Goal: Task Accomplishment & Management: Complete application form

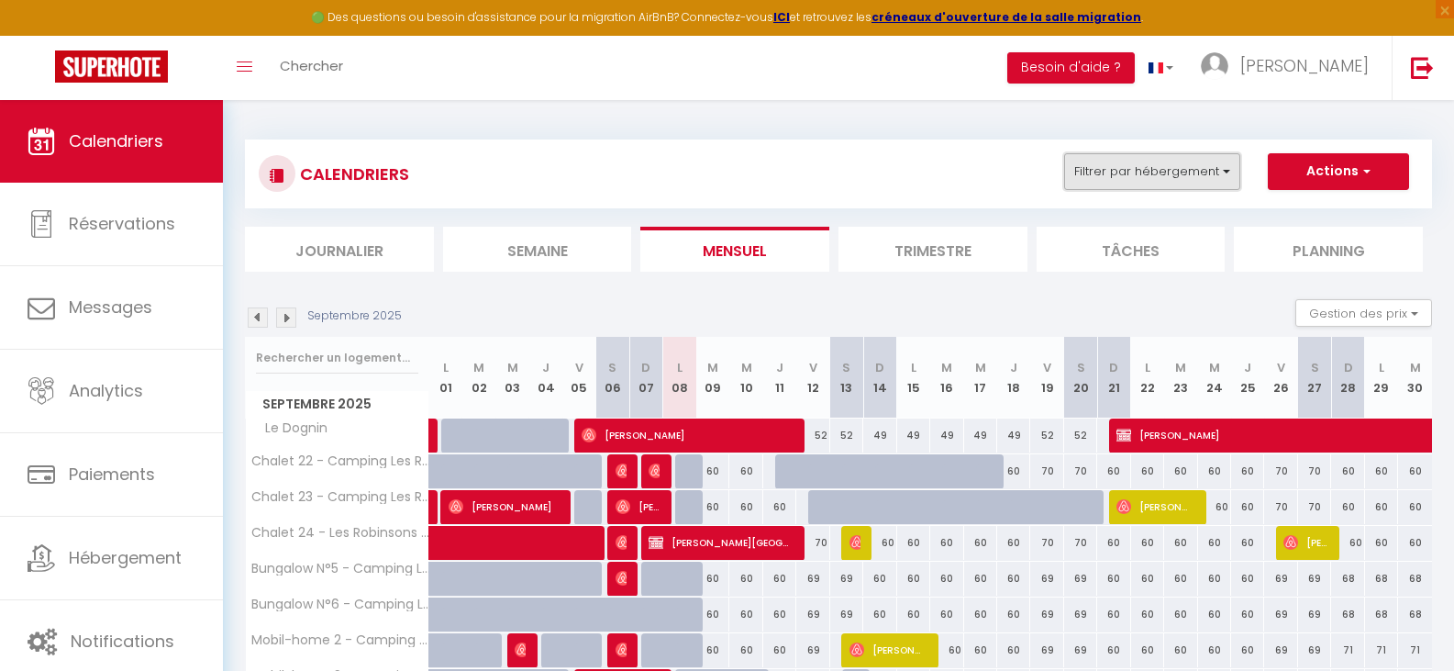
click at [1212, 172] on button "Filtrer par hébergement" at bounding box center [1152, 171] width 176 height 37
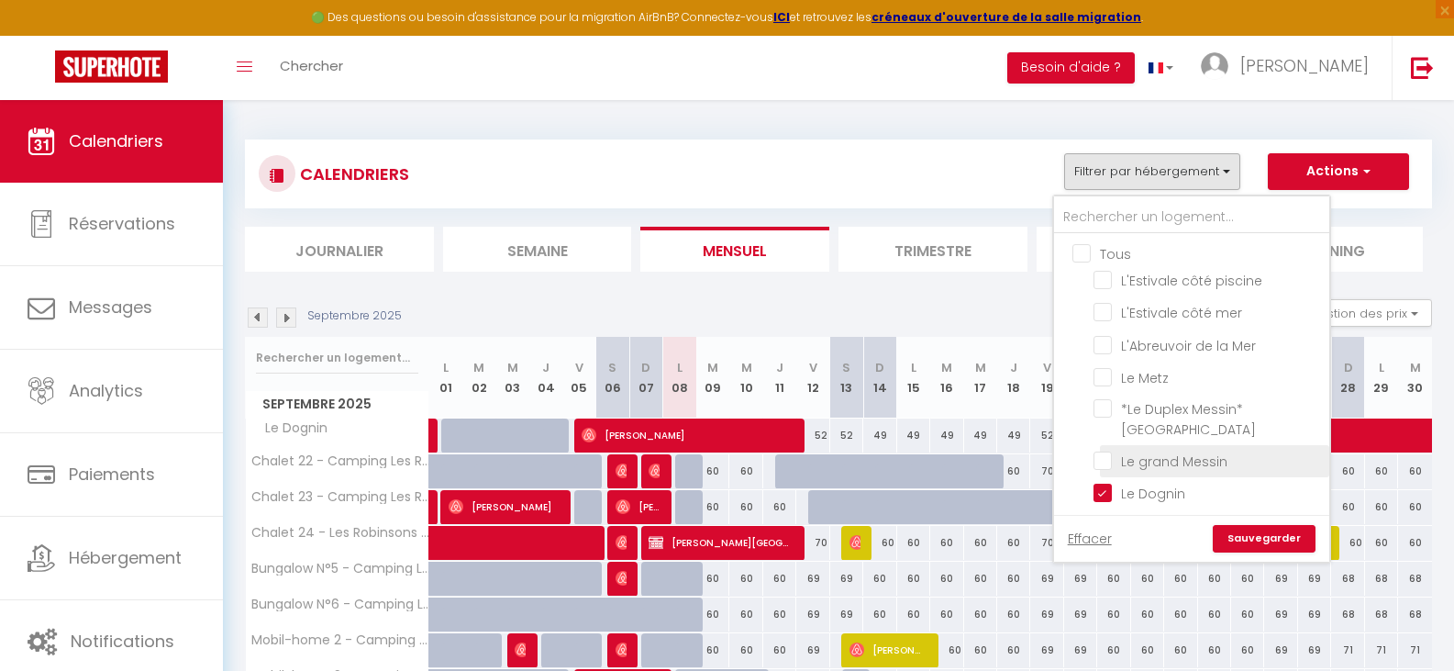
click at [1110, 461] on input "Le grand Messin" at bounding box center [1208, 459] width 229 height 18
checkbox input "true"
checkbox input "false"
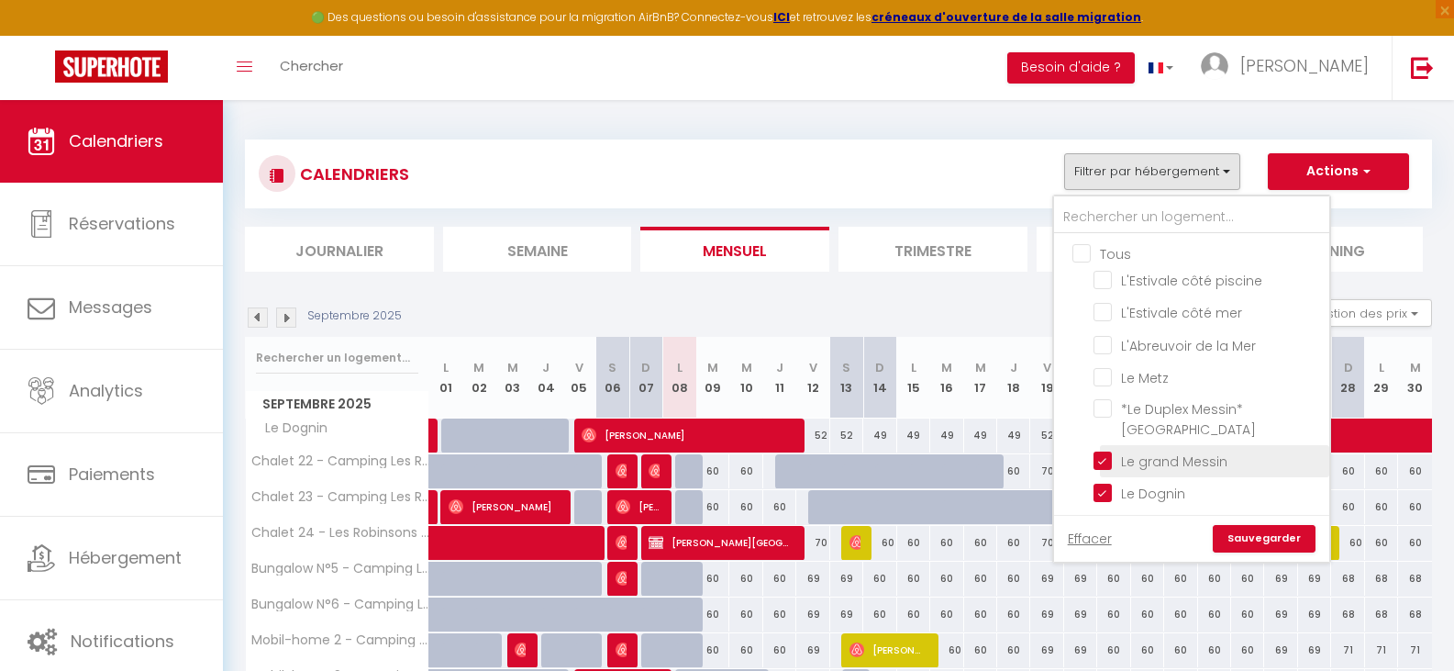
checkbox input "false"
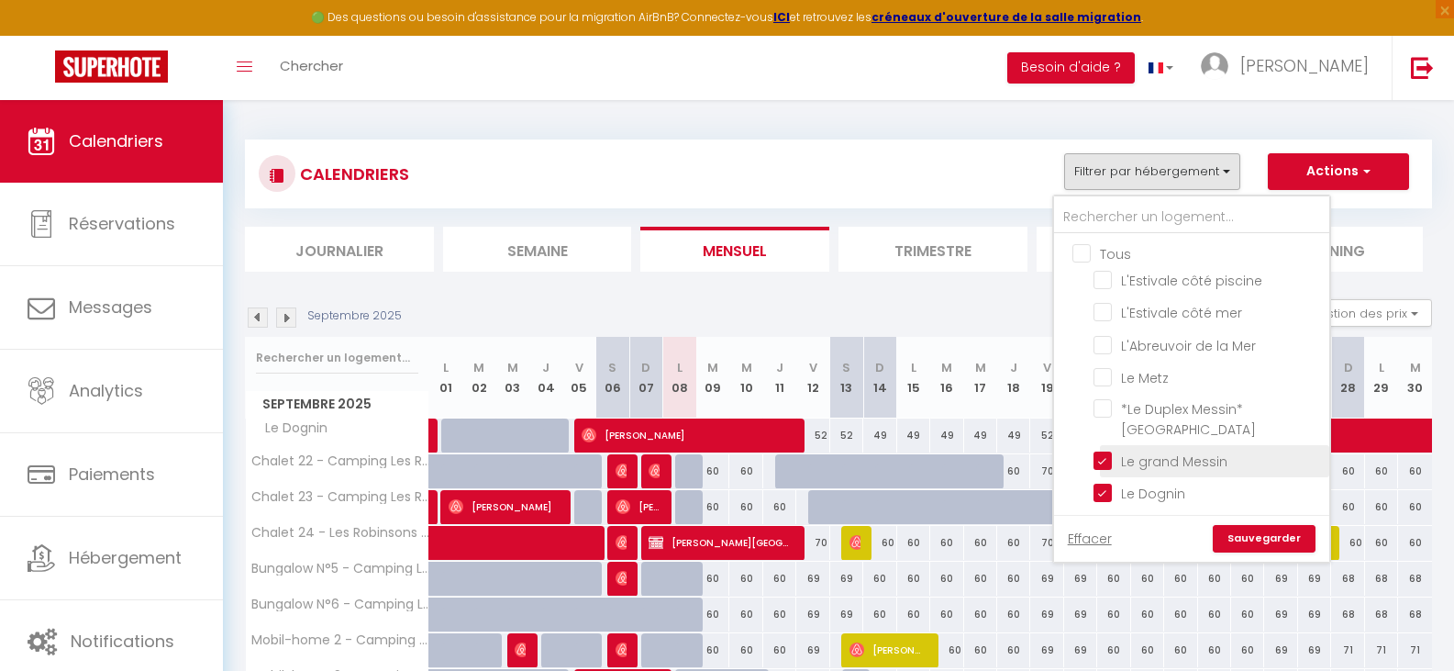
checkbox input "false"
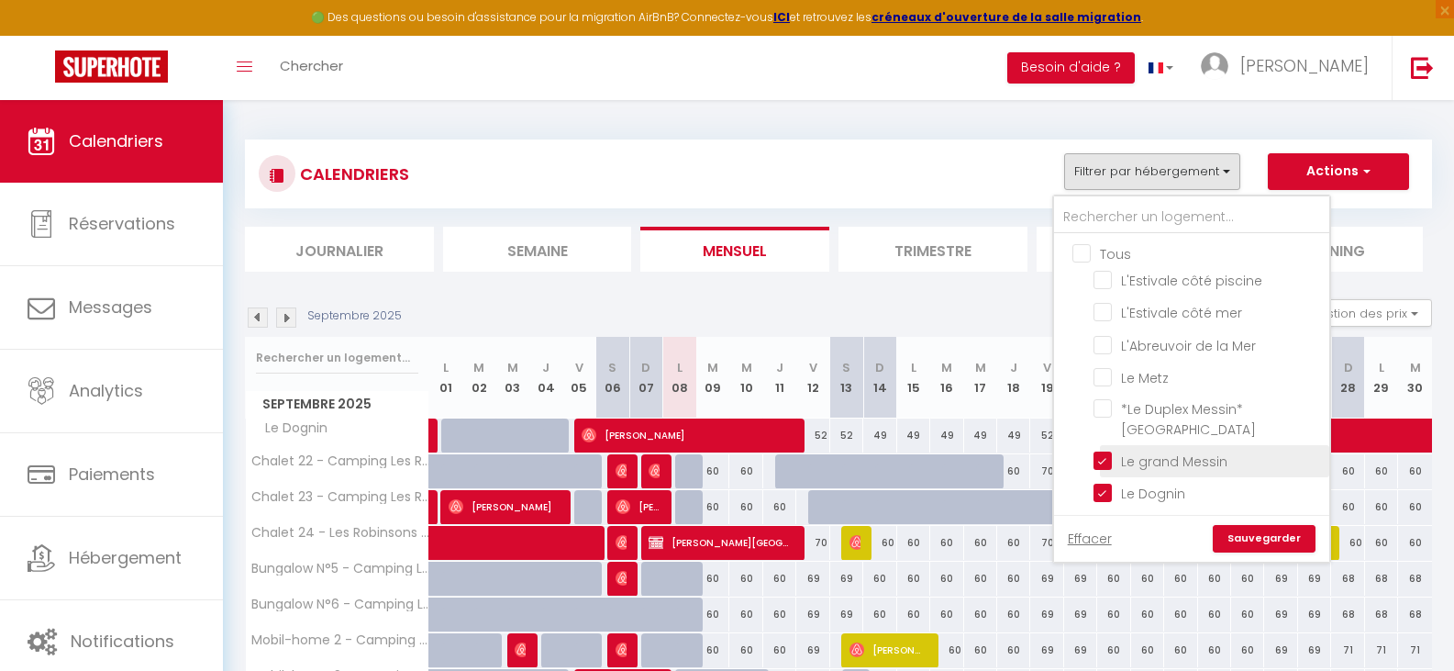
checkbox input "false"
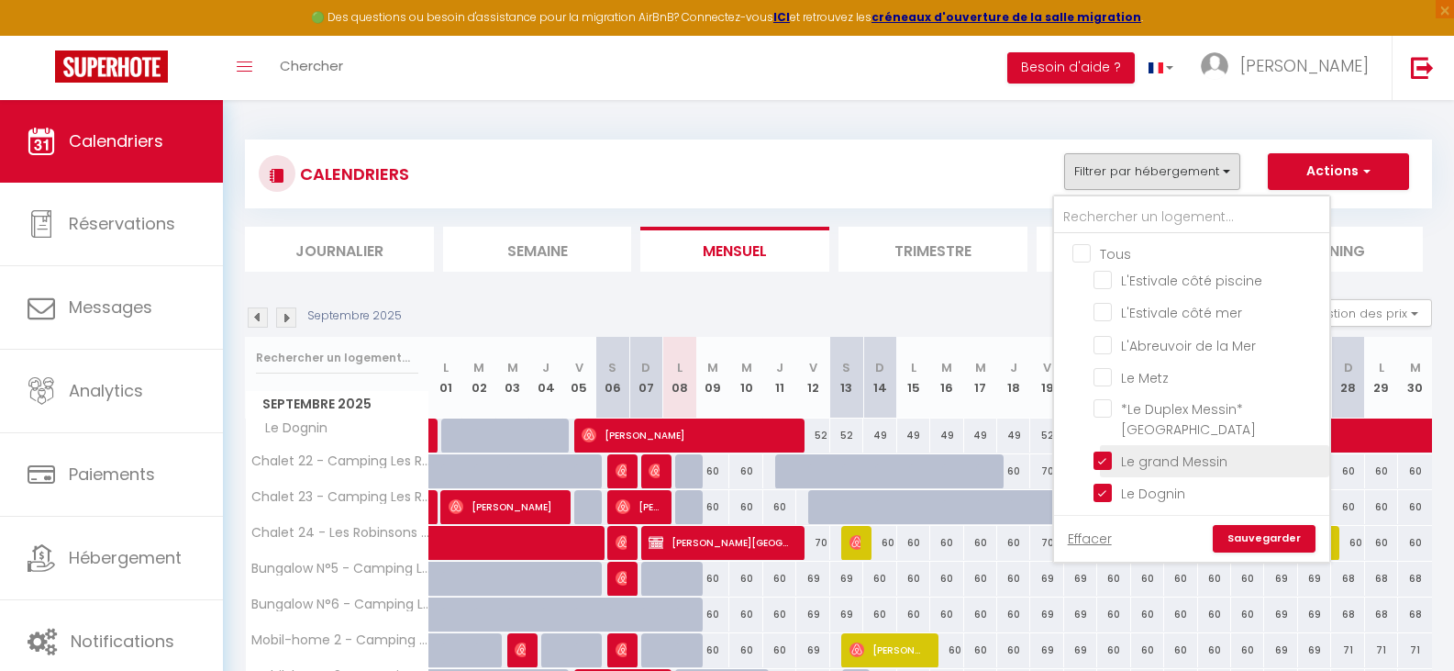
checkbox input "false"
click at [1106, 491] on input "Le Dognin" at bounding box center [1208, 492] width 229 height 18
checkbox input "false"
click at [1261, 541] on link "Sauvegarder" at bounding box center [1264, 539] width 103 height 28
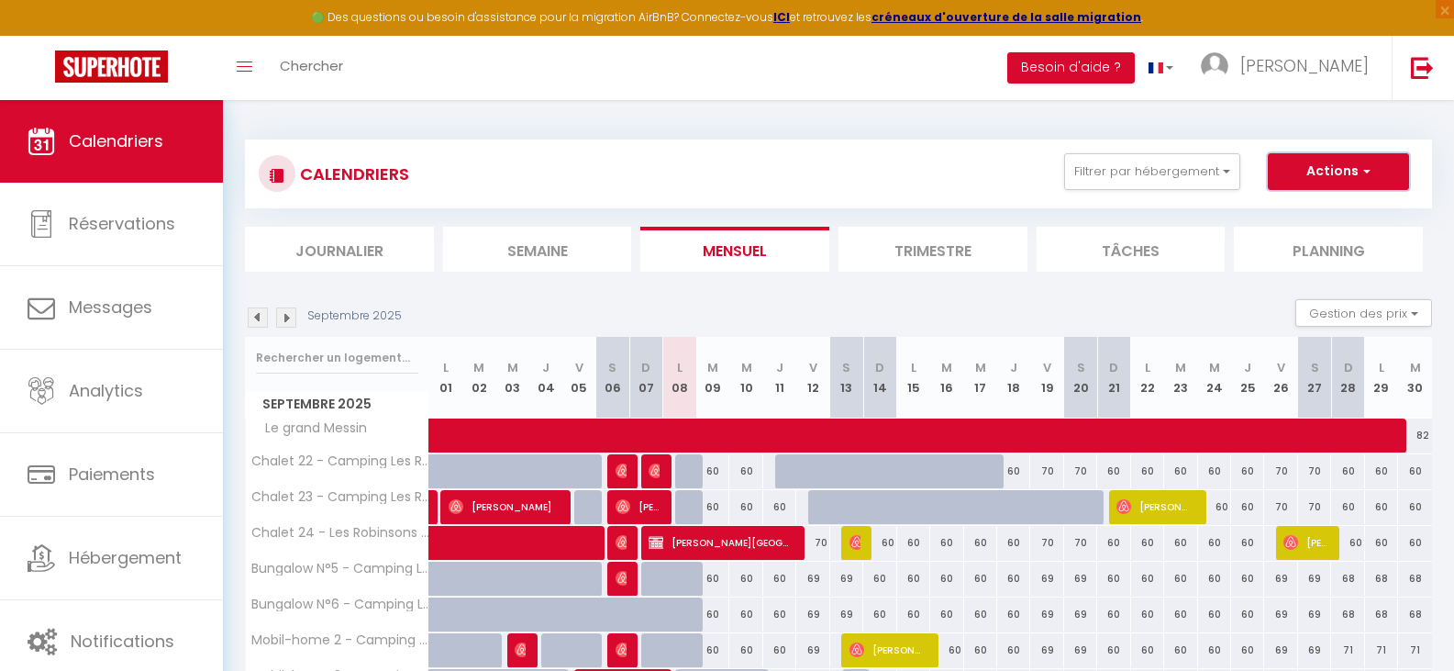
click at [1311, 180] on button "Actions" at bounding box center [1338, 171] width 141 height 37
click at [1295, 209] on link "Nouvelle réservation" at bounding box center [1320, 214] width 160 height 28
select select
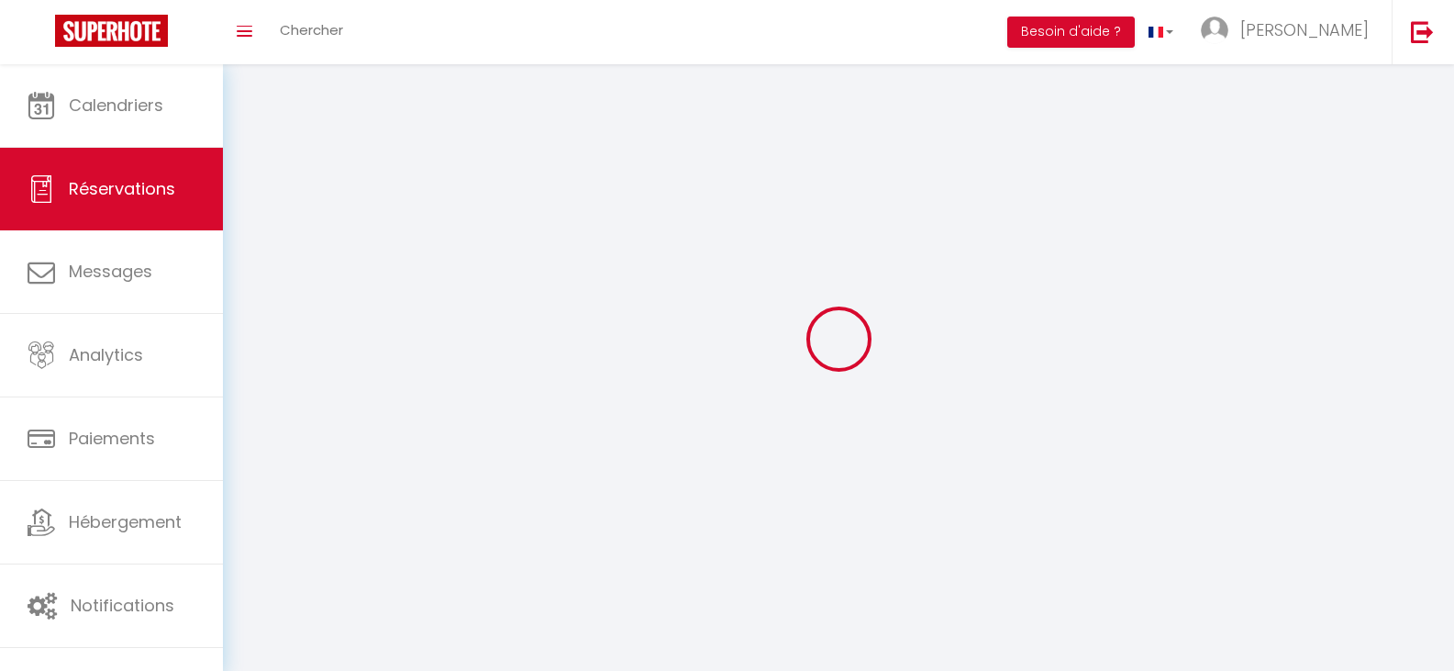
select select
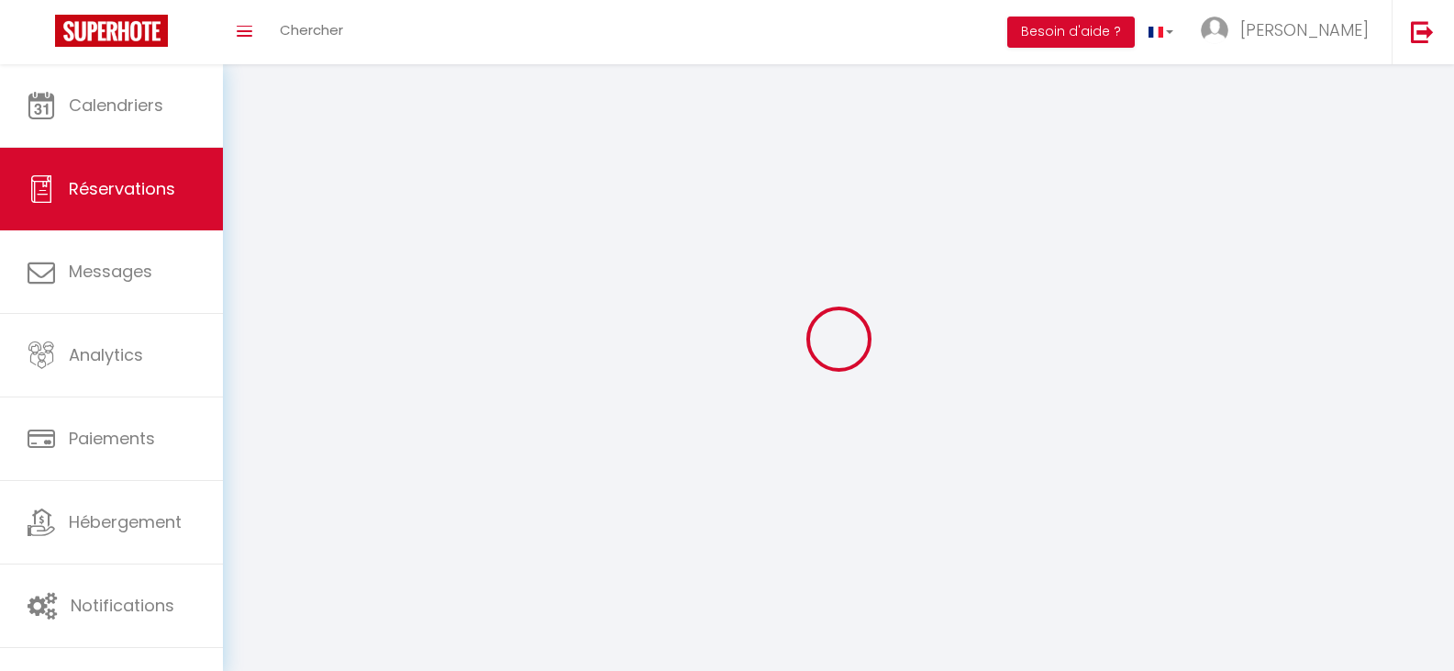
select select
checkbox input "false"
select select
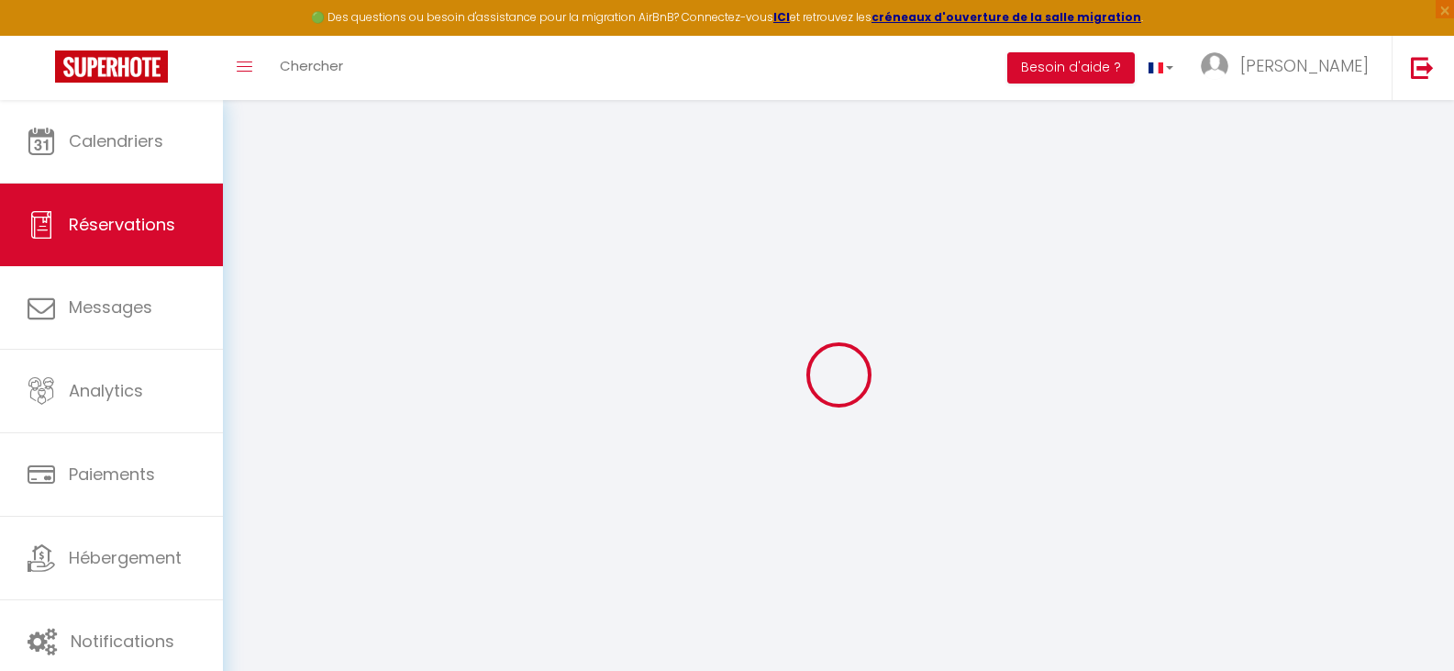
select select
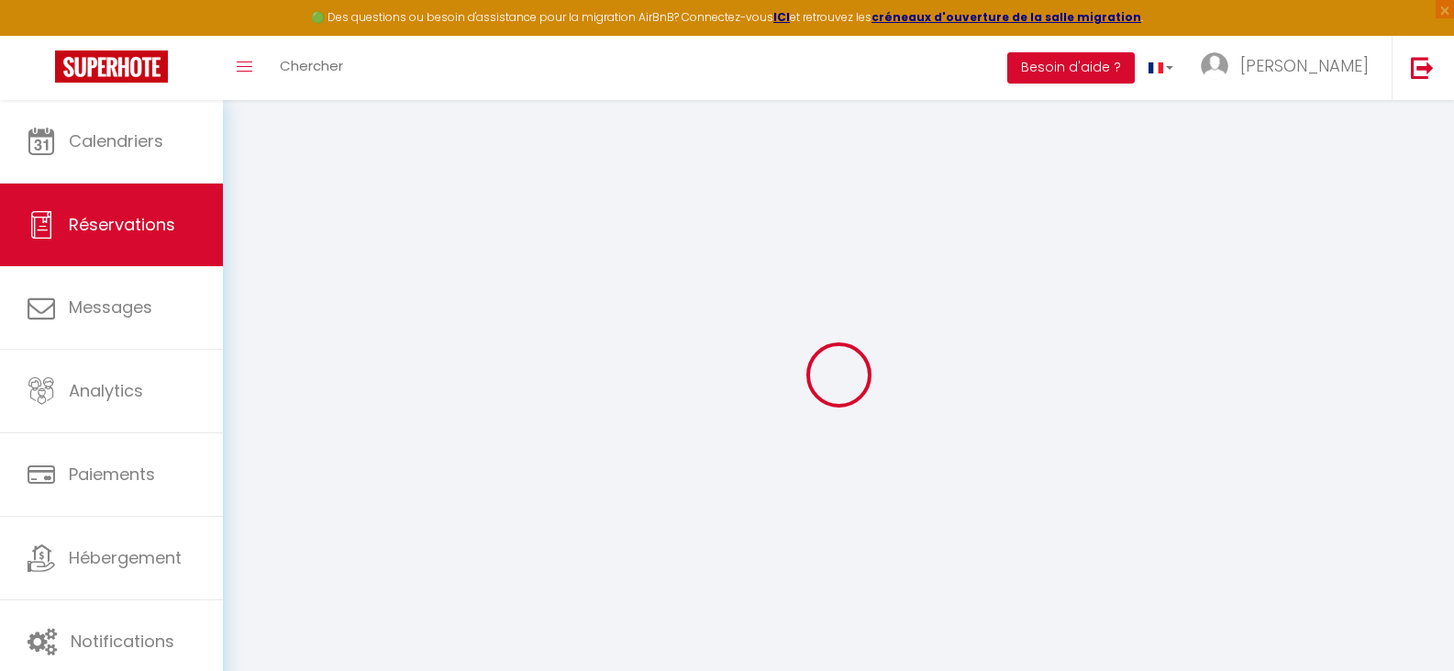
select select
checkbox input "false"
select select
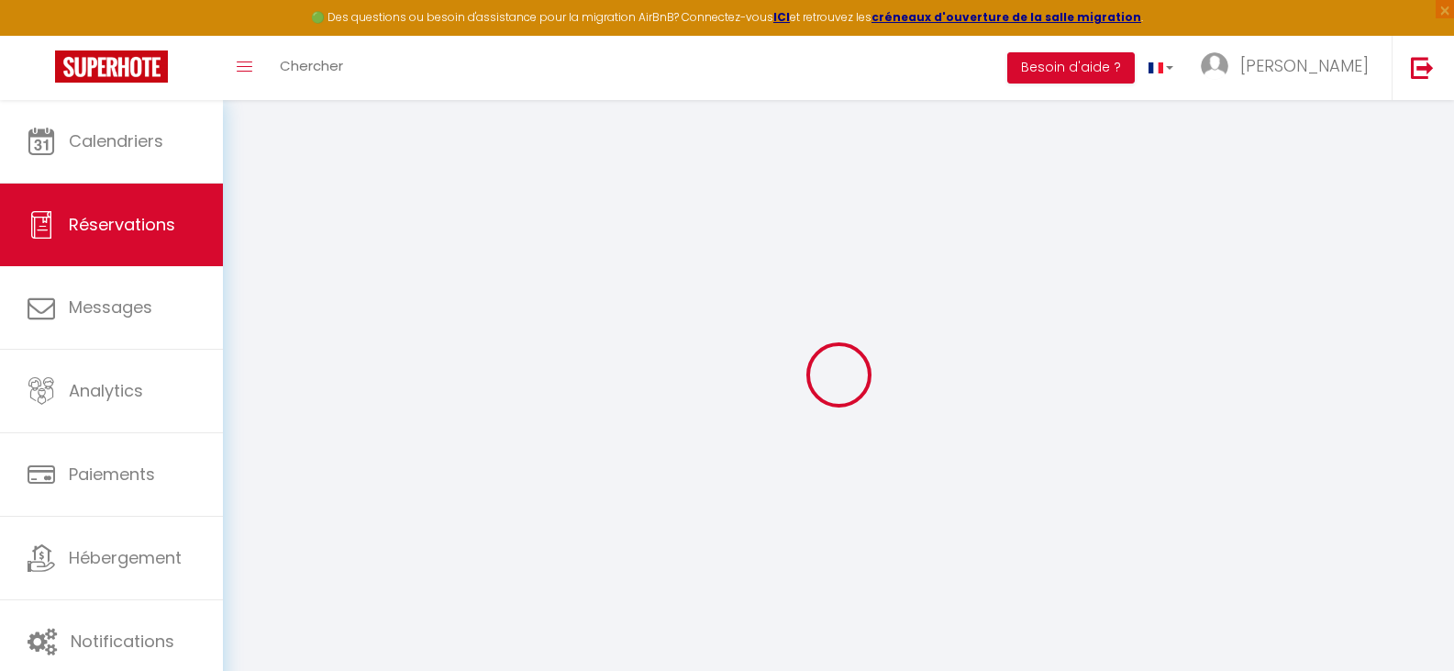
select select
checkbox input "false"
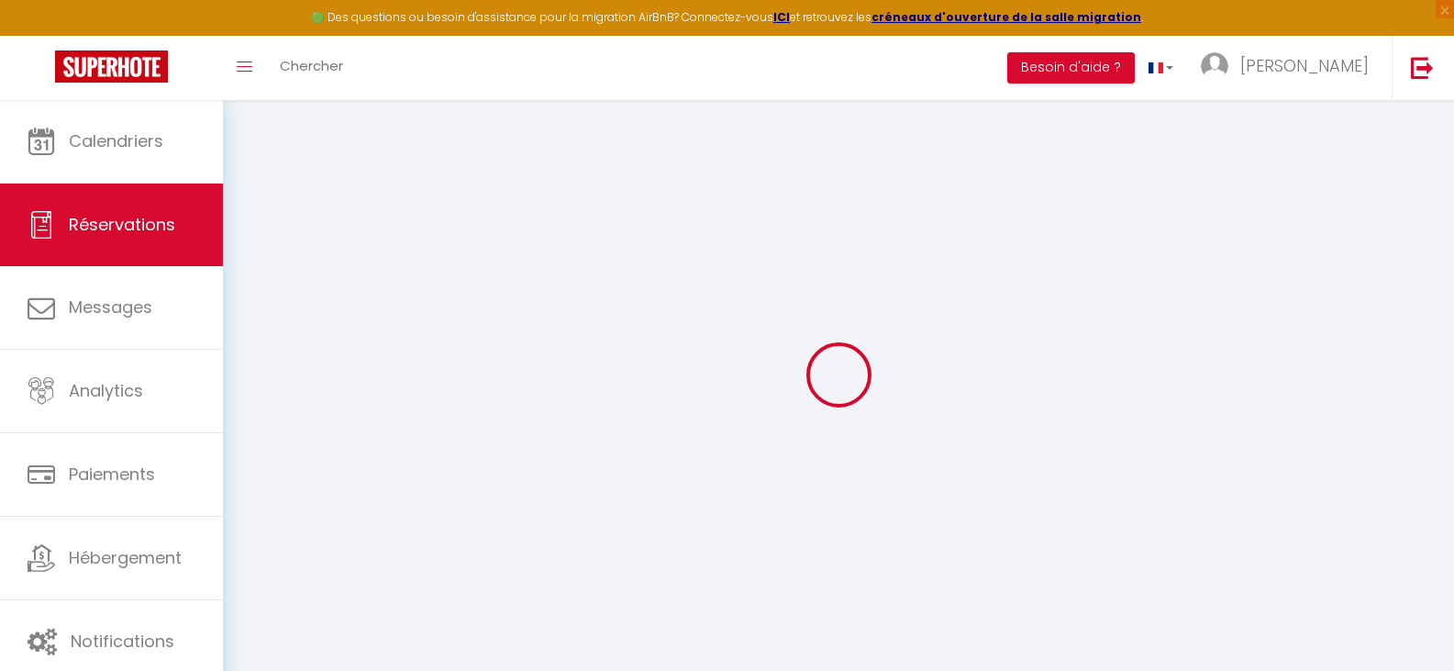
select select
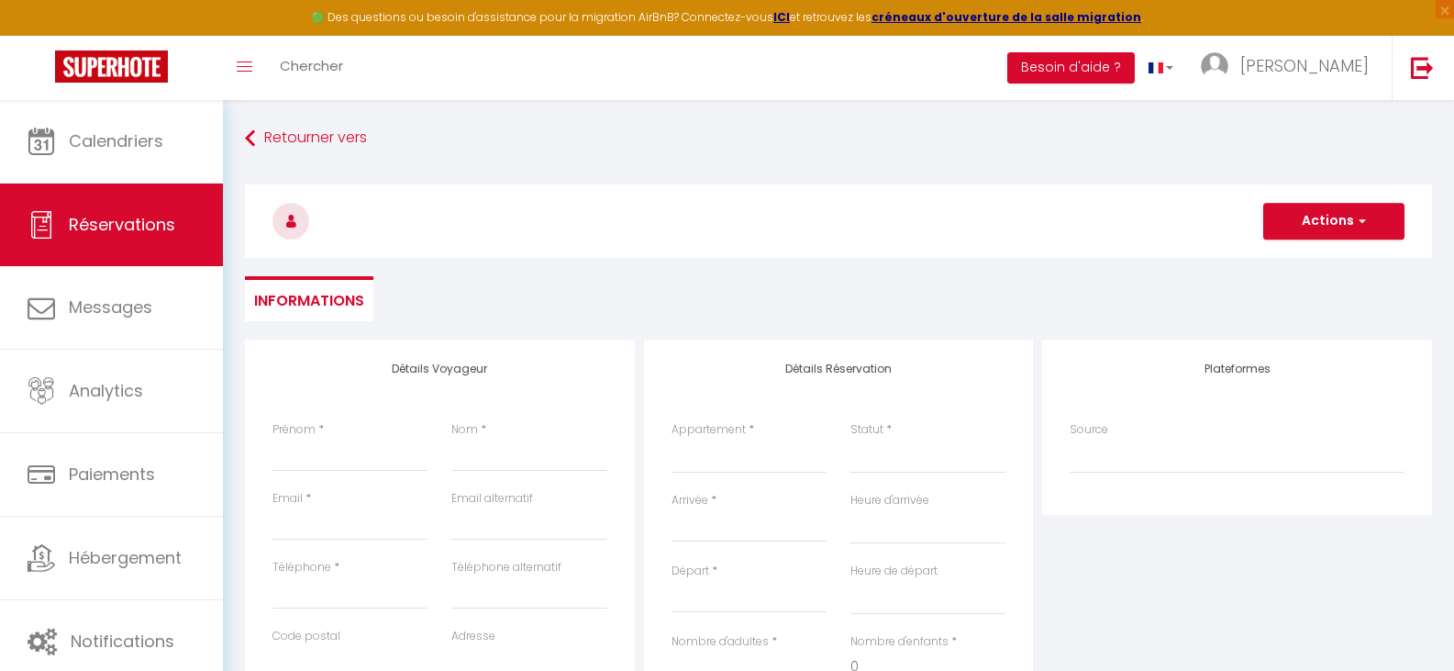
select select
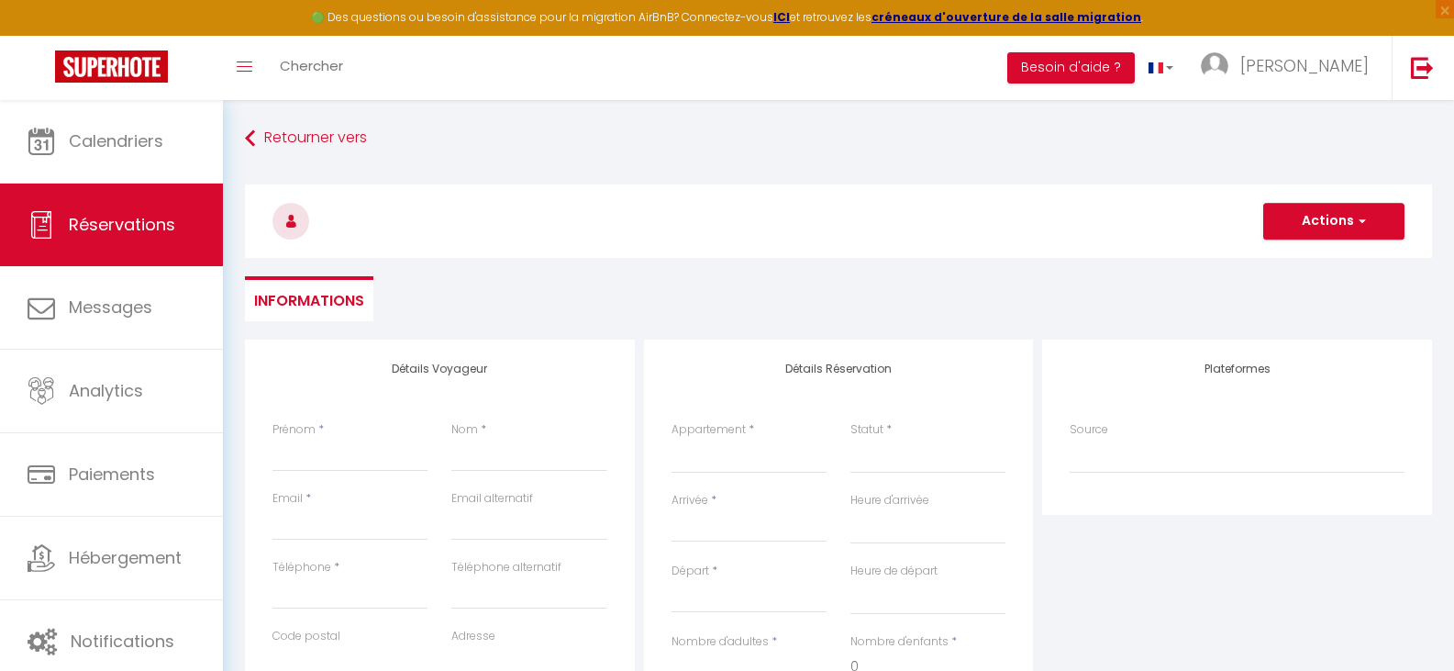
checkbox input "false"
select select
click at [335, 462] on input "Prénom" at bounding box center [349, 455] width 155 height 33
type input "M"
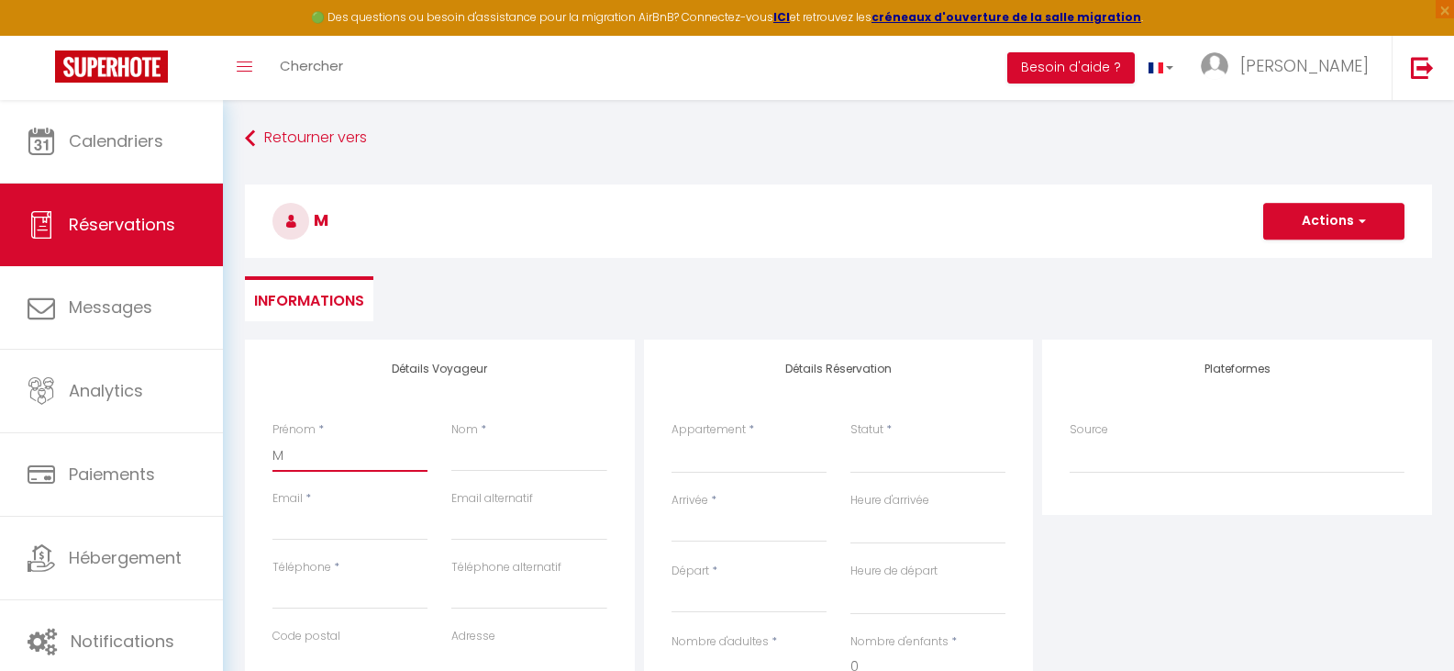
select select
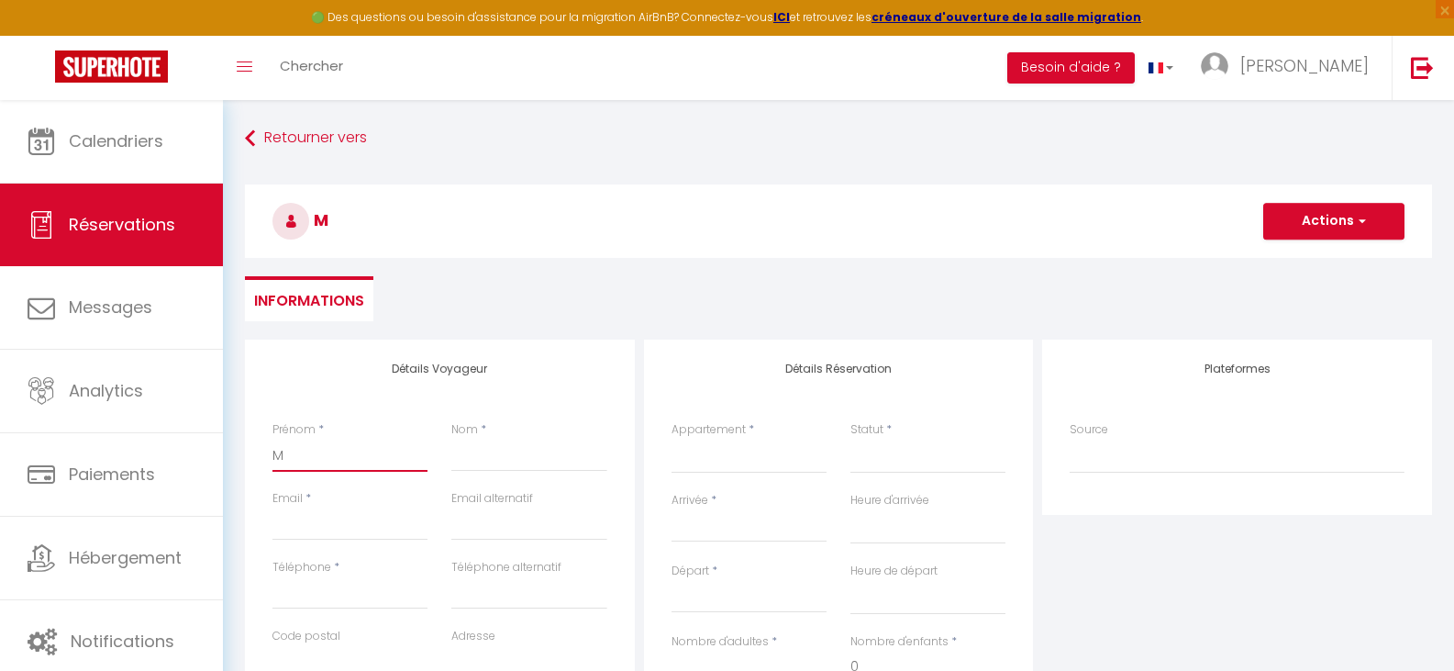
select select
checkbox input "false"
type input "MI"
select select
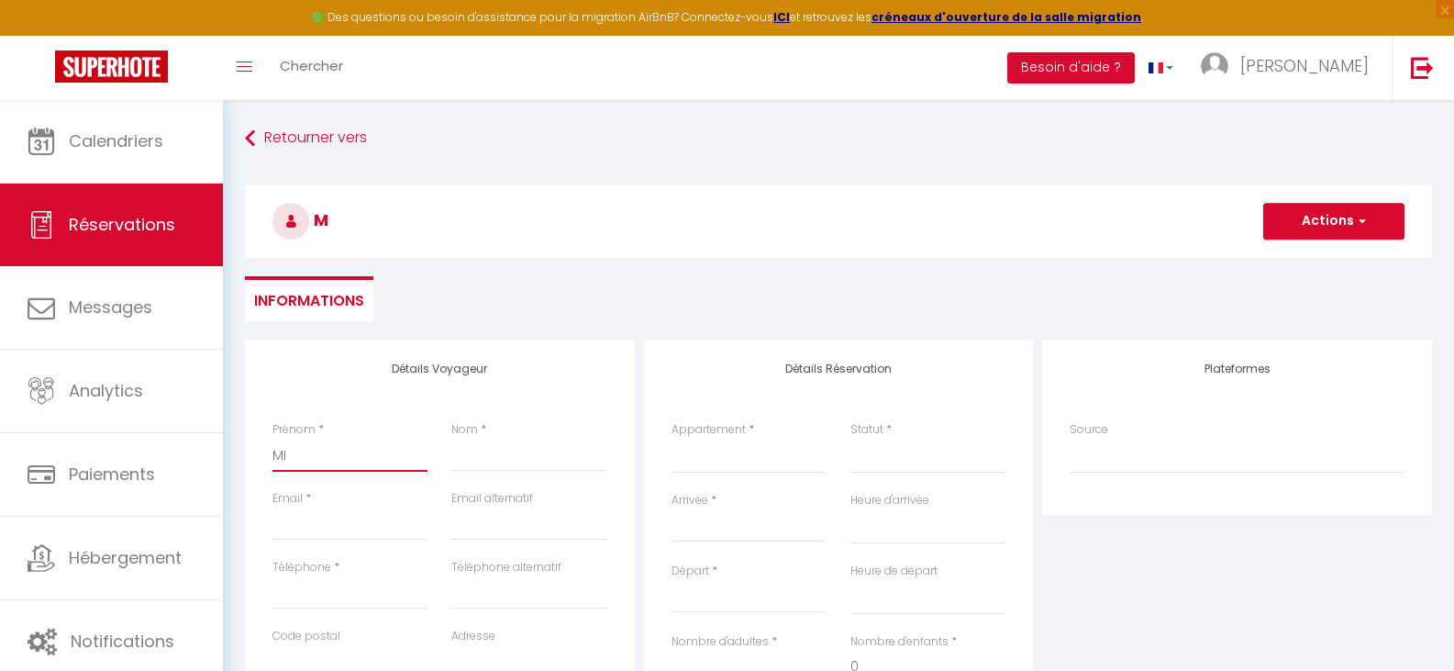
select select
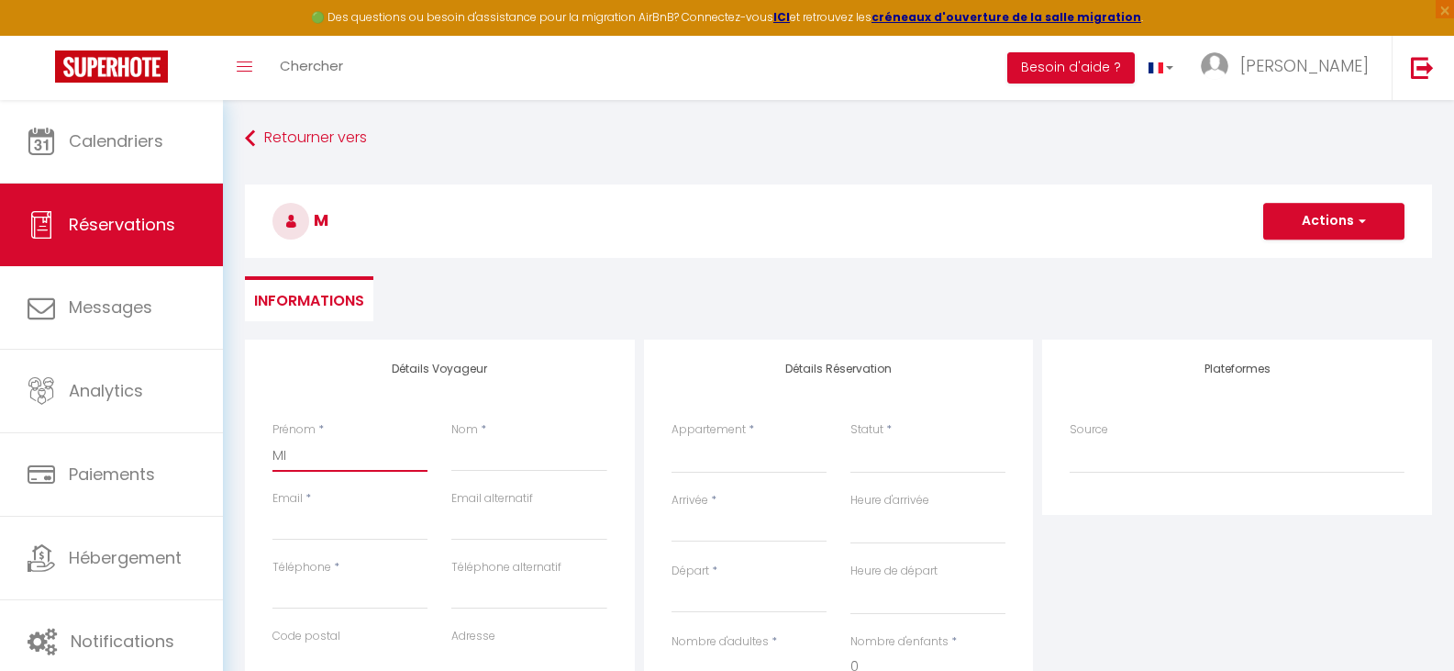
select select
checkbox input "false"
type input "MIK"
select select
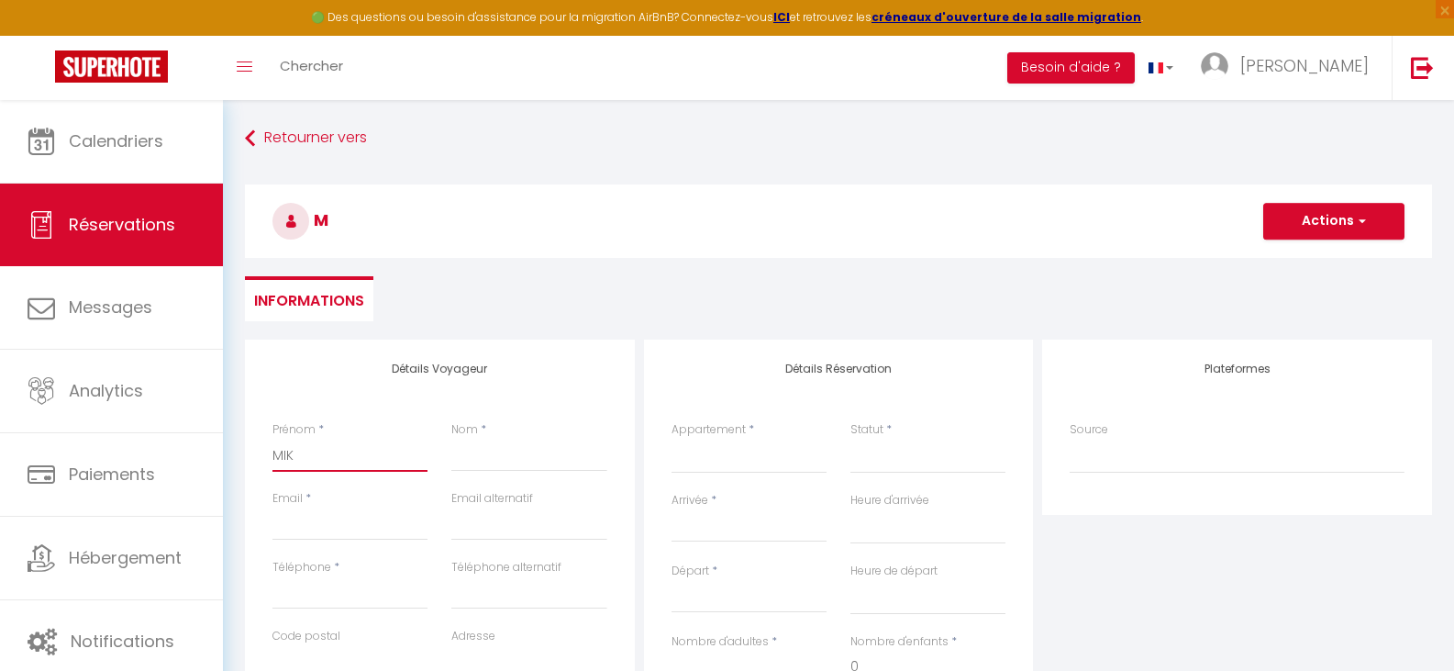
select select
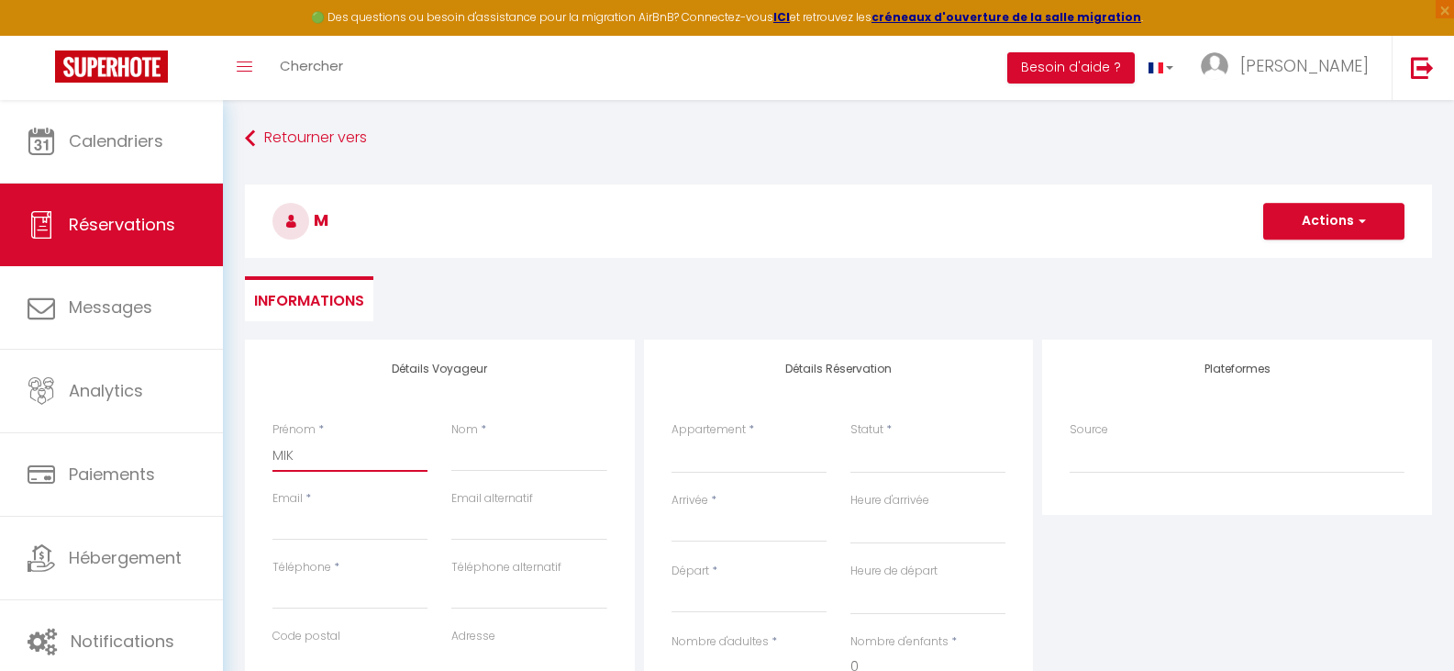
checkbox input "false"
type input "[PERSON_NAME]"
select select
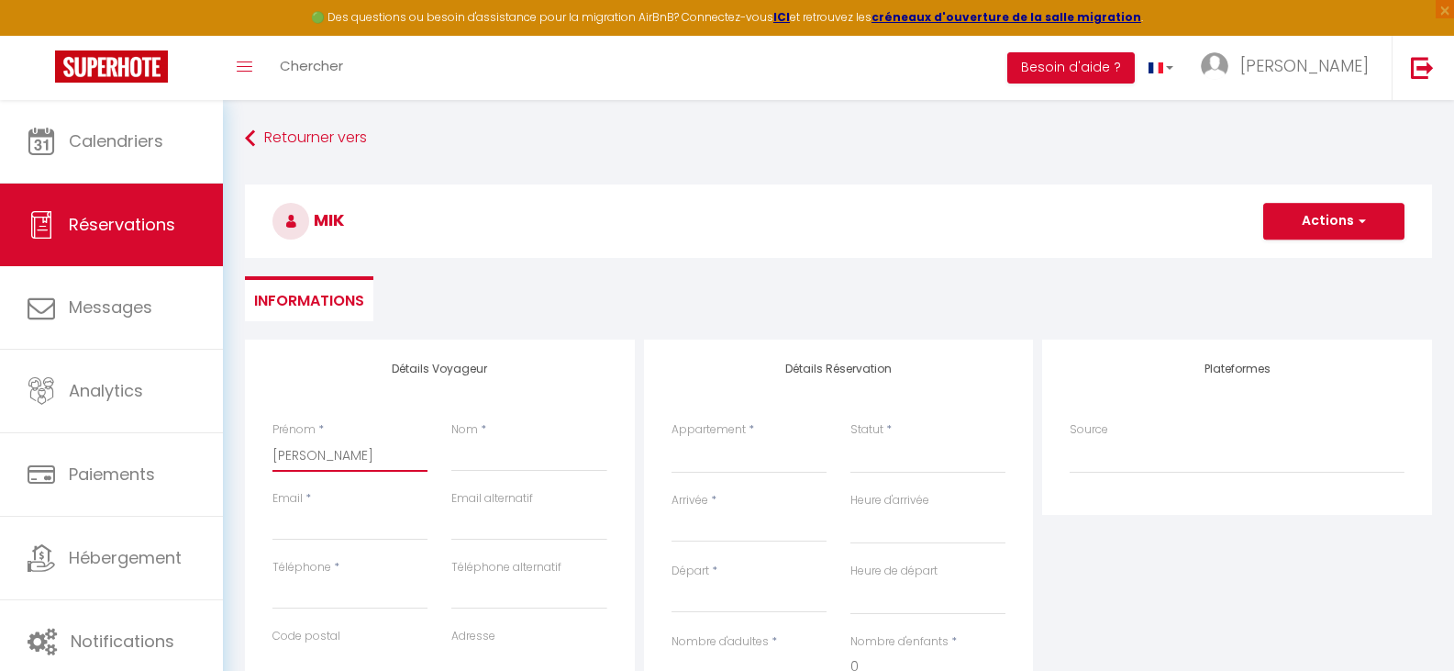
select select
checkbox input "false"
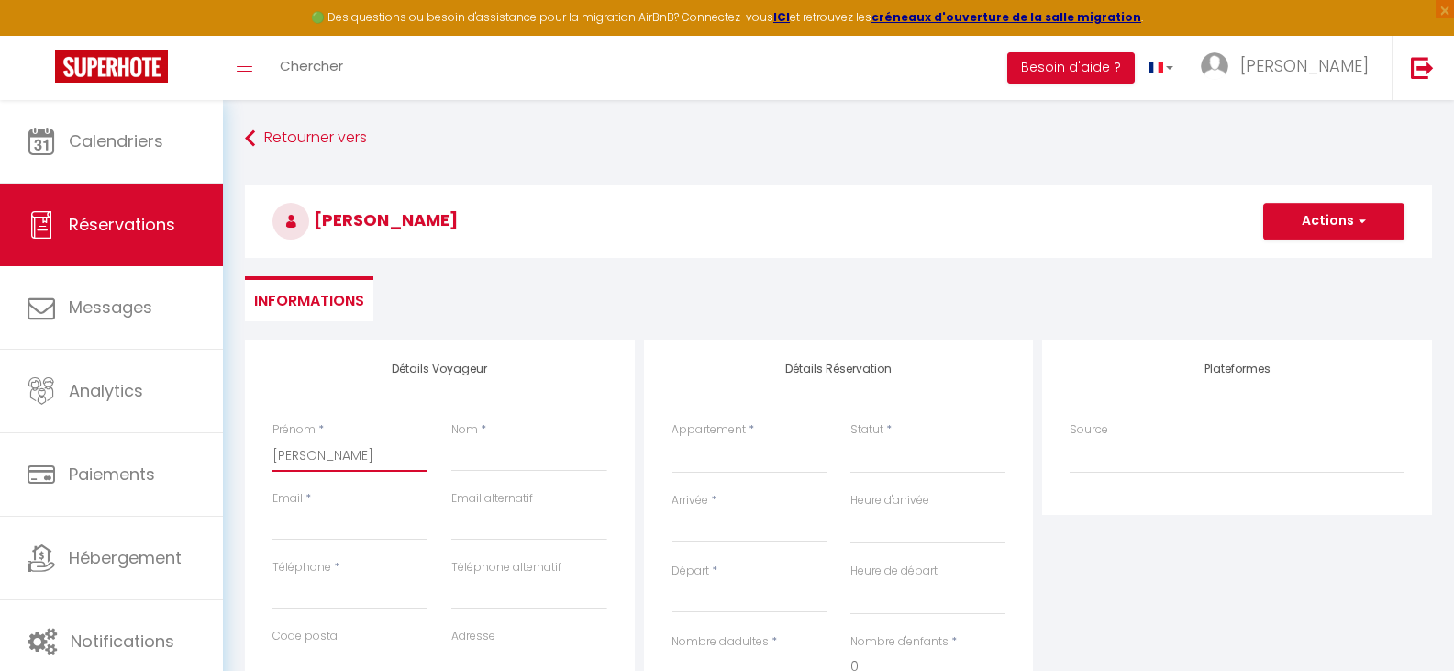
type input "[PERSON_NAME]"
type input "P"
select select
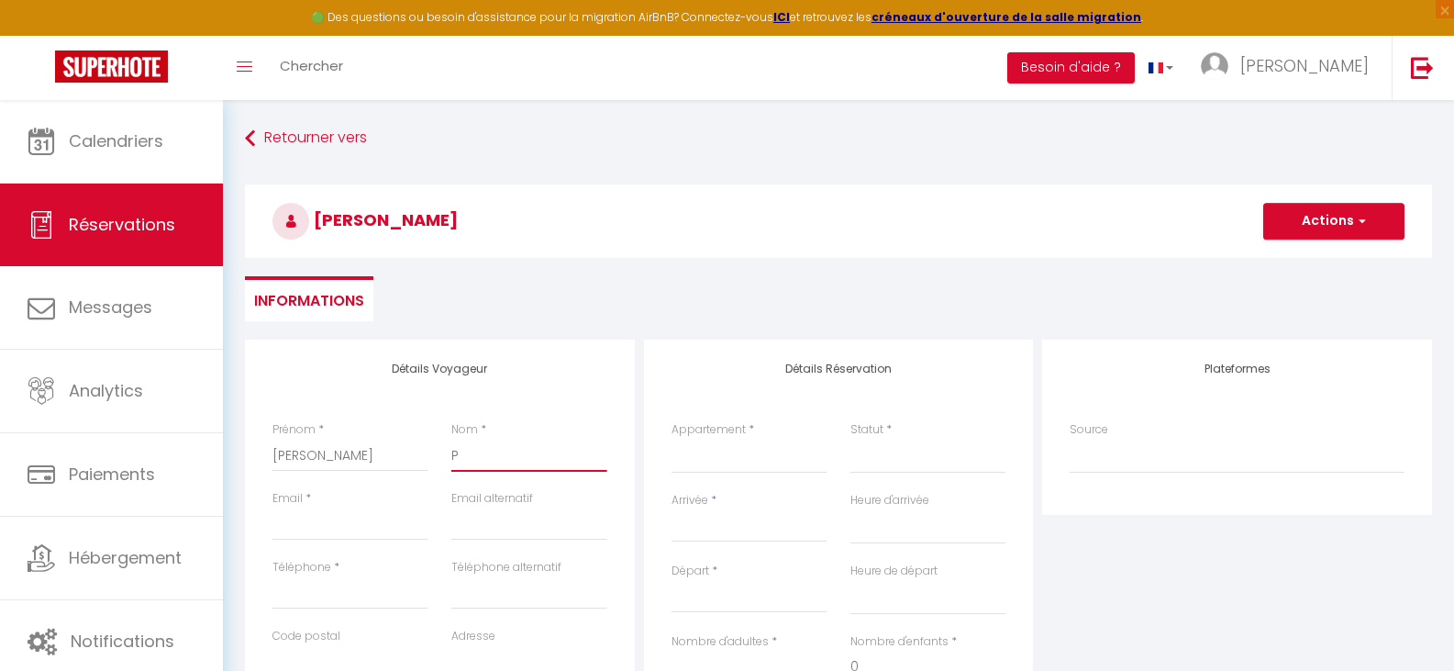
select select
checkbox input "false"
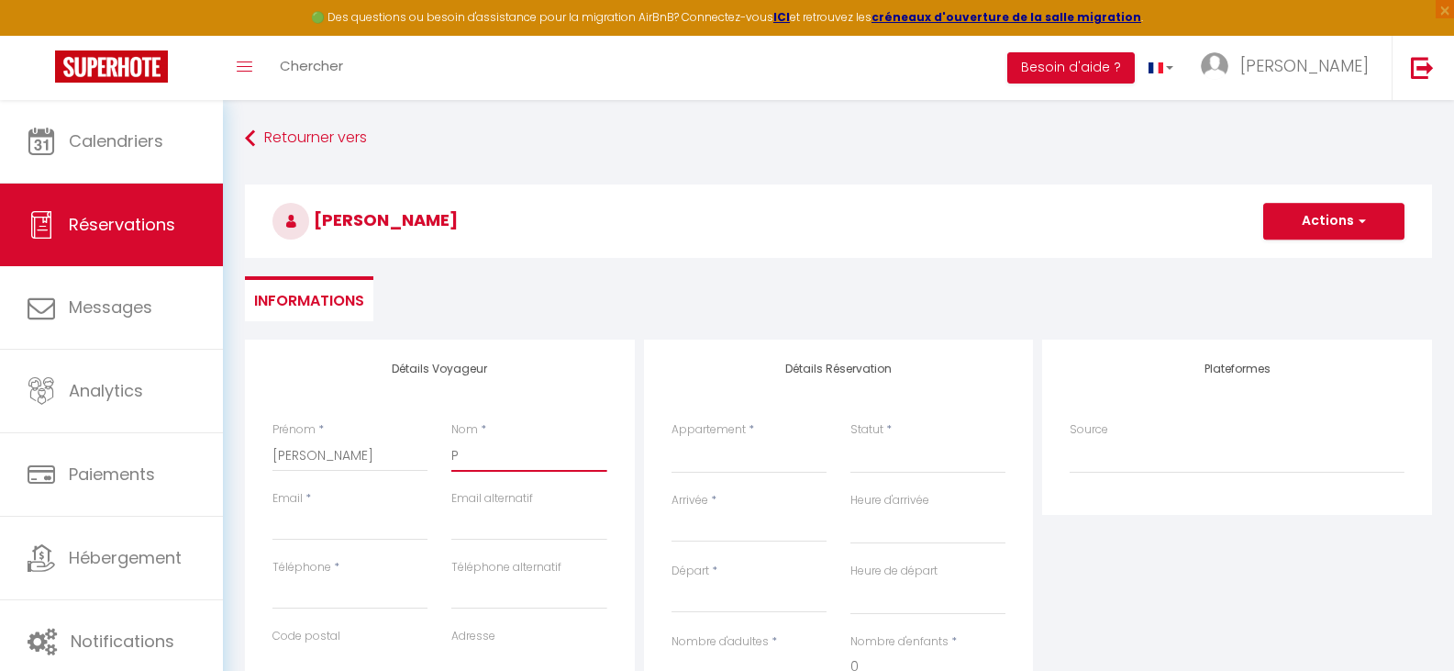
type input "PE"
select select
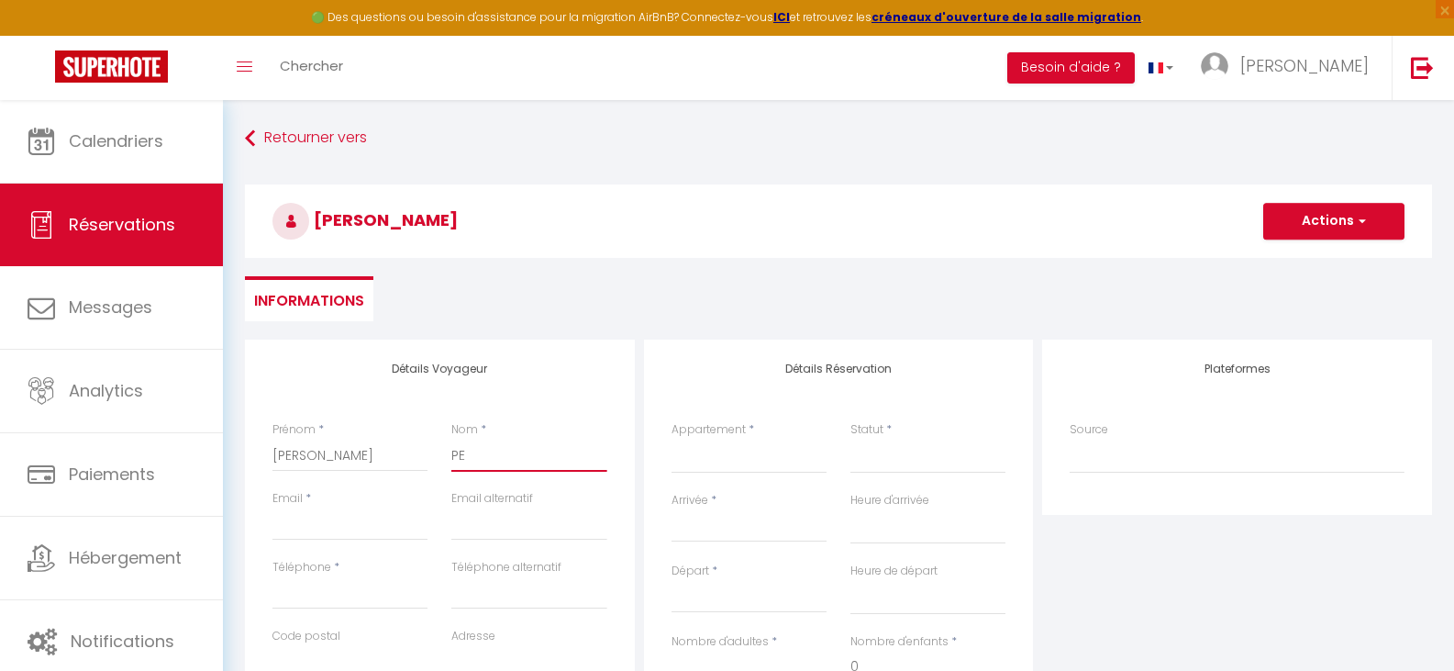
select select
checkbox input "false"
type input "PER"
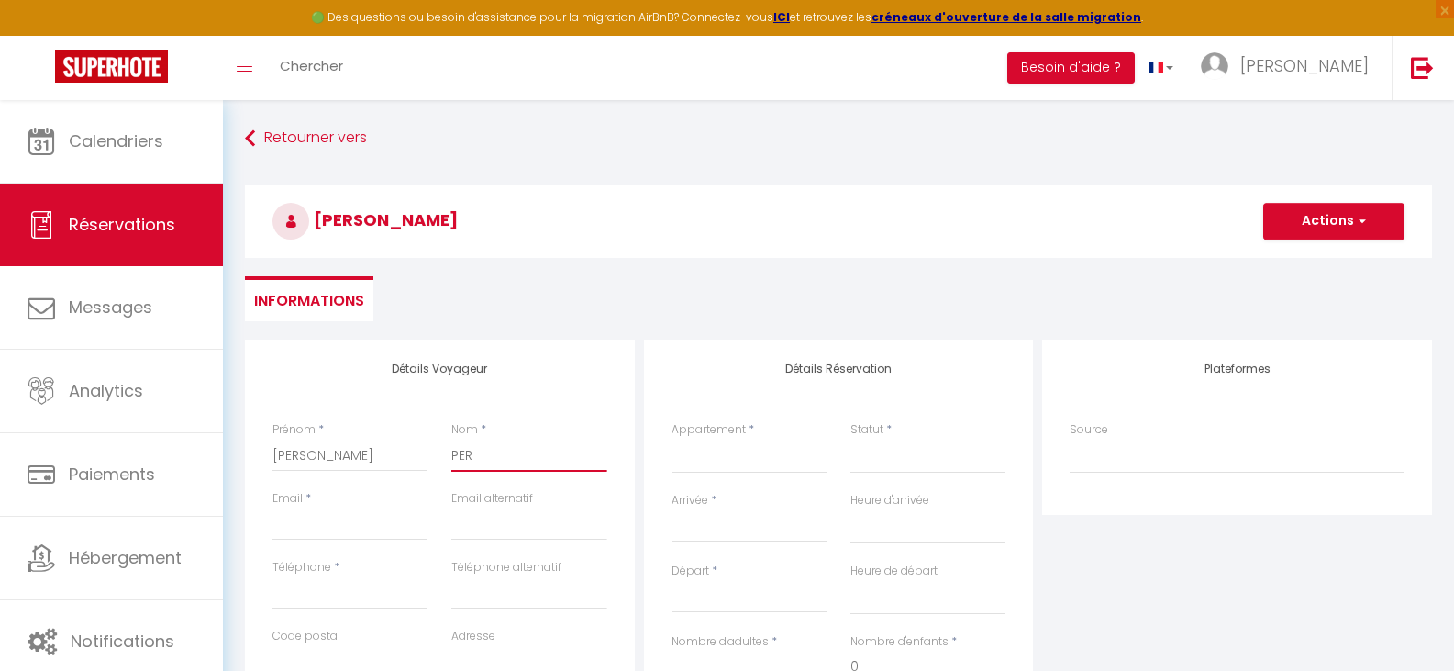
select select
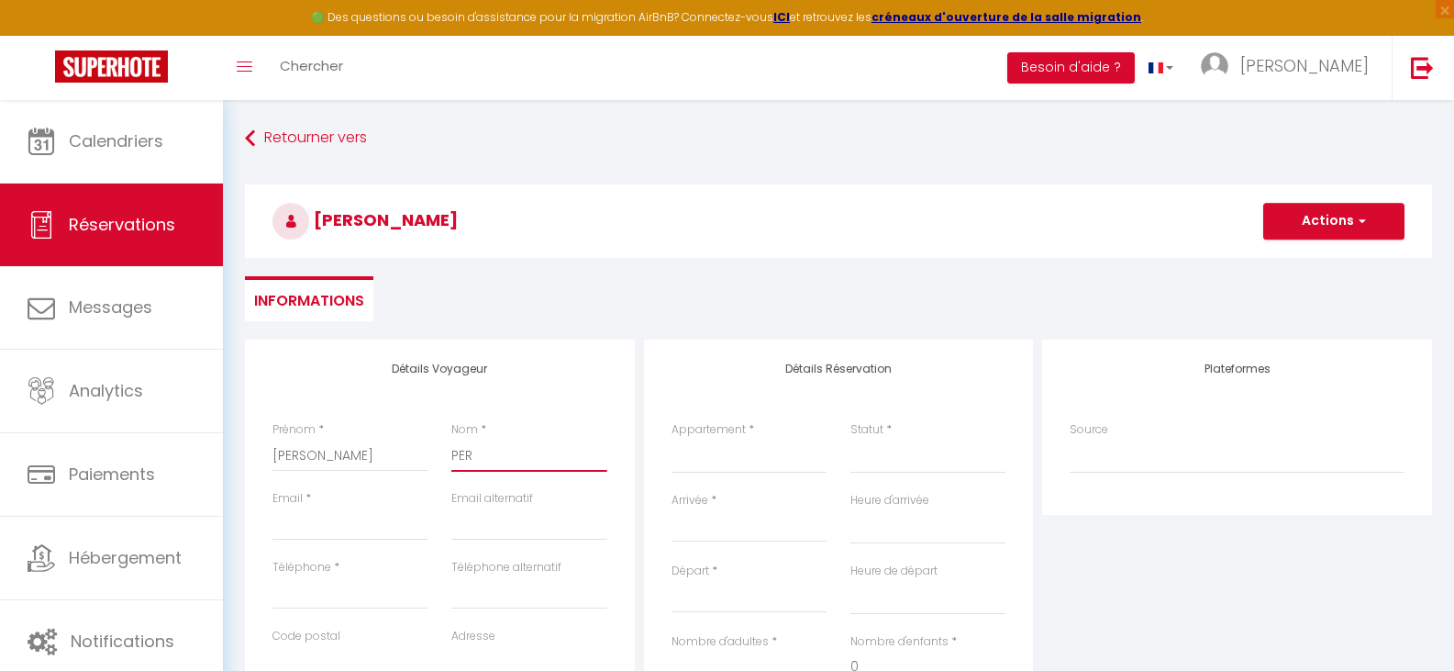
select select
checkbox input "false"
type input "PERL"
select select
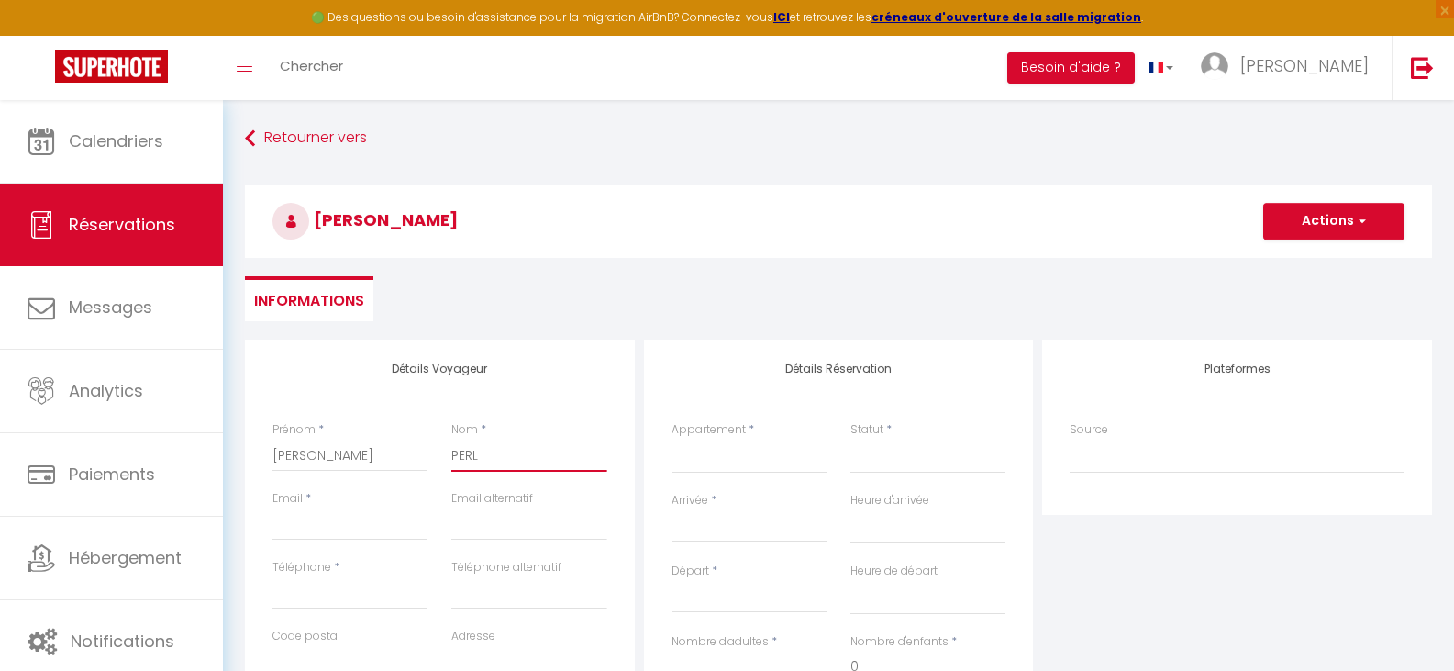
select select
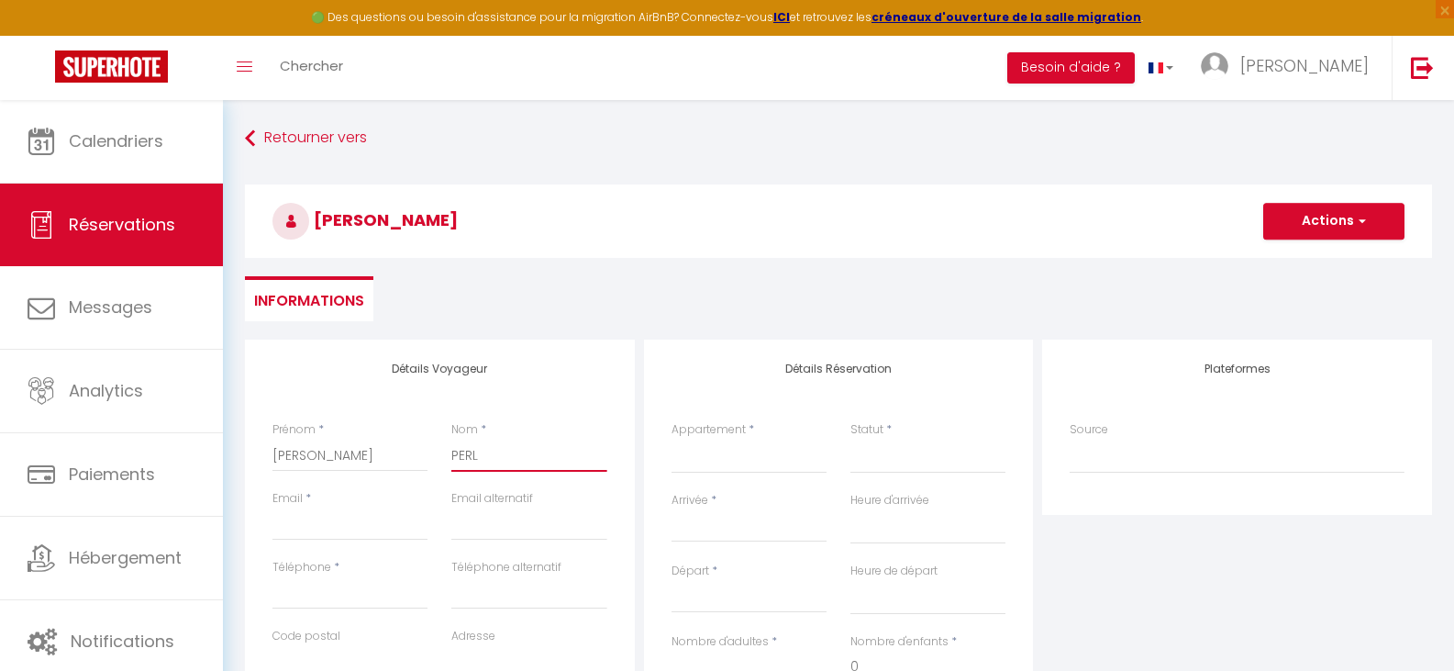
select select
checkbox input "false"
type input "PERLE"
select select
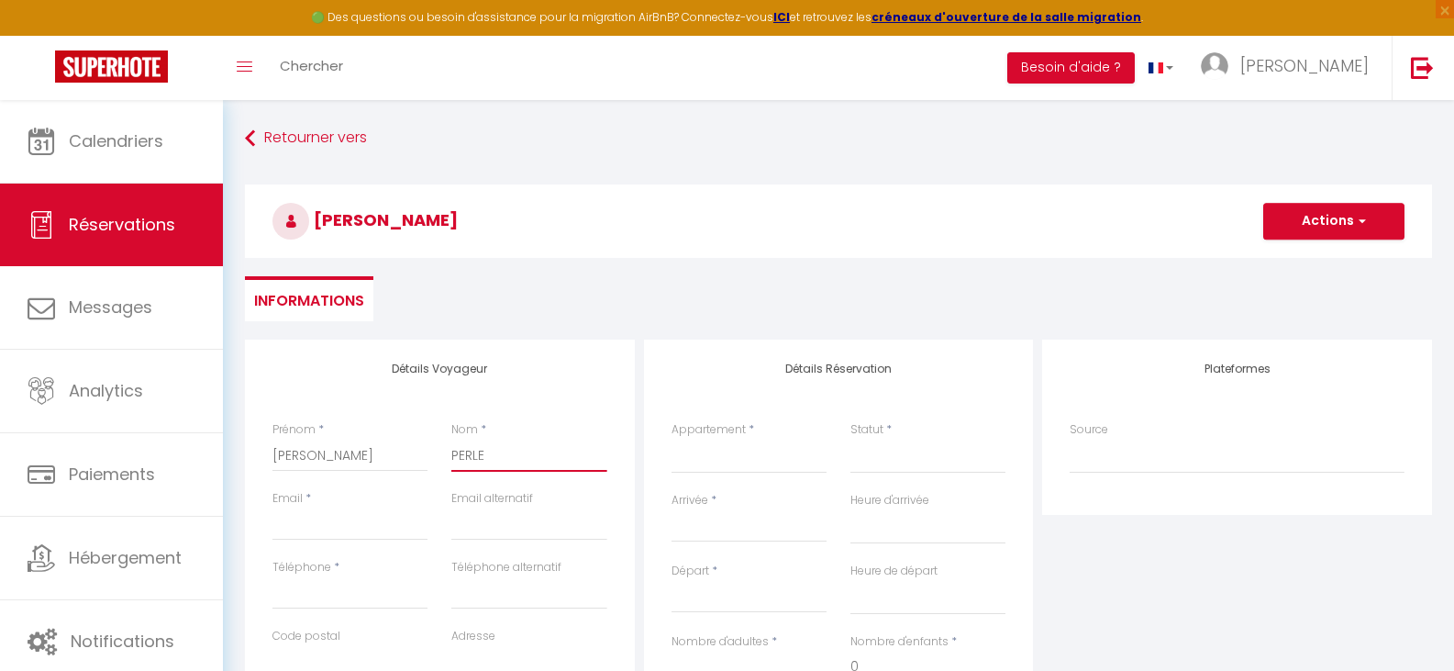
select select
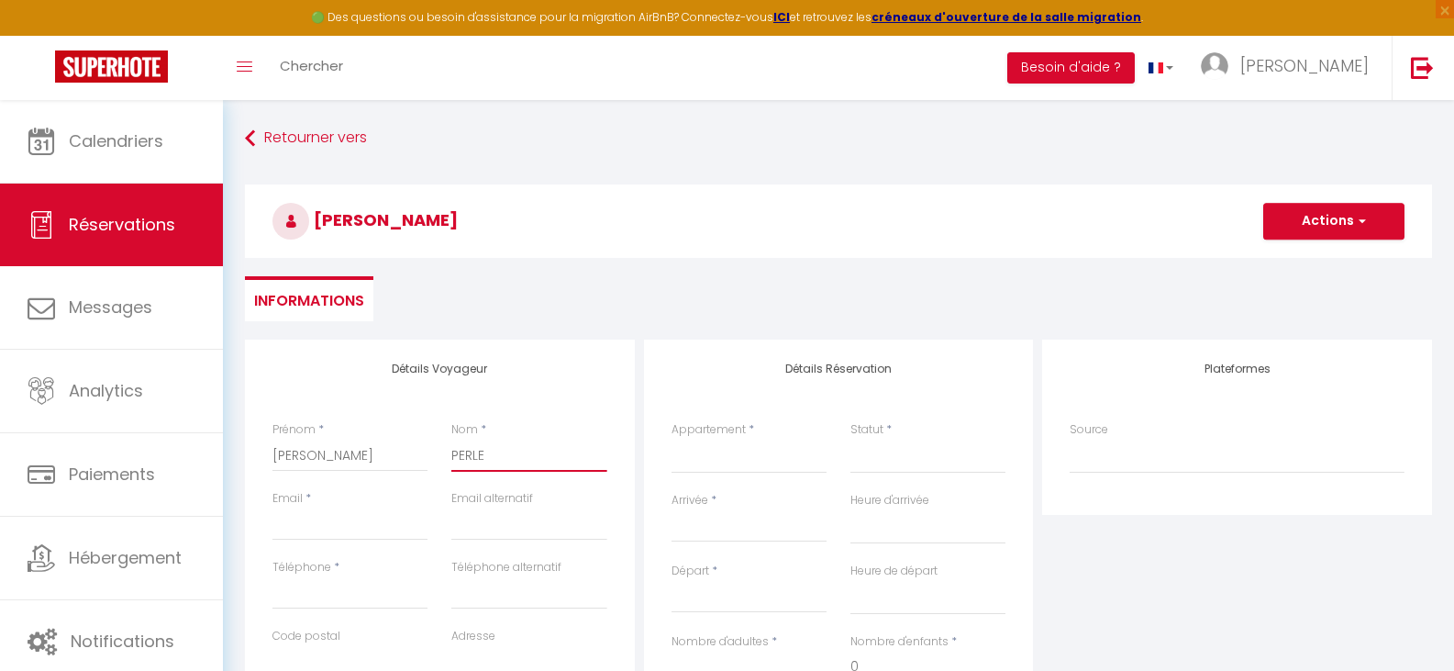
checkbox input "false"
type input "PERLES"
select select
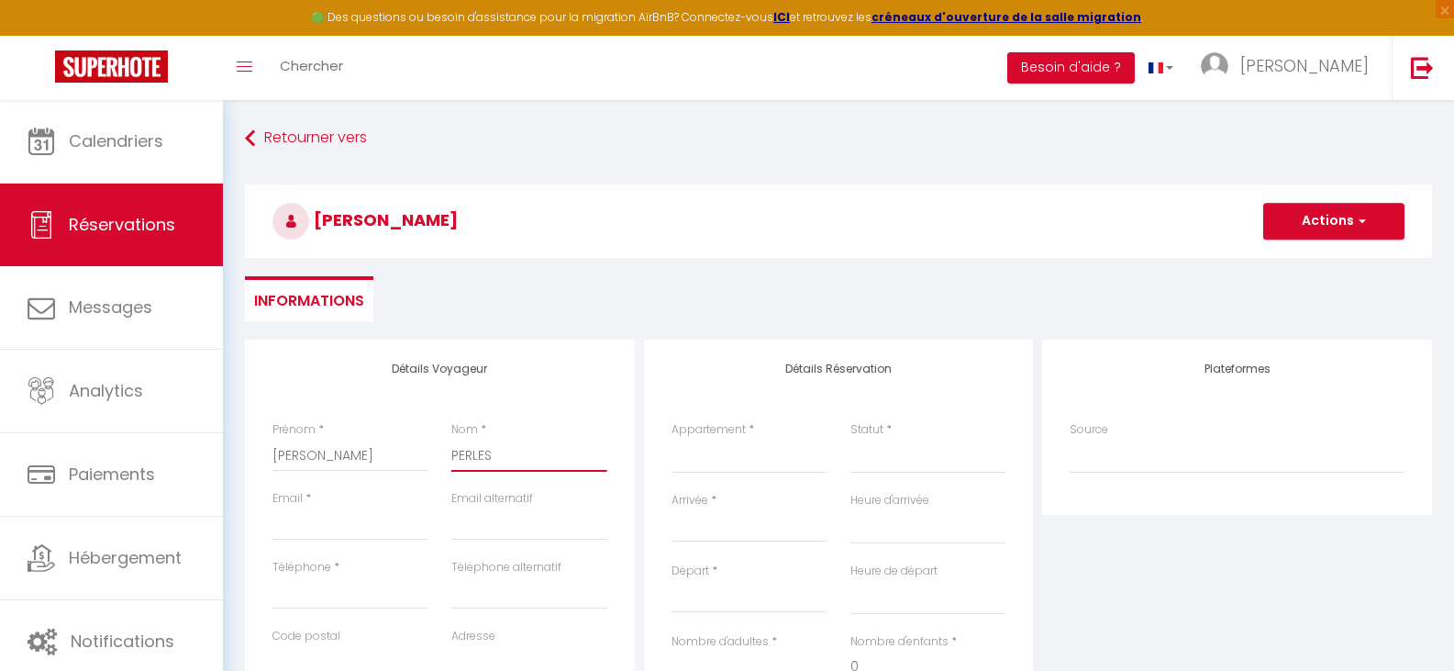
select select
checkbox input "false"
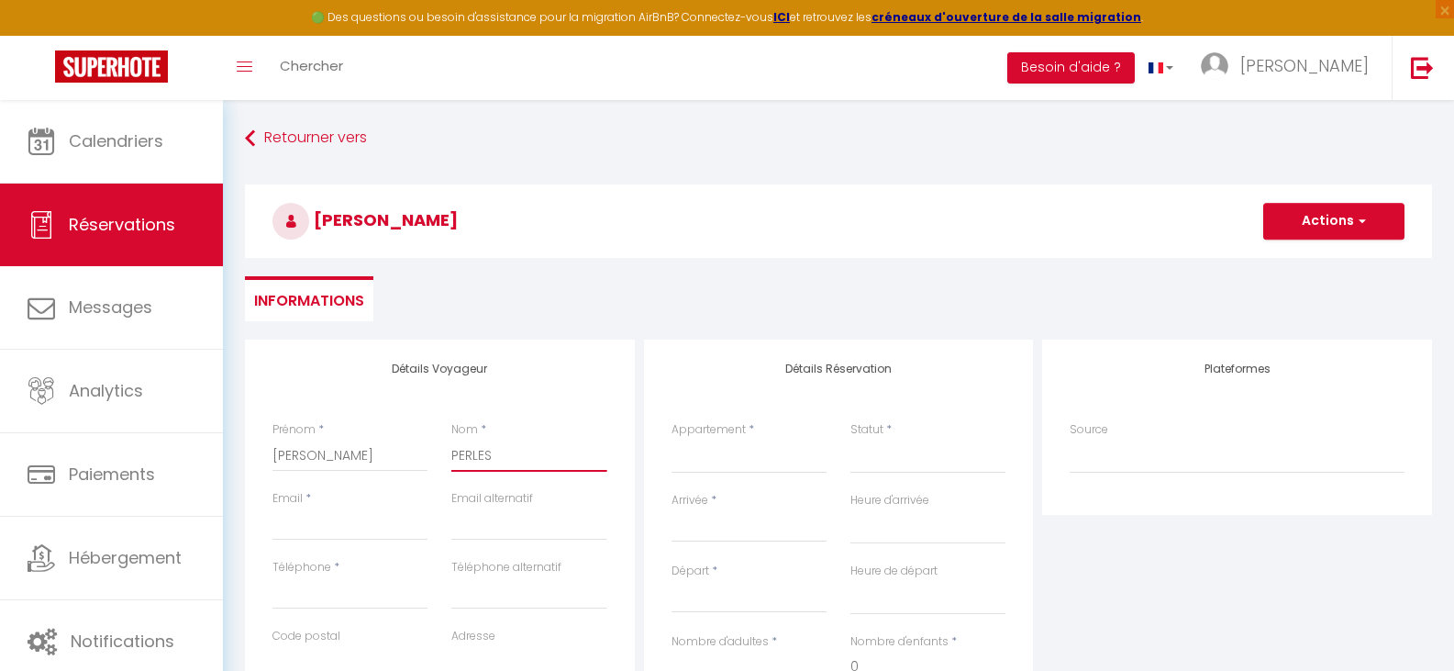
type input "PERLES"
click at [305, 529] on input "Email client" at bounding box center [349, 523] width 155 height 33
type input "m"
select select
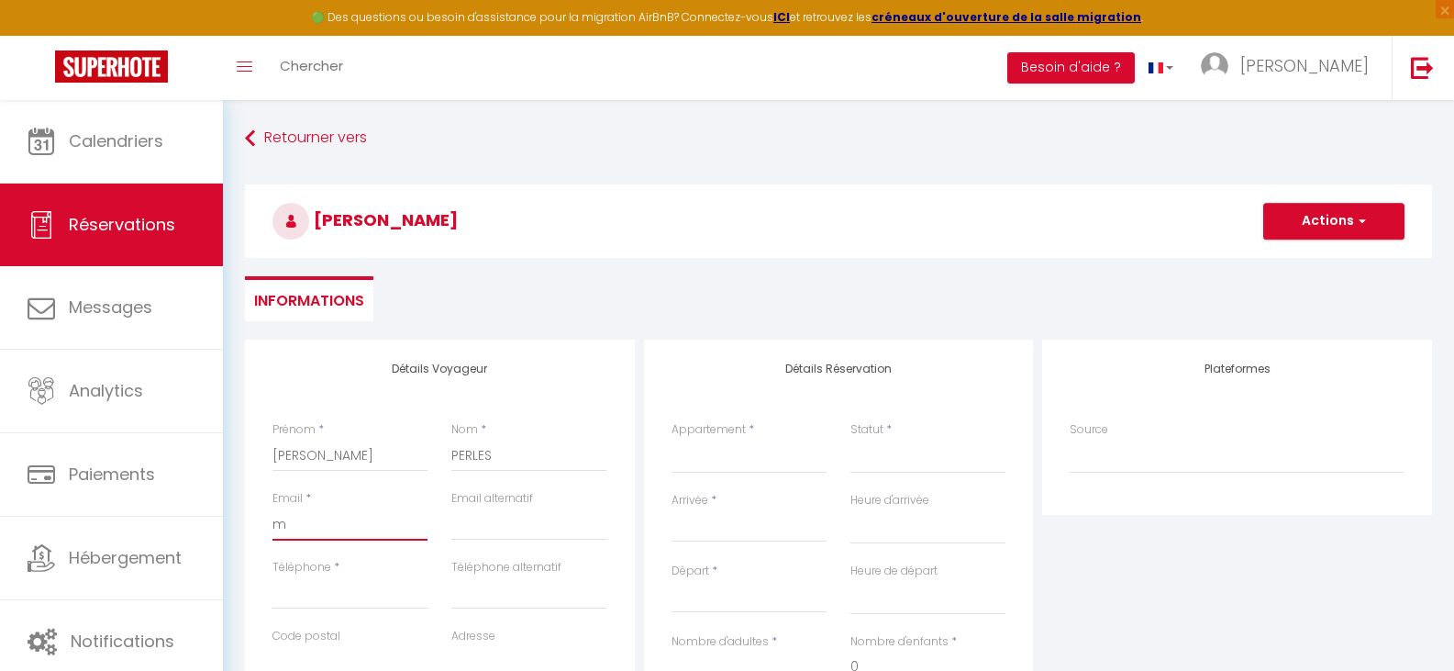
select select
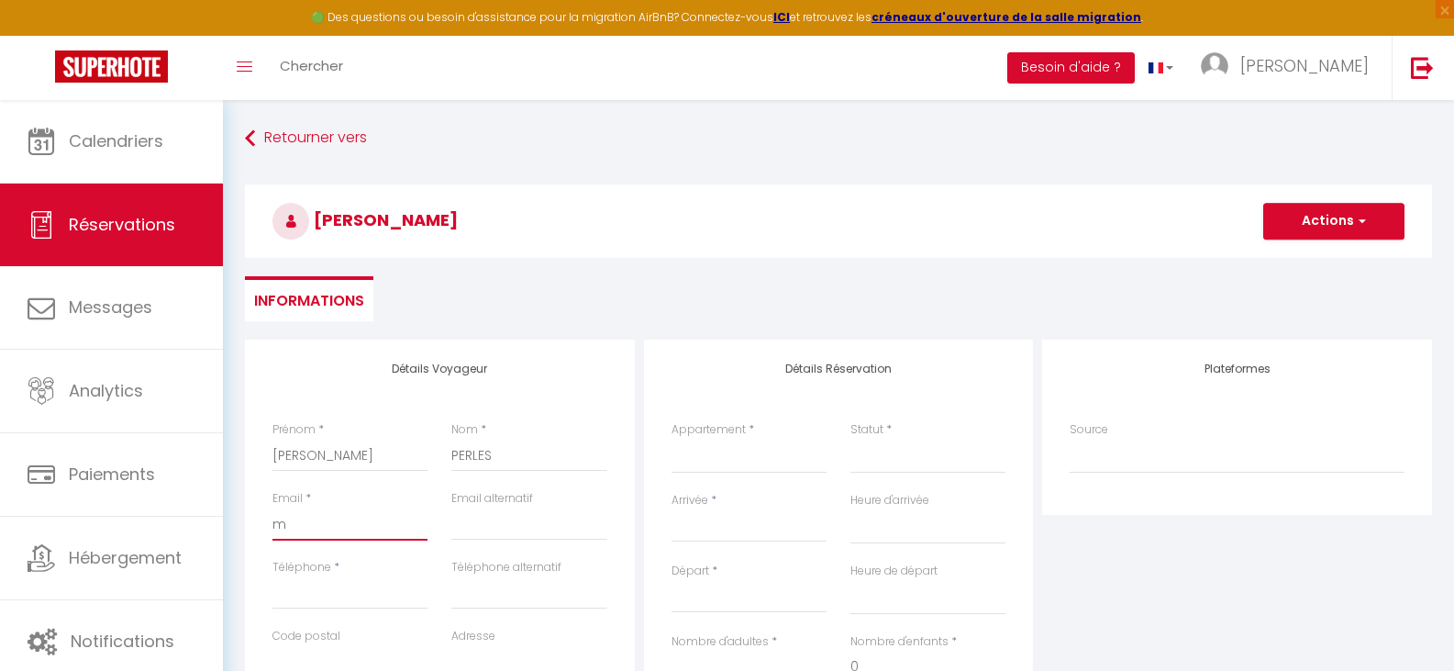
checkbox input "false"
type input "mi"
select select
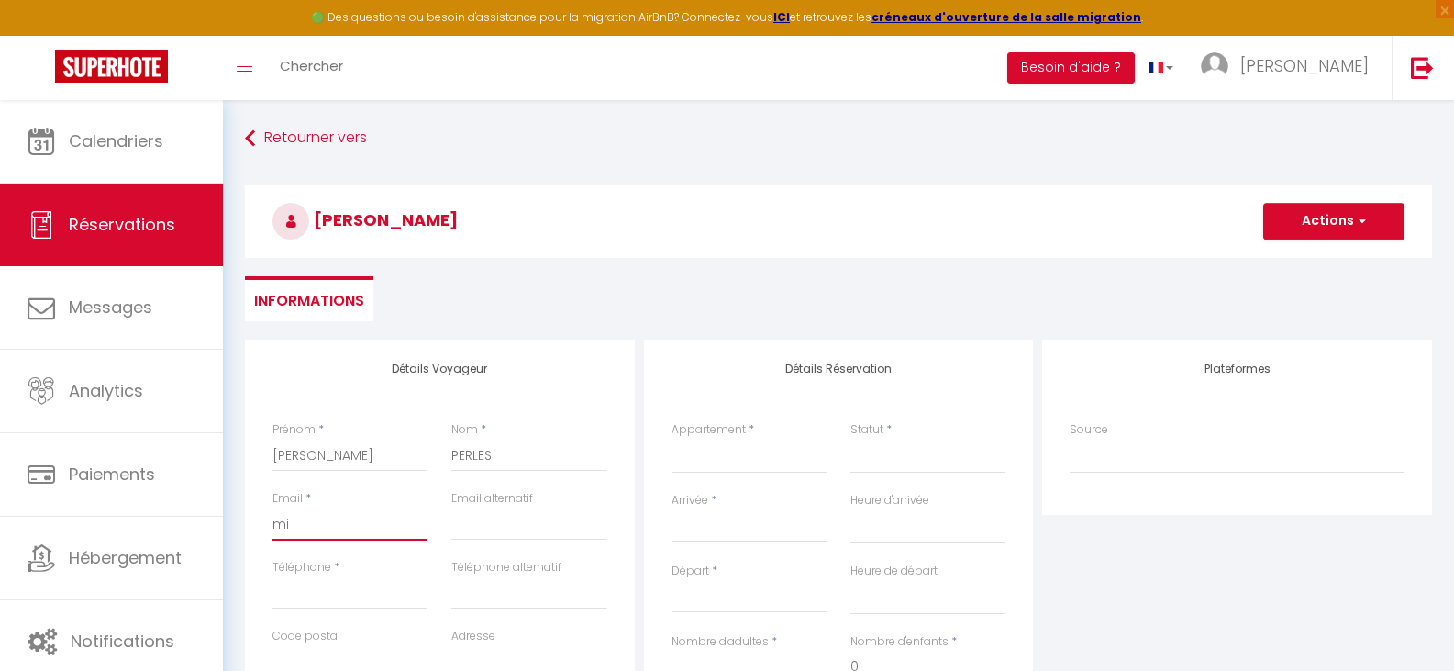
select select
checkbox input "false"
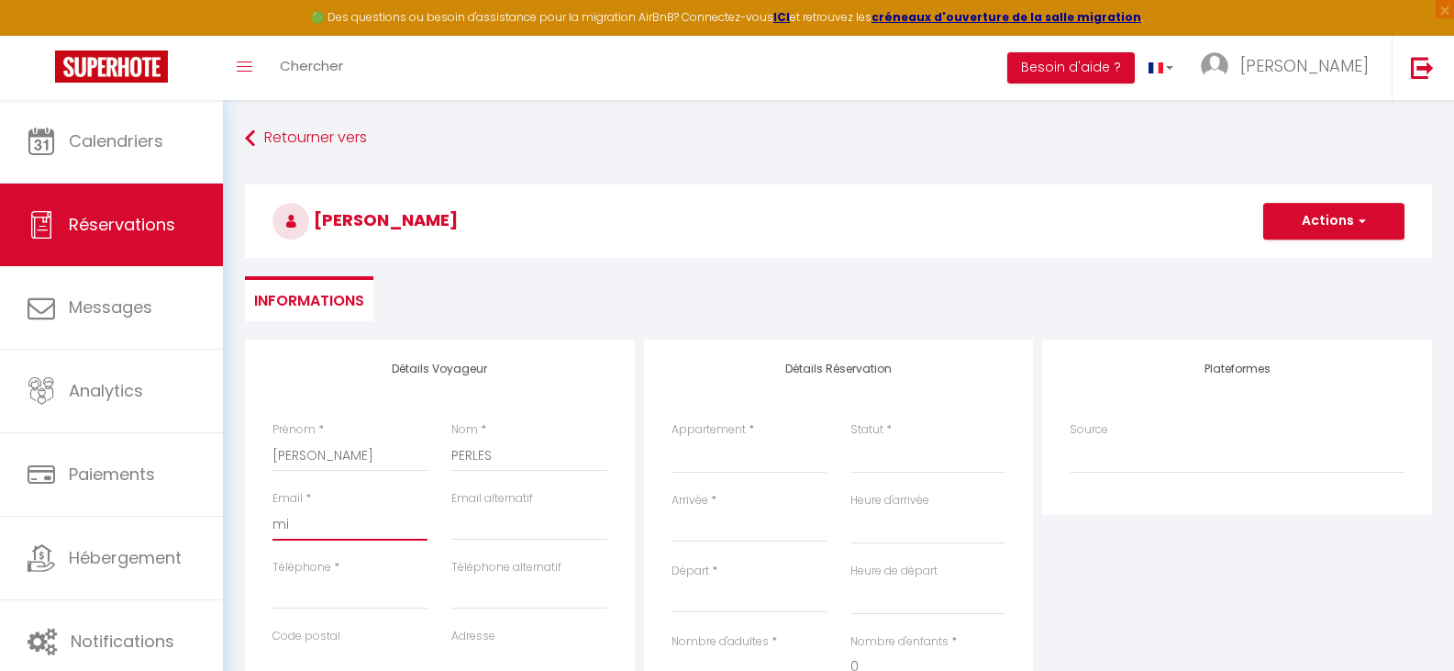
type input "mik"
select select
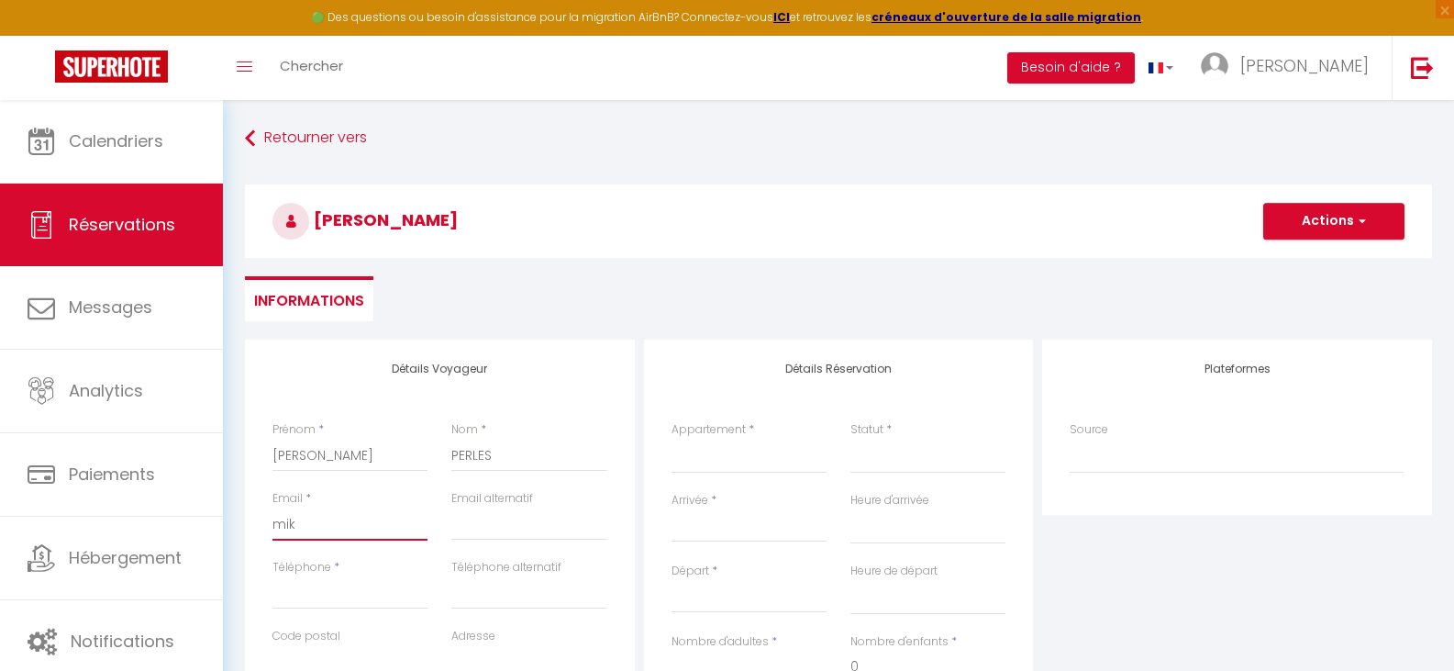
select select
checkbox input "false"
type input "[PERSON_NAME]"
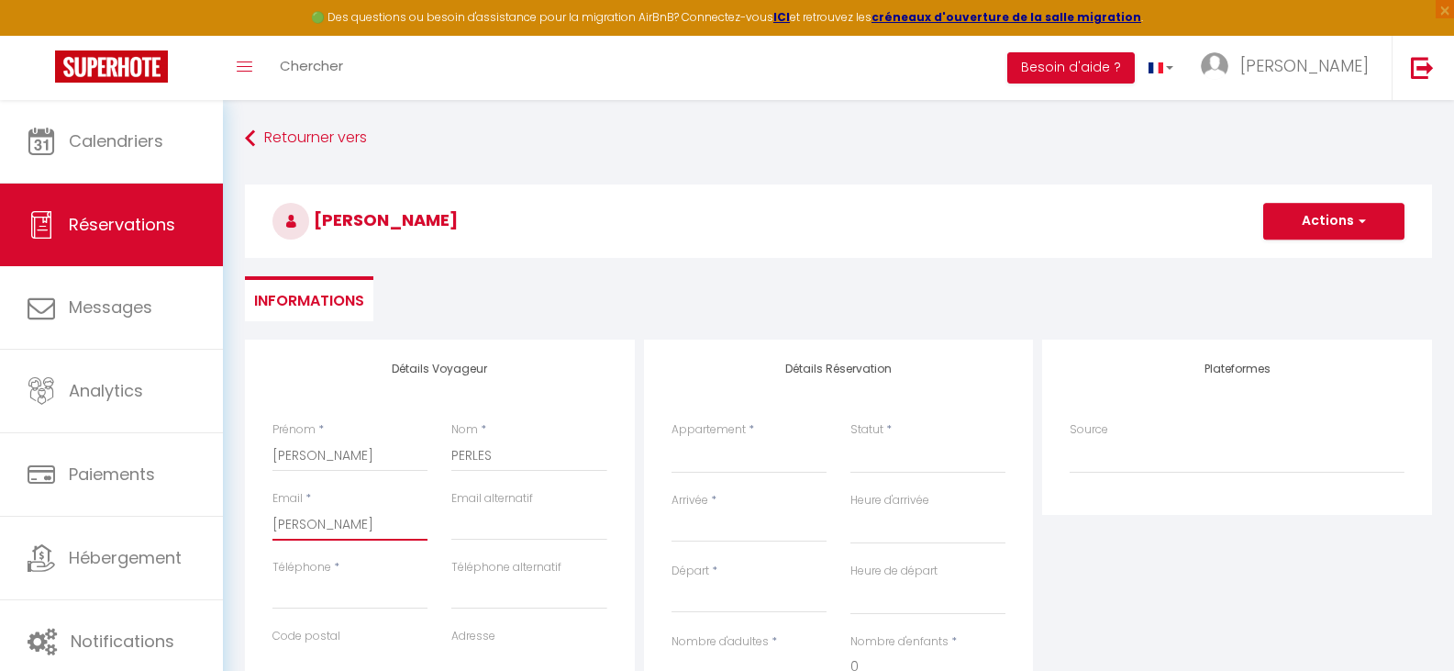
select select
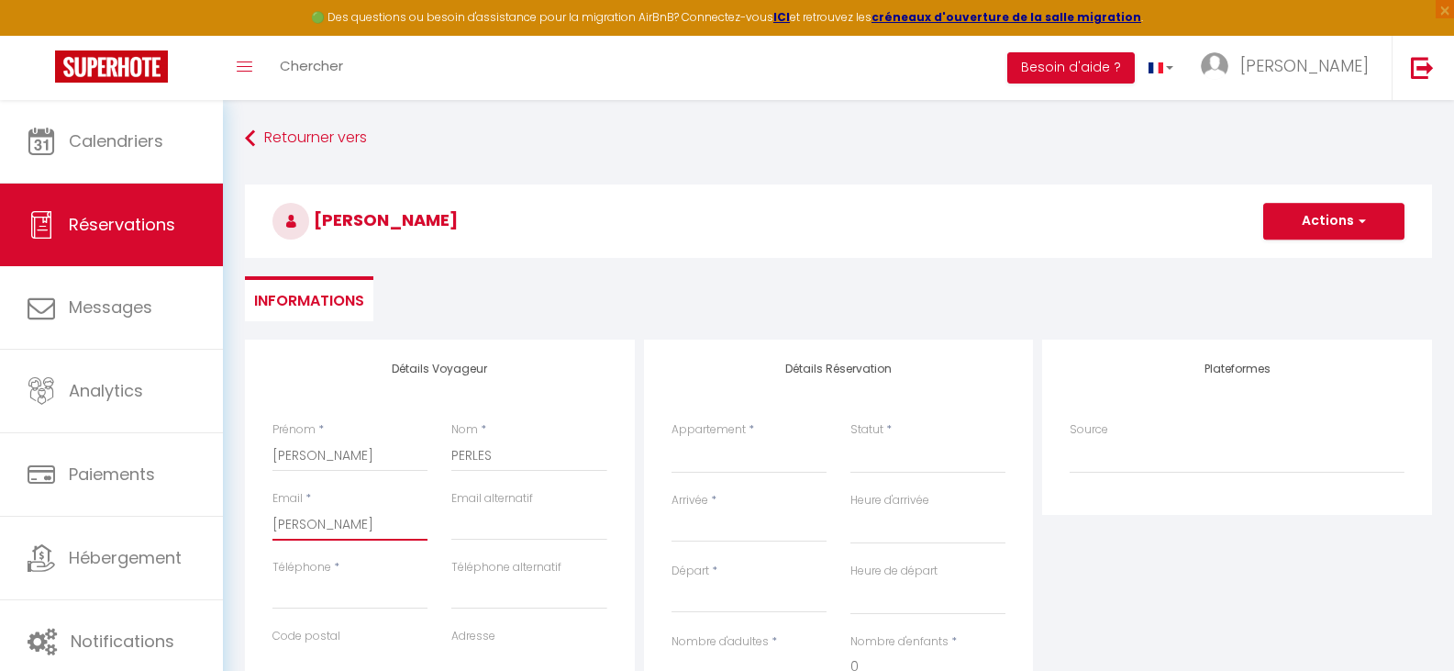
select select
checkbox input "false"
type input "[PERSON_NAME]."
select select
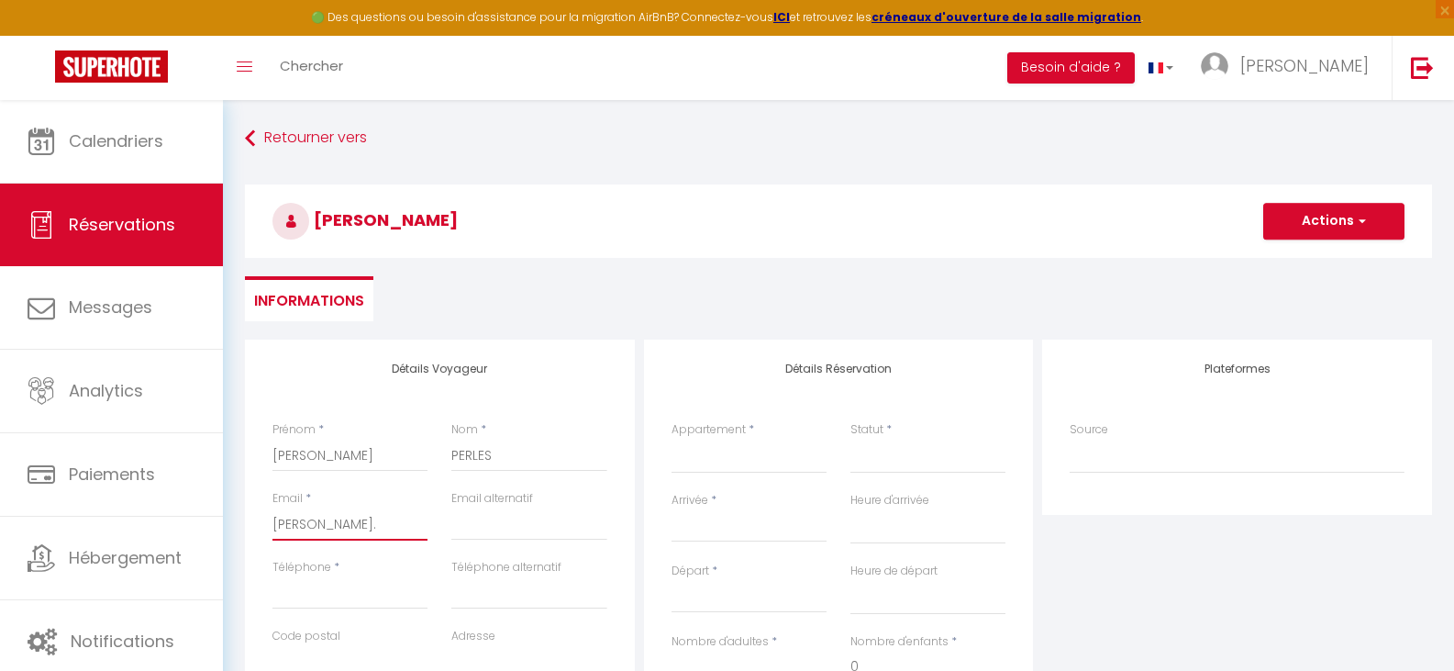
select select
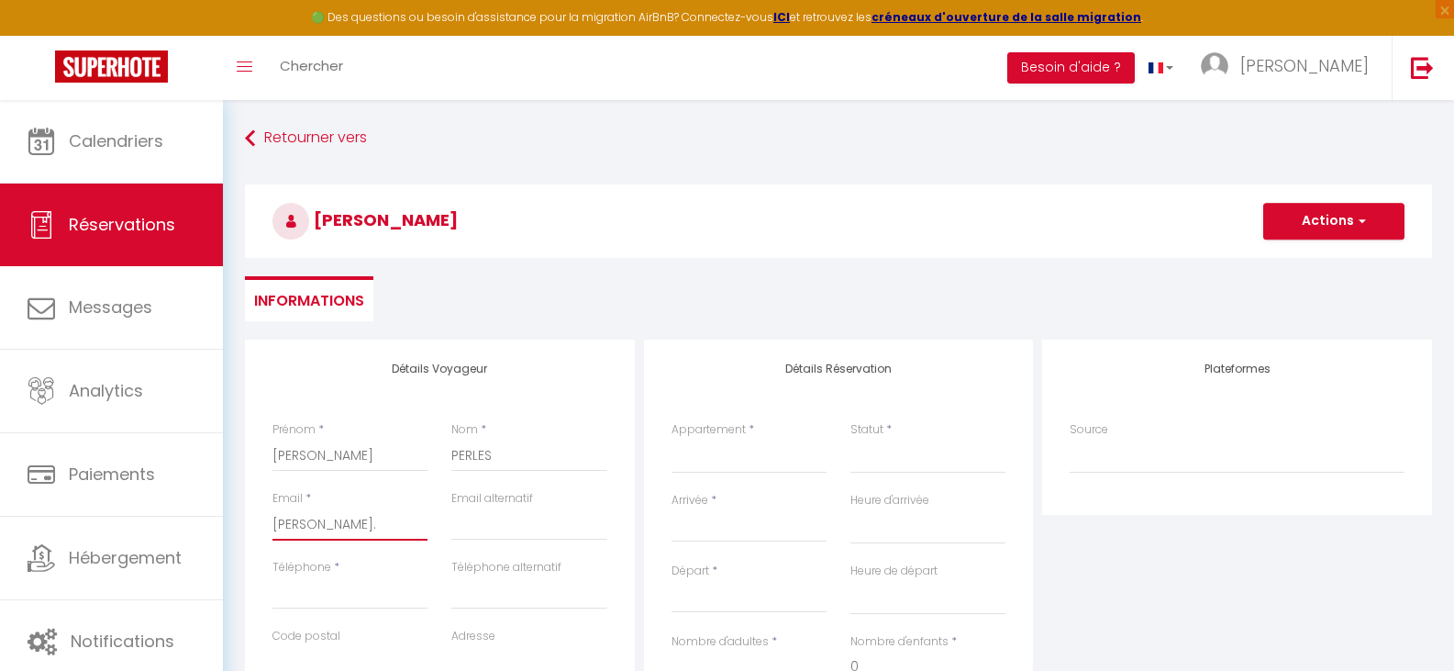
select select
checkbox input "false"
type input "[PERSON_NAME].p"
select select
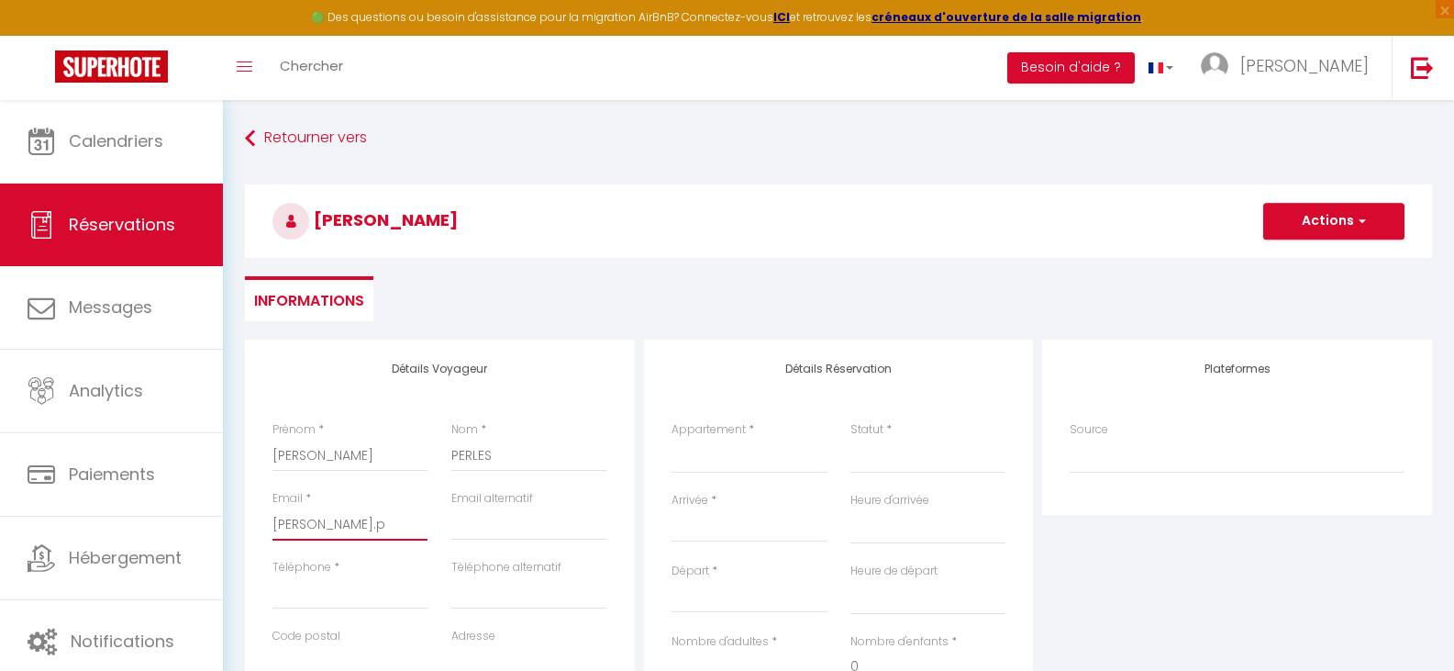
select select
click at [364, 589] on input "Téléphone" at bounding box center [349, 592] width 155 height 33
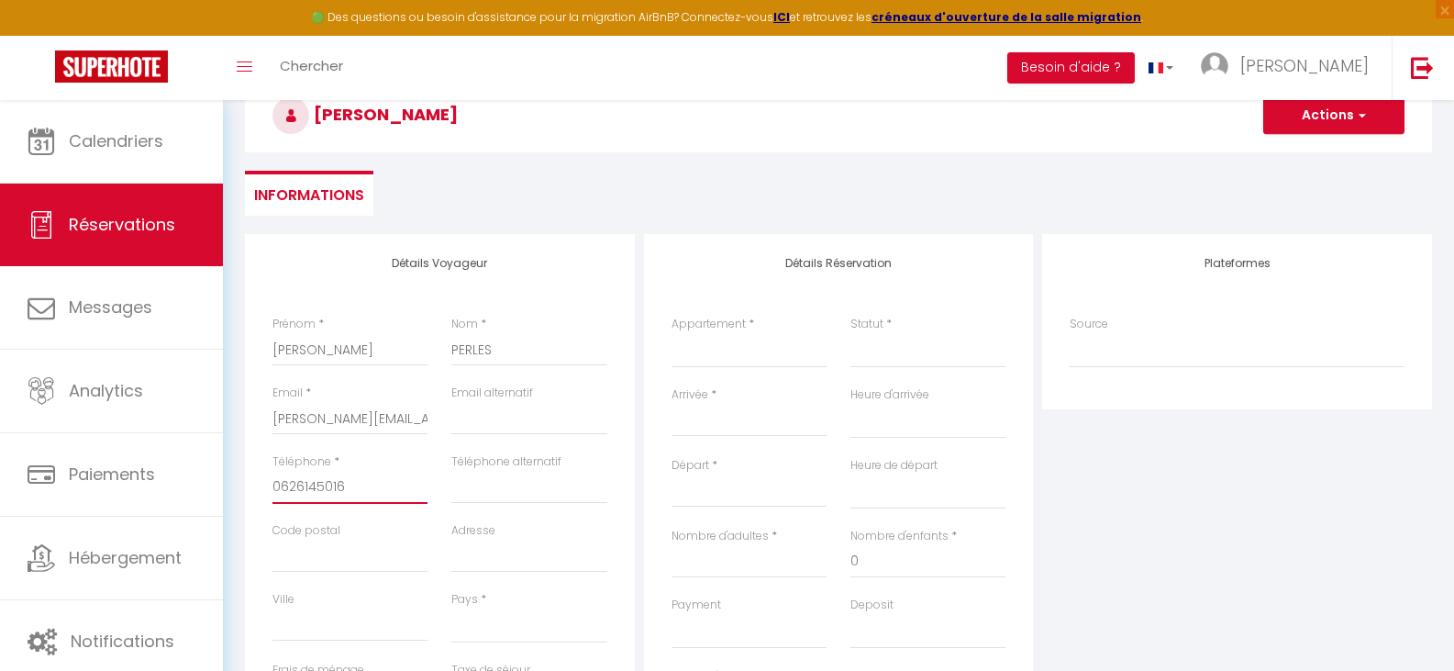
scroll to position [106, 0]
click at [362, 561] on input "Code postal" at bounding box center [349, 555] width 155 height 33
click at [370, 612] on input "Ville" at bounding box center [349, 623] width 155 height 33
click at [520, 630] on select "[GEOGRAPHIC_DATA] [GEOGRAPHIC_DATA] [GEOGRAPHIC_DATA] [GEOGRAPHIC_DATA] [GEOGRA…" at bounding box center [528, 624] width 155 height 35
click at [451, 607] on select "[GEOGRAPHIC_DATA] [GEOGRAPHIC_DATA] [GEOGRAPHIC_DATA] [GEOGRAPHIC_DATA] [GEOGRA…" at bounding box center [528, 624] width 155 height 35
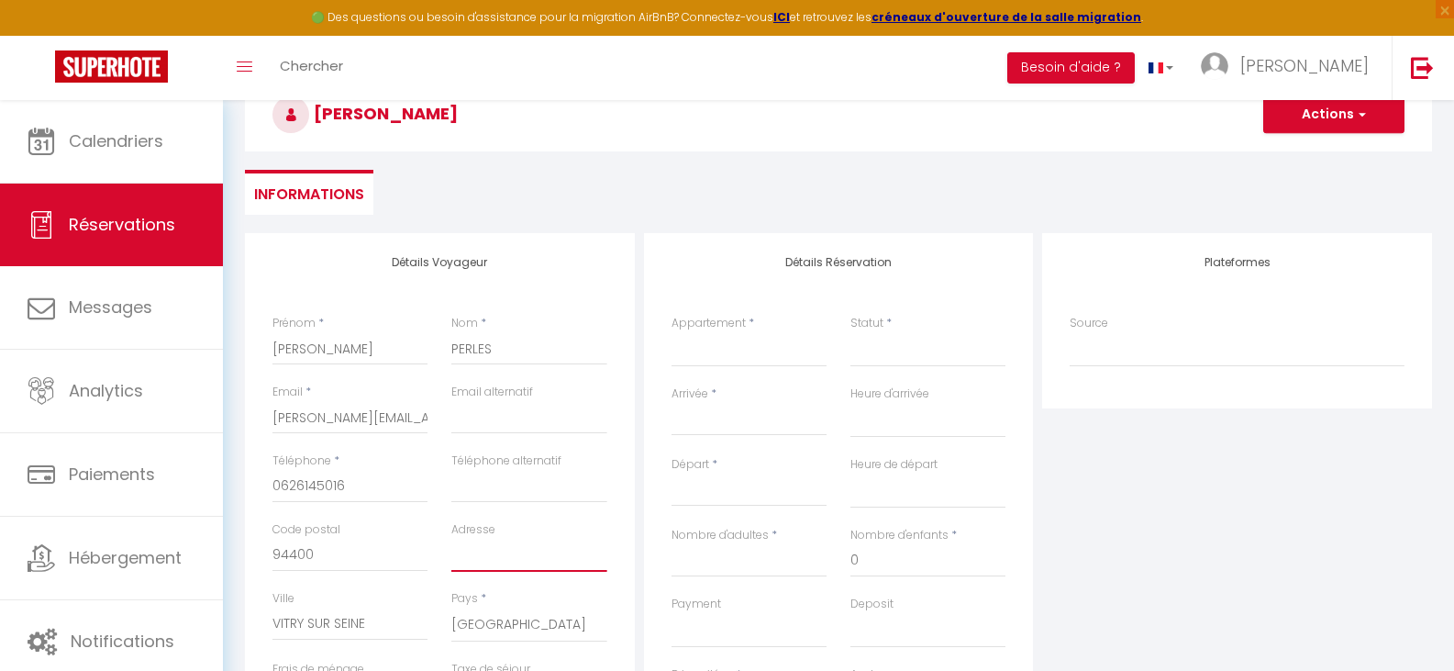
click at [480, 562] on input "Adresse" at bounding box center [528, 555] width 155 height 33
click at [709, 418] on input "Arrivée" at bounding box center [749, 421] width 155 height 24
click at [732, 570] on span "8" at bounding box center [730, 562] width 39 height 37
click at [750, 495] on input "[DATE]" at bounding box center [749, 492] width 155 height 24
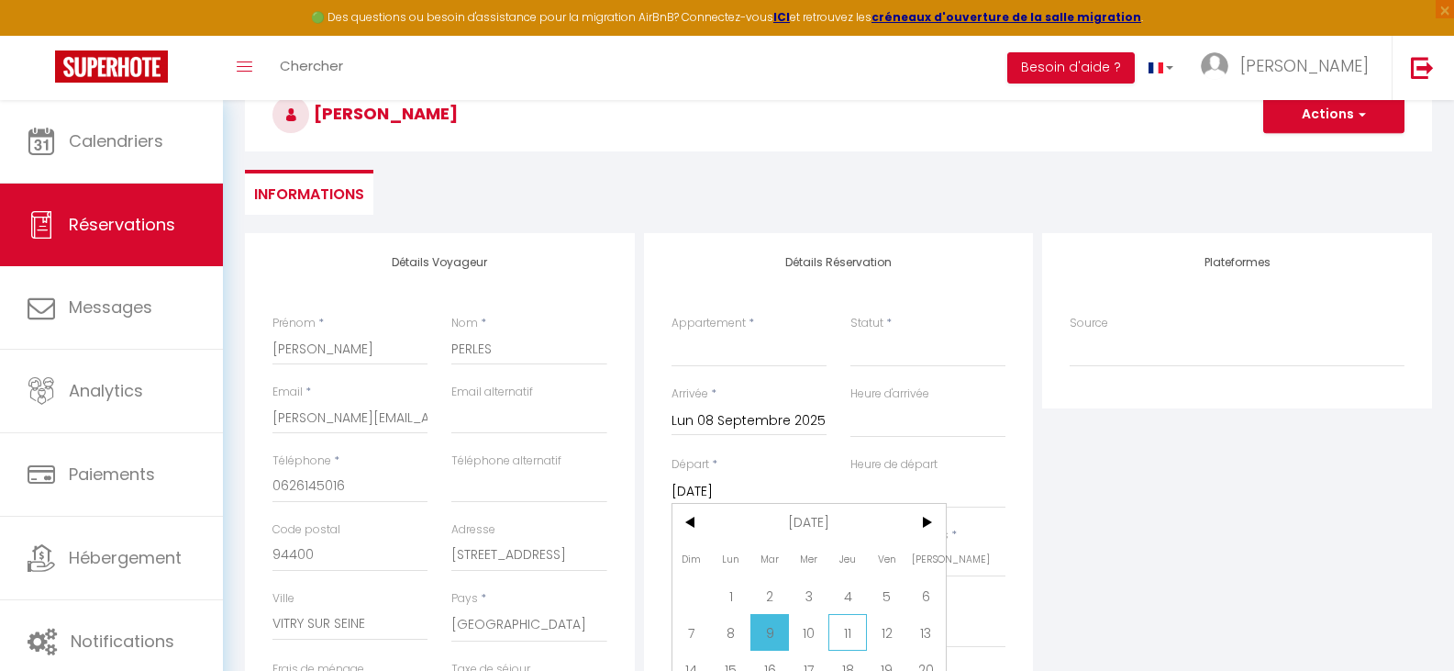
click at [855, 627] on span "11" at bounding box center [847, 632] width 39 height 37
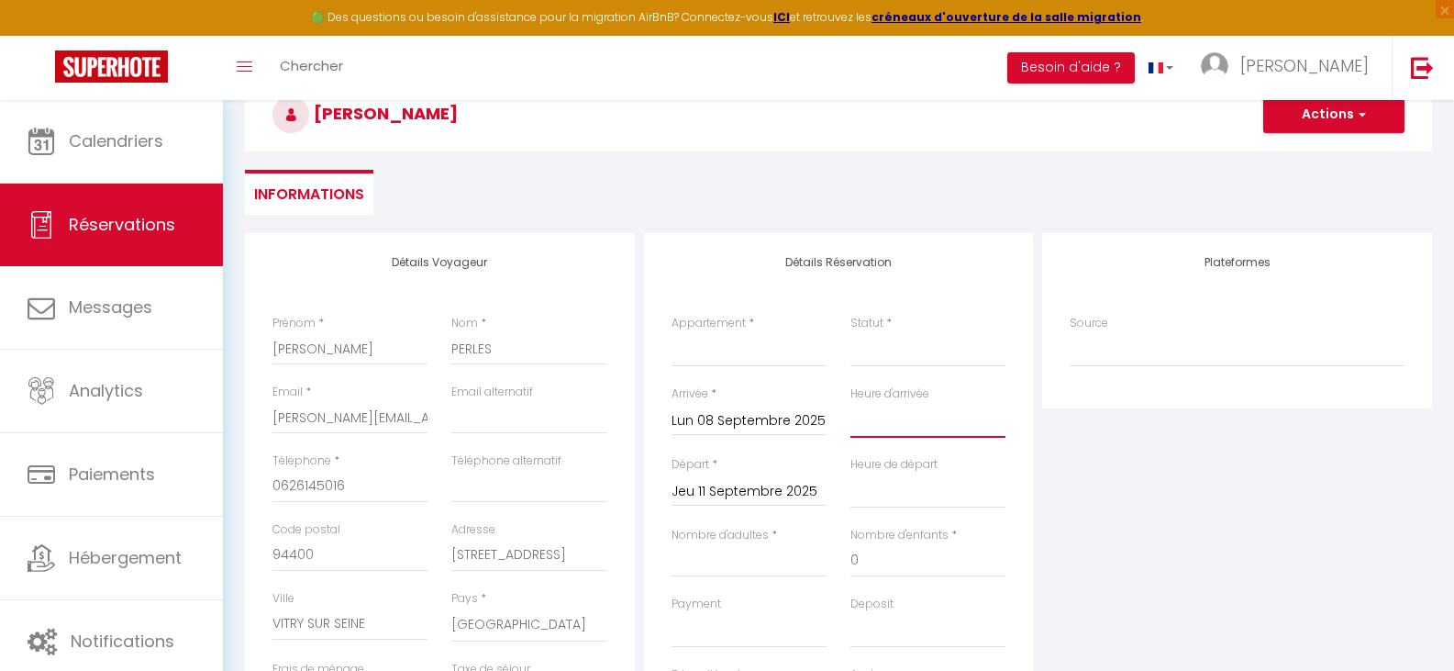
click at [908, 425] on select "00:00 00:30 01:00 01:30 02:00 02:30 03:00 03:30 04:00 04:30 05:00 05:30 06:00 0…" at bounding box center [928, 420] width 155 height 35
click at [851, 403] on select "00:00 00:30 01:00 01:30 02:00 02:30 03:00 03:30 04:00 04:30 05:00 05:30 06:00 0…" at bounding box center [928, 420] width 155 height 35
click at [916, 491] on select "00:00 00:30 01:00 01:30 02:00 02:30 03:00 03:30 04:00 04:30 05:00 05:30 06:00 0…" at bounding box center [928, 490] width 155 height 35
click at [851, 473] on select "00:00 00:30 01:00 01:30 02:00 02:30 03:00 03:30 04:00 04:30 05:00 05:30 06:00 0…" at bounding box center [928, 490] width 155 height 35
click at [917, 359] on select "Confirmé Non Confirmé [PERSON_NAME] par le voyageur No Show Request" at bounding box center [928, 349] width 155 height 35
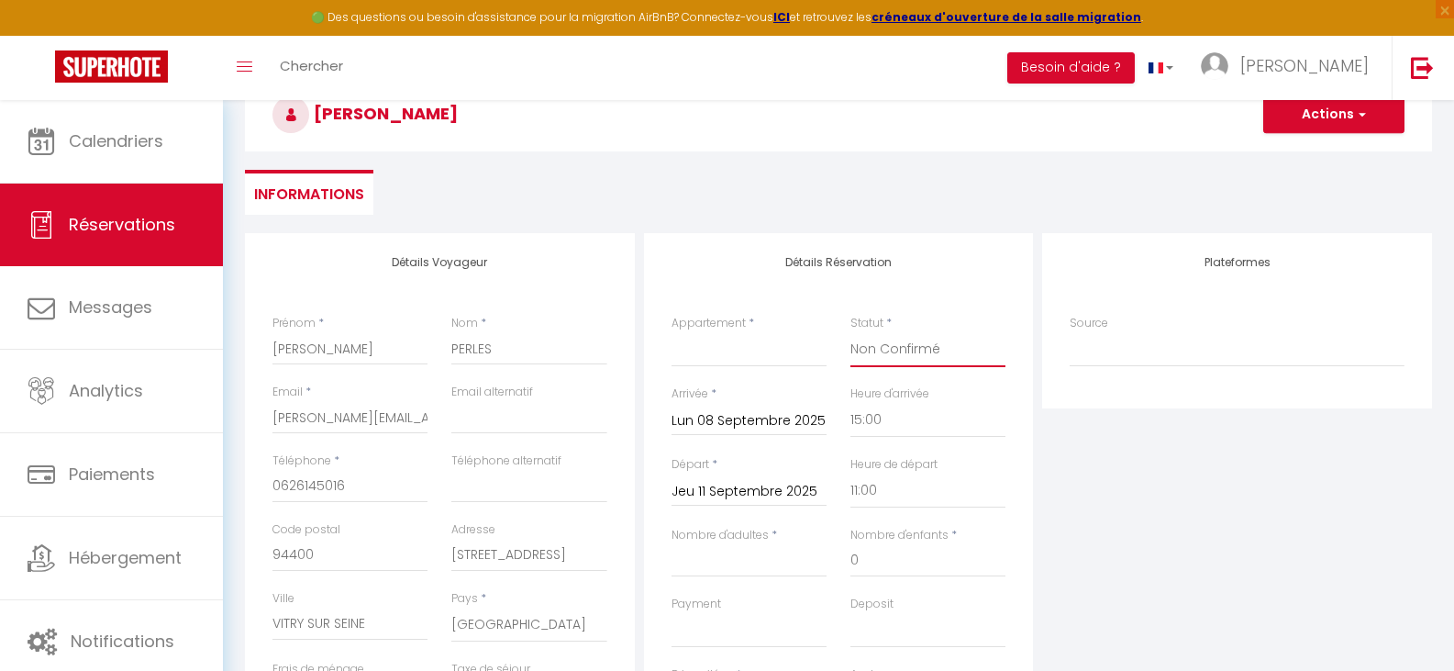
click at [851, 332] on select "Confirmé Non Confirmé [PERSON_NAME] par le voyageur No Show Request" at bounding box center [928, 349] width 155 height 35
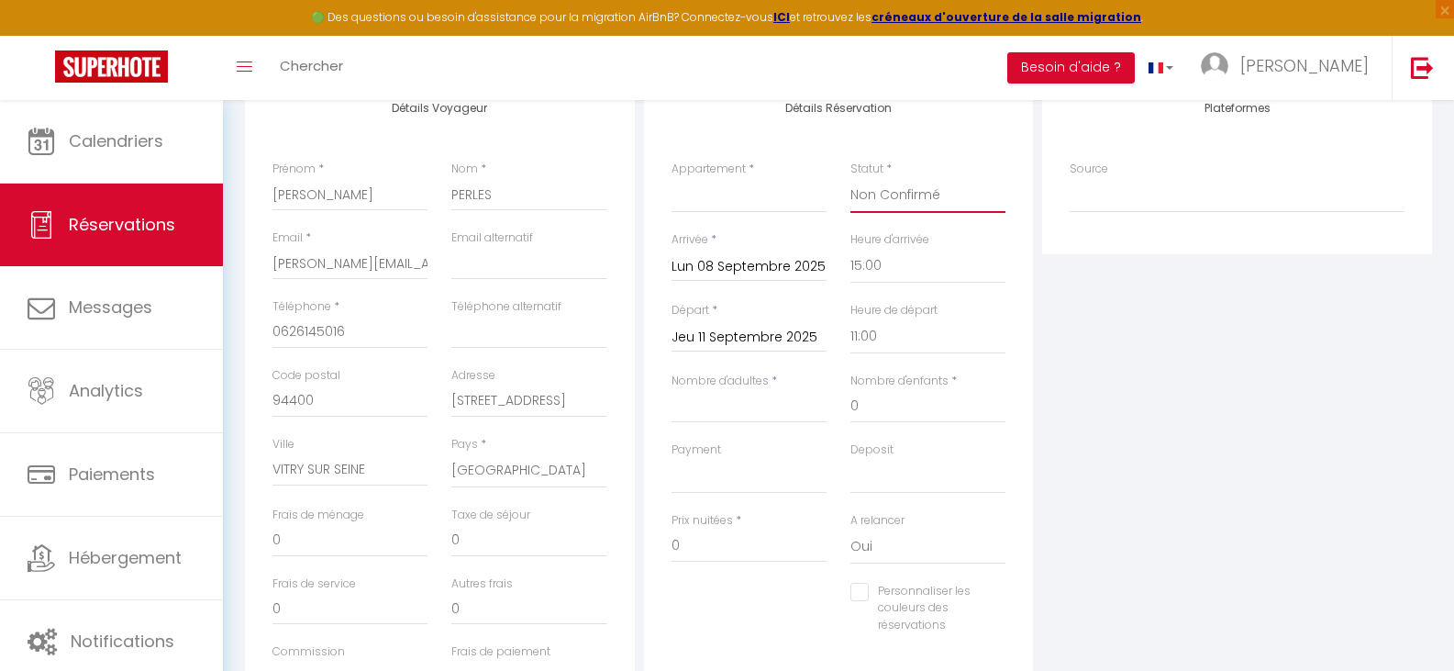
scroll to position [262, 0]
click at [743, 416] on input "Nombre d'adultes" at bounding box center [749, 404] width 155 height 33
click at [734, 482] on select "OK KO" at bounding box center [749, 474] width 155 height 35
click at [672, 457] on select "OK KO" at bounding box center [749, 474] width 155 height 35
click at [864, 471] on select "OK KO" at bounding box center [928, 474] width 155 height 35
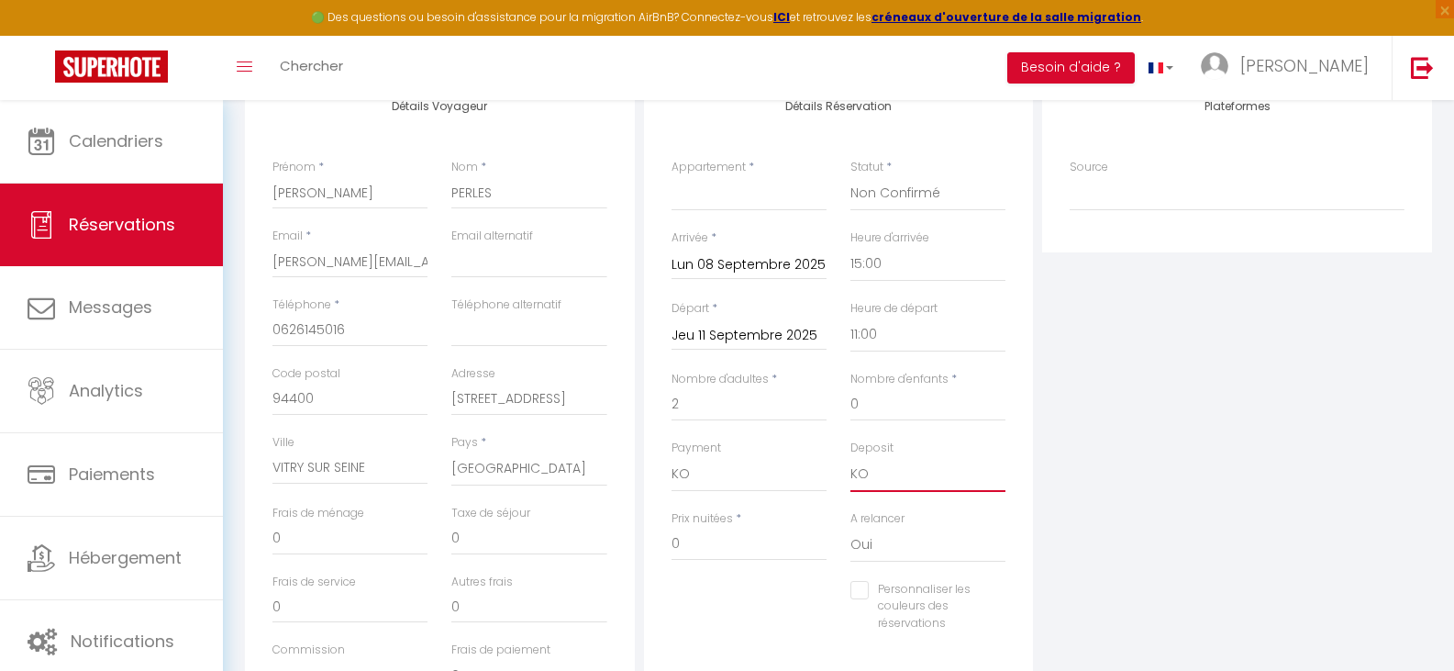
click at [851, 457] on select "OK KO" at bounding box center [928, 474] width 155 height 35
click at [684, 543] on input "0" at bounding box center [749, 544] width 155 height 33
click at [311, 535] on input "0" at bounding box center [349, 538] width 155 height 33
click at [470, 617] on input "0" at bounding box center [528, 606] width 155 height 33
click at [301, 538] on input "22" at bounding box center [349, 538] width 155 height 33
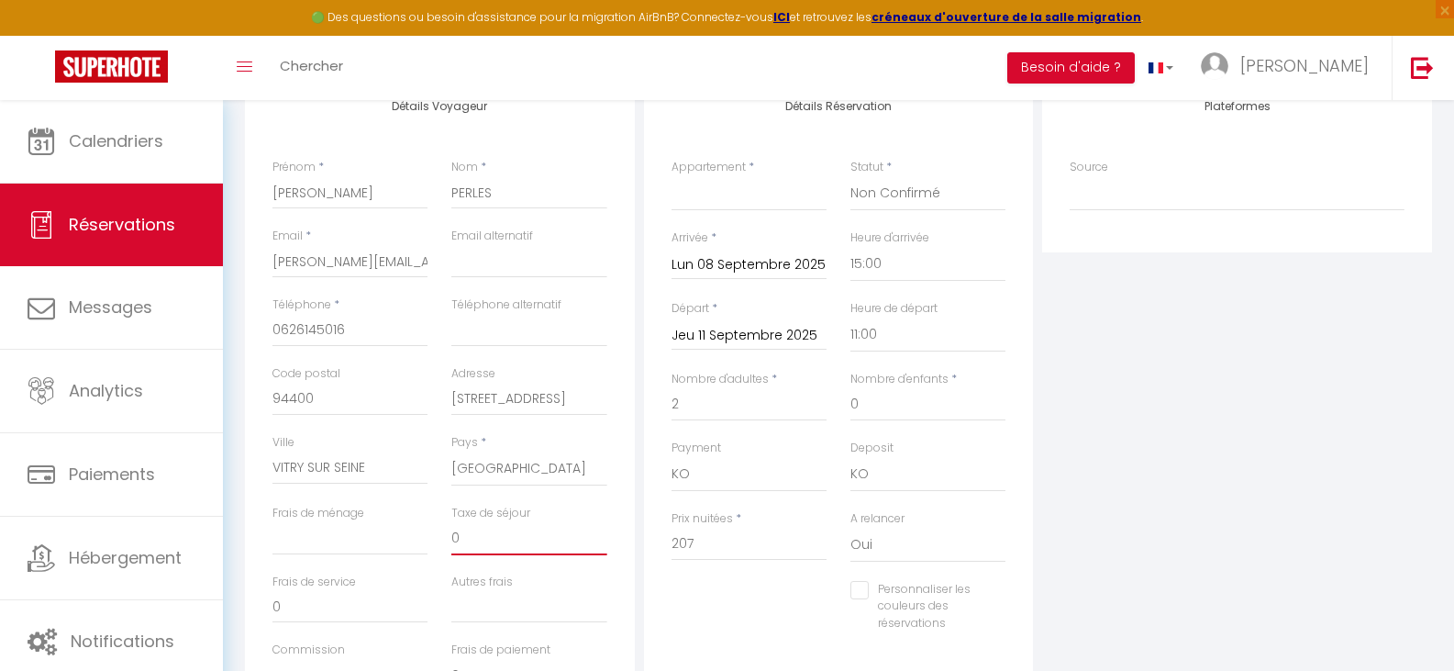
click at [483, 542] on input "0" at bounding box center [528, 538] width 155 height 33
click at [713, 203] on select "L'Estivale côté piscine L'Estivale côté mer L'Abreuvoir de la Mer Le Metz *Le D…" at bounding box center [749, 193] width 155 height 35
click at [672, 176] on select "L'Estivale côté piscine L'Estivale côté mer L'Abreuvoir de la Mer Le Metz *Le D…" at bounding box center [749, 193] width 155 height 35
drag, startPoint x: 738, startPoint y: 532, endPoint x: 628, endPoint y: 532, distance: 110.1
click at [628, 532] on div "Détails Voyageur Prénom * [PERSON_NAME] * PERLES Email * [PERSON_NAME][EMAIL_AD…" at bounding box center [838, 405] width 1196 height 656
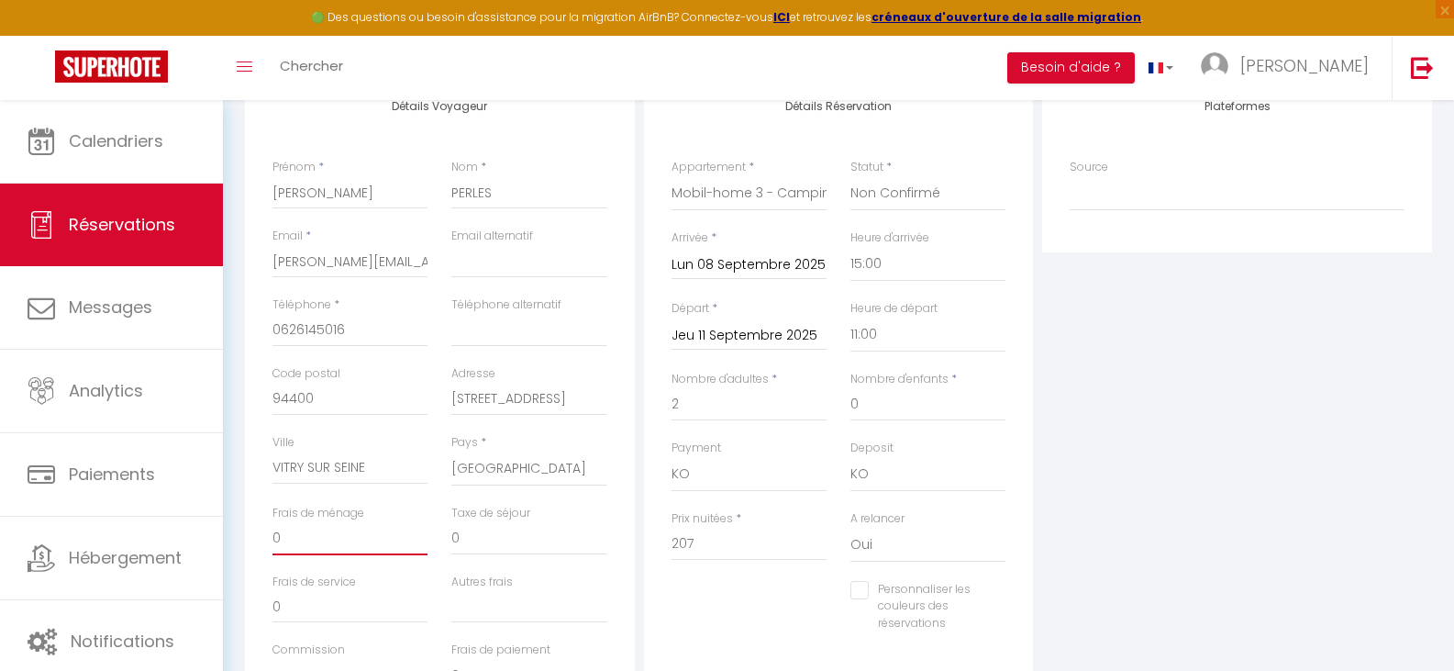
click at [344, 545] on input "0" at bounding box center [349, 538] width 155 height 33
click at [484, 539] on input "0" at bounding box center [528, 538] width 155 height 33
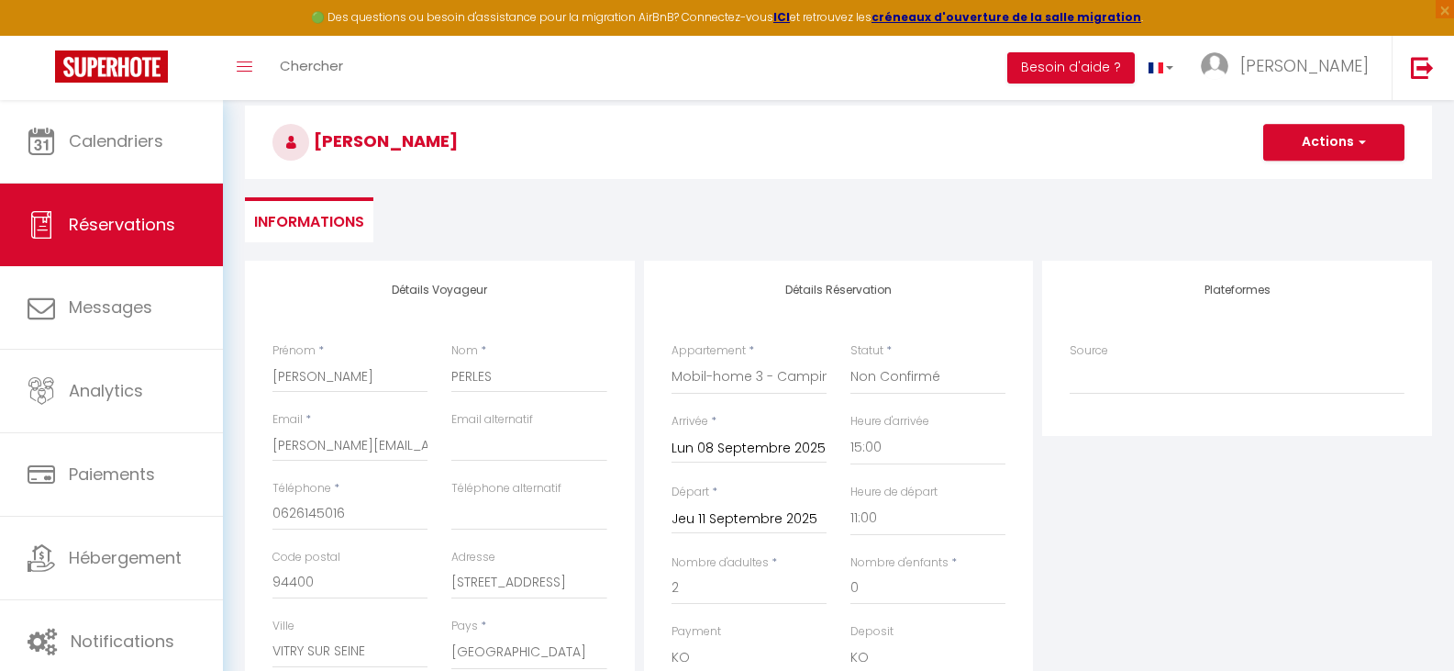
scroll to position [65, 0]
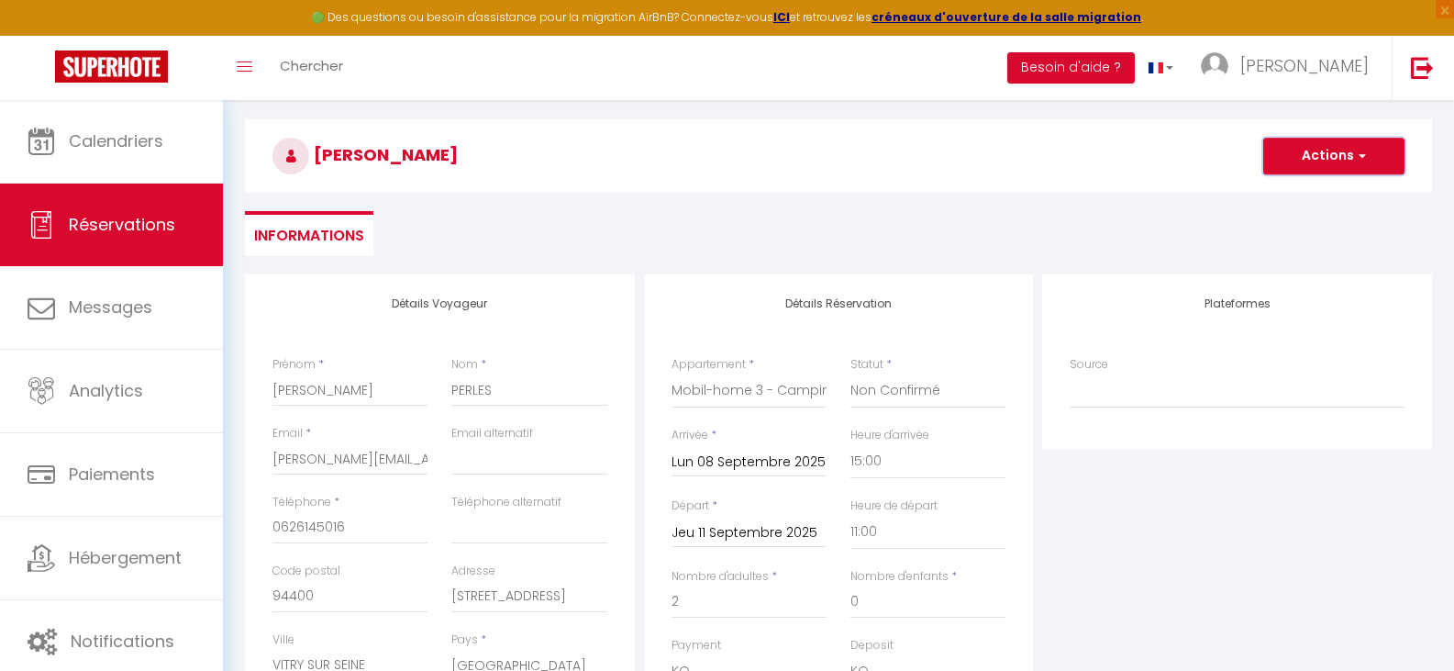
click at [1331, 147] on button "Actions" at bounding box center [1333, 156] width 141 height 37
click at [1292, 197] on link "Enregistrer" at bounding box center [1315, 196] width 145 height 24
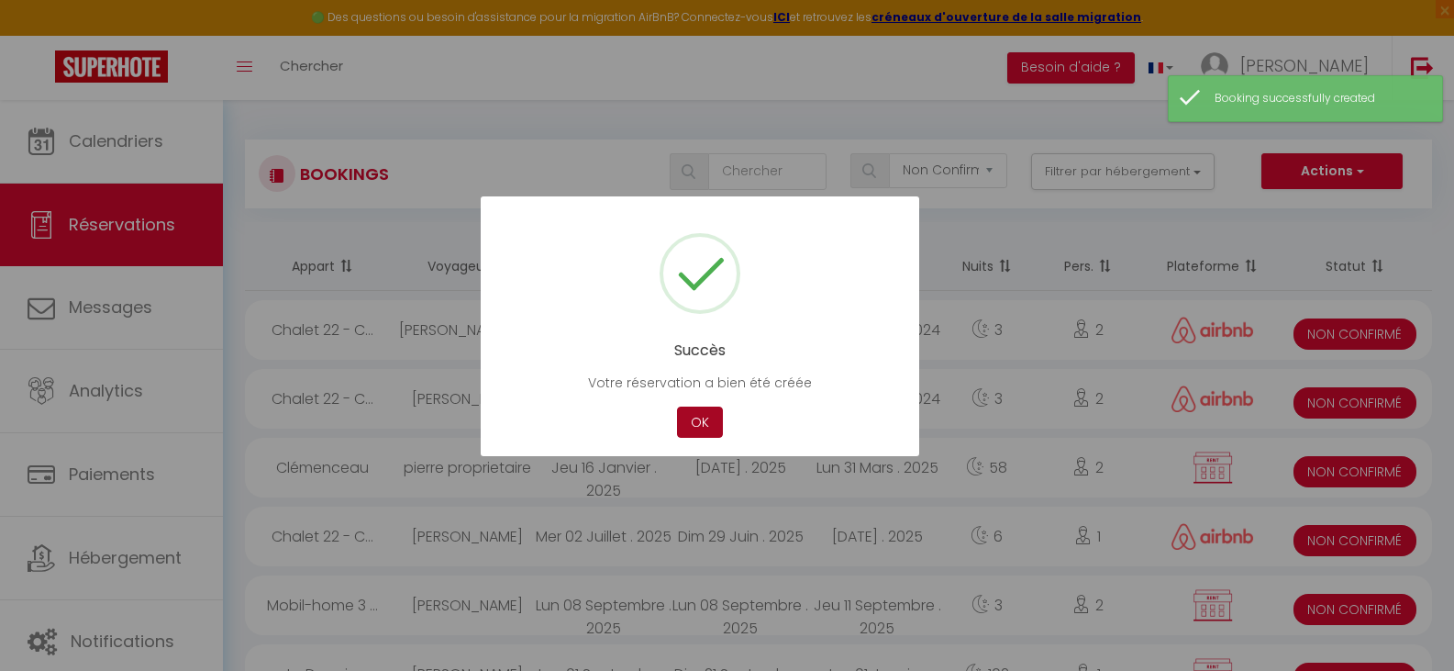
click at [690, 425] on button "OK" at bounding box center [700, 422] width 46 height 32
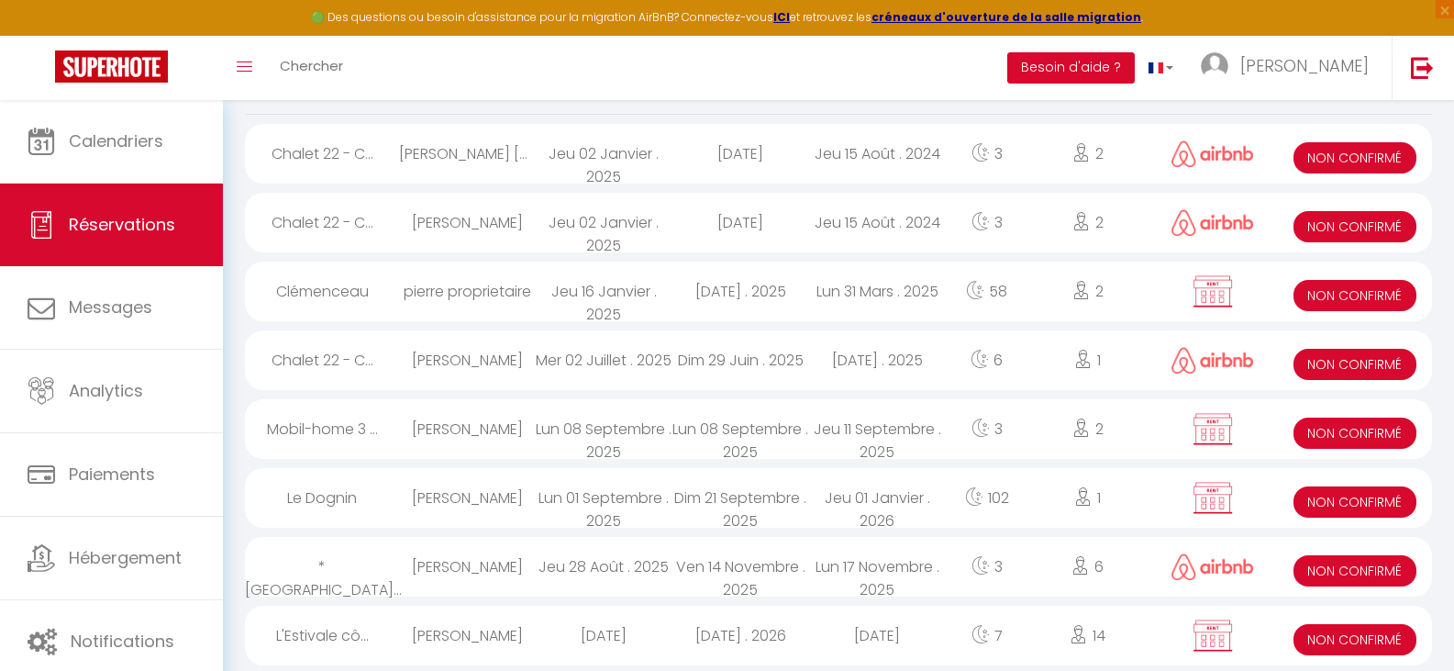
scroll to position [206, 0]
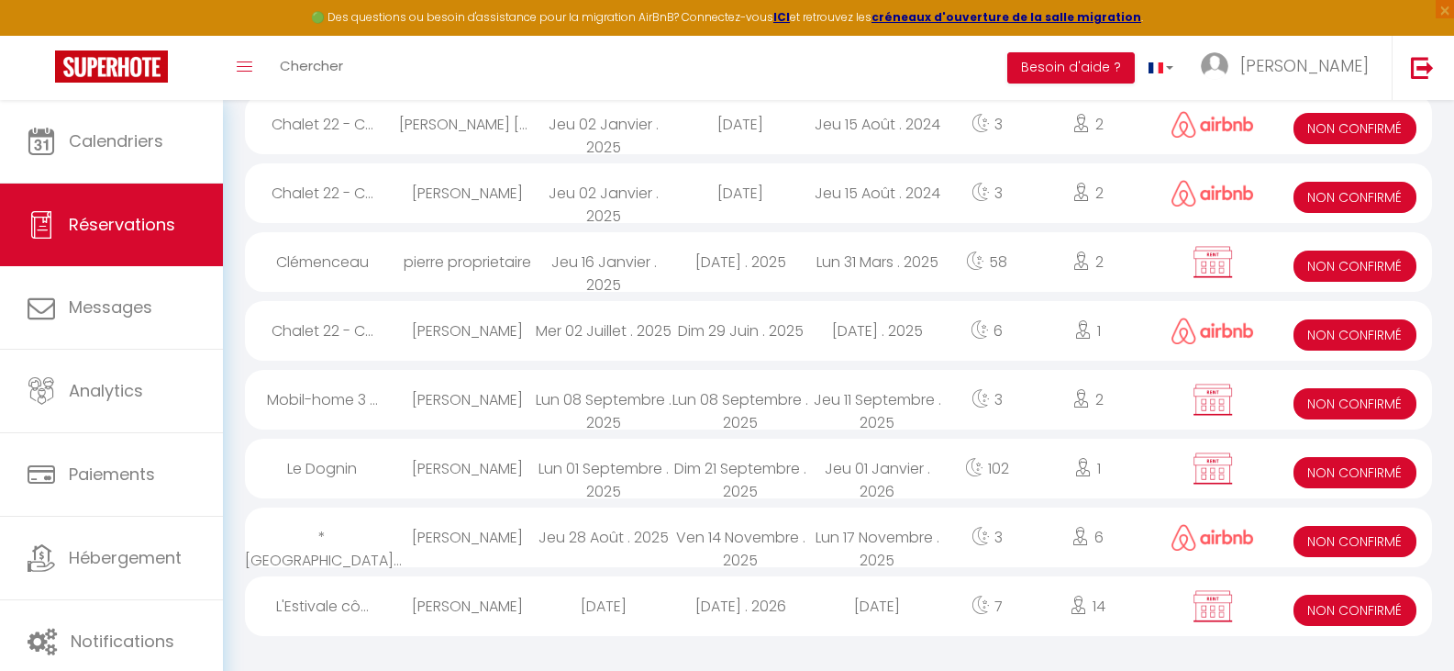
click at [1171, 395] on div at bounding box center [1212, 400] width 130 height 60
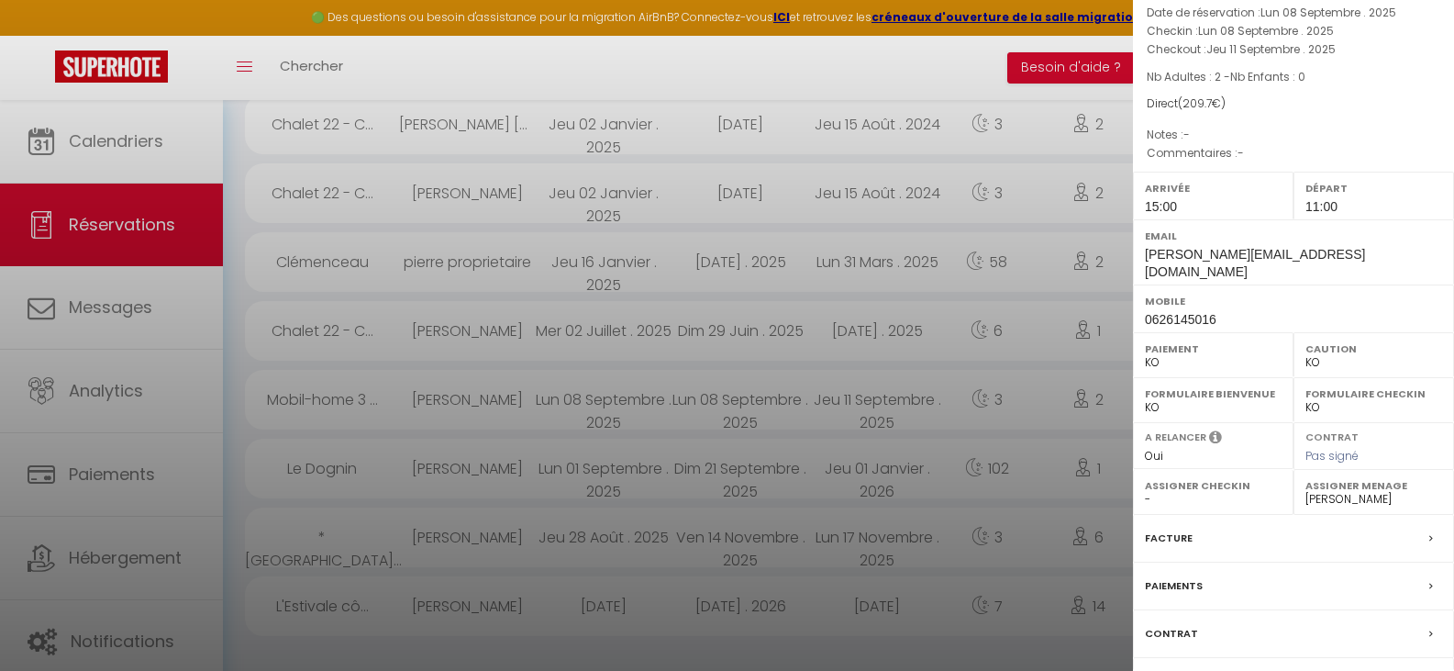
scroll to position [203, 0]
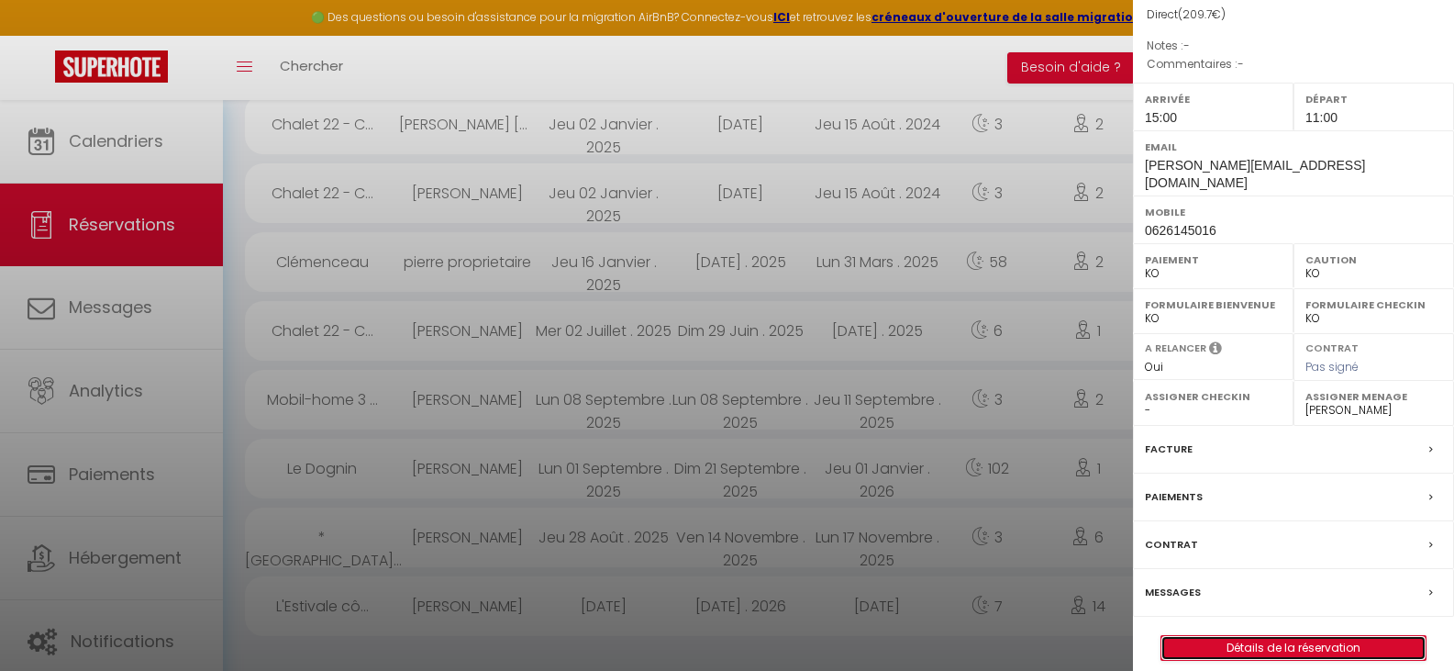
click at [1298, 637] on link "Détails de la réservation" at bounding box center [1294, 648] width 264 height 24
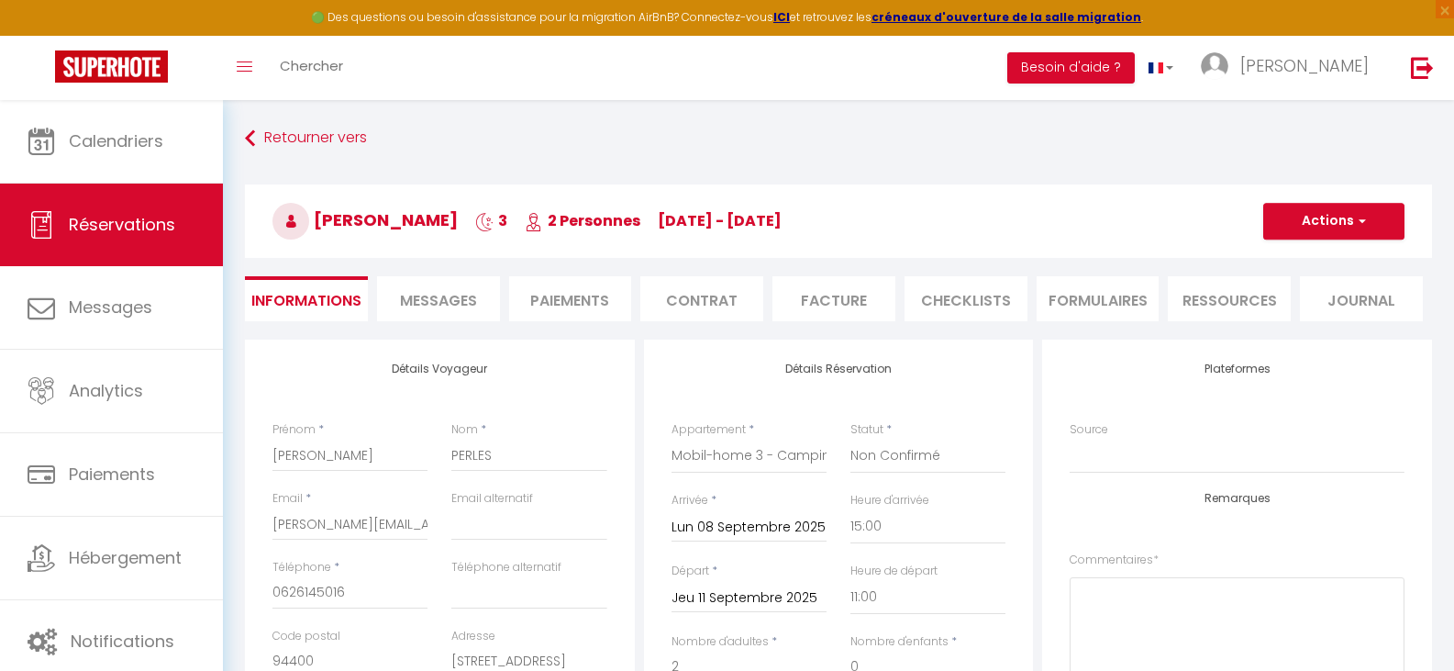
click at [434, 294] on span "Messages" at bounding box center [438, 300] width 77 height 21
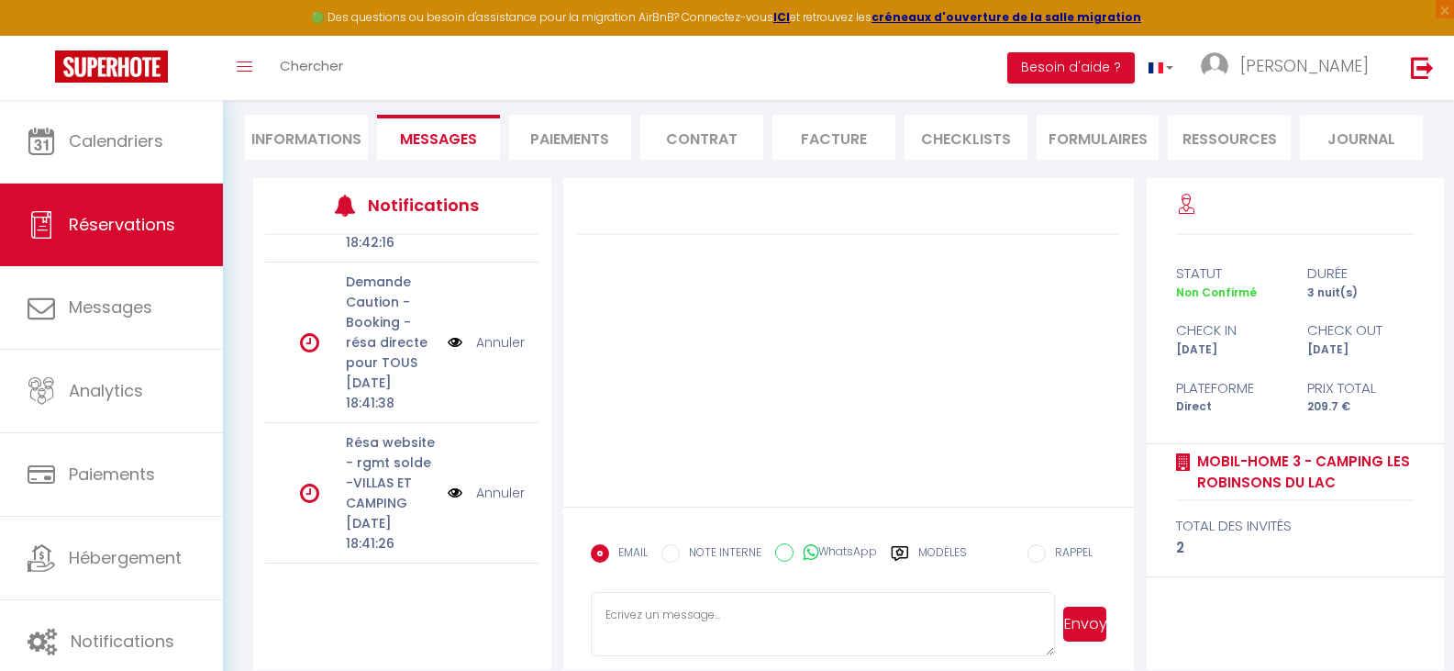
scroll to position [183, 0]
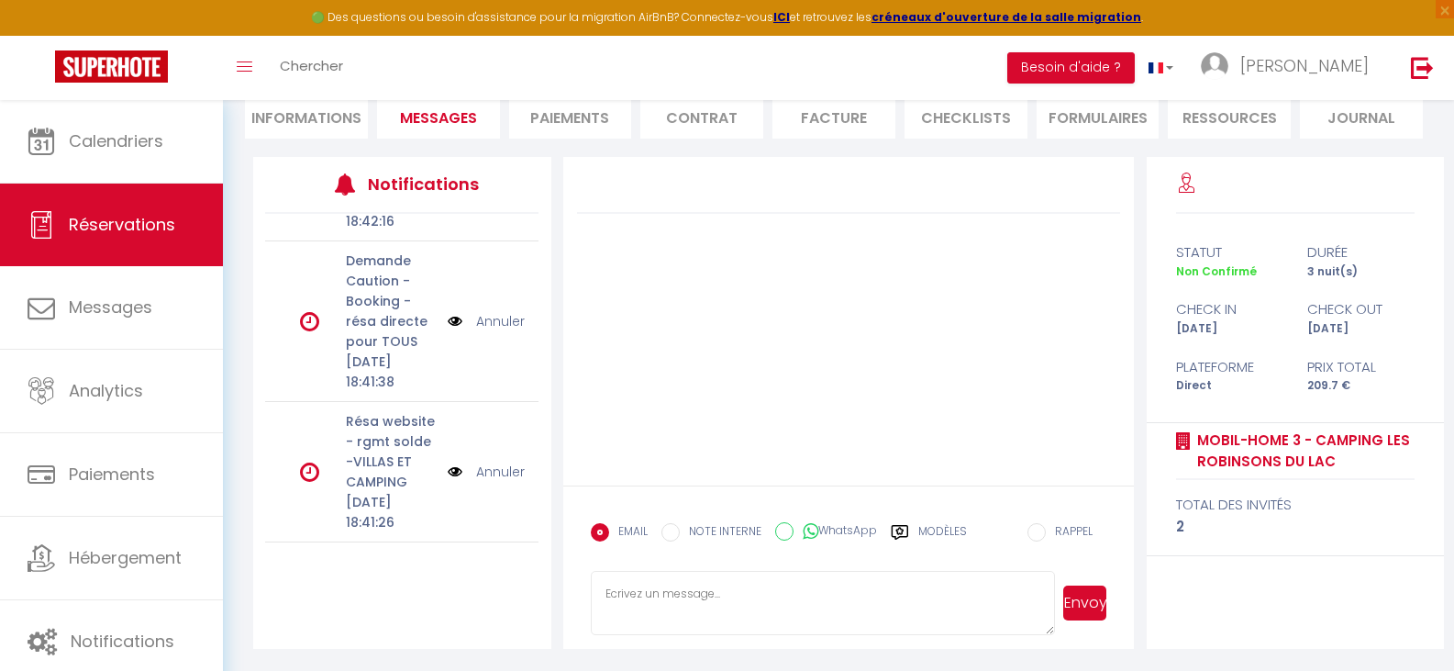
click at [773, 588] on textarea at bounding box center [823, 603] width 465 height 64
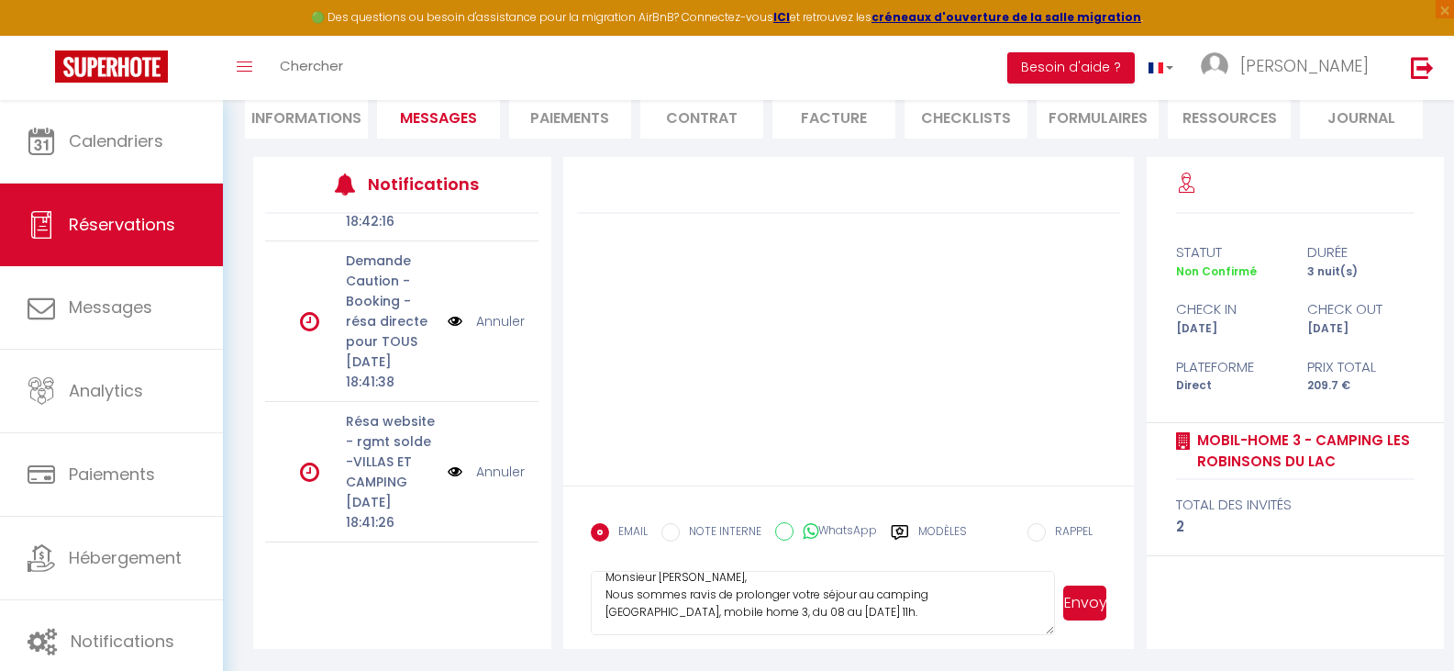
scroll to position [0, 0]
click at [1003, 593] on textarea "Monsieur [PERSON_NAME], Nous sommes ravis de prolonger votre séjour au camping …" at bounding box center [823, 603] width 465 height 64
click at [952, 609] on textarea "Monsieur [PERSON_NAME], Nous sommes ravis de prolonger votre séjour au camping …" at bounding box center [823, 603] width 465 height 64
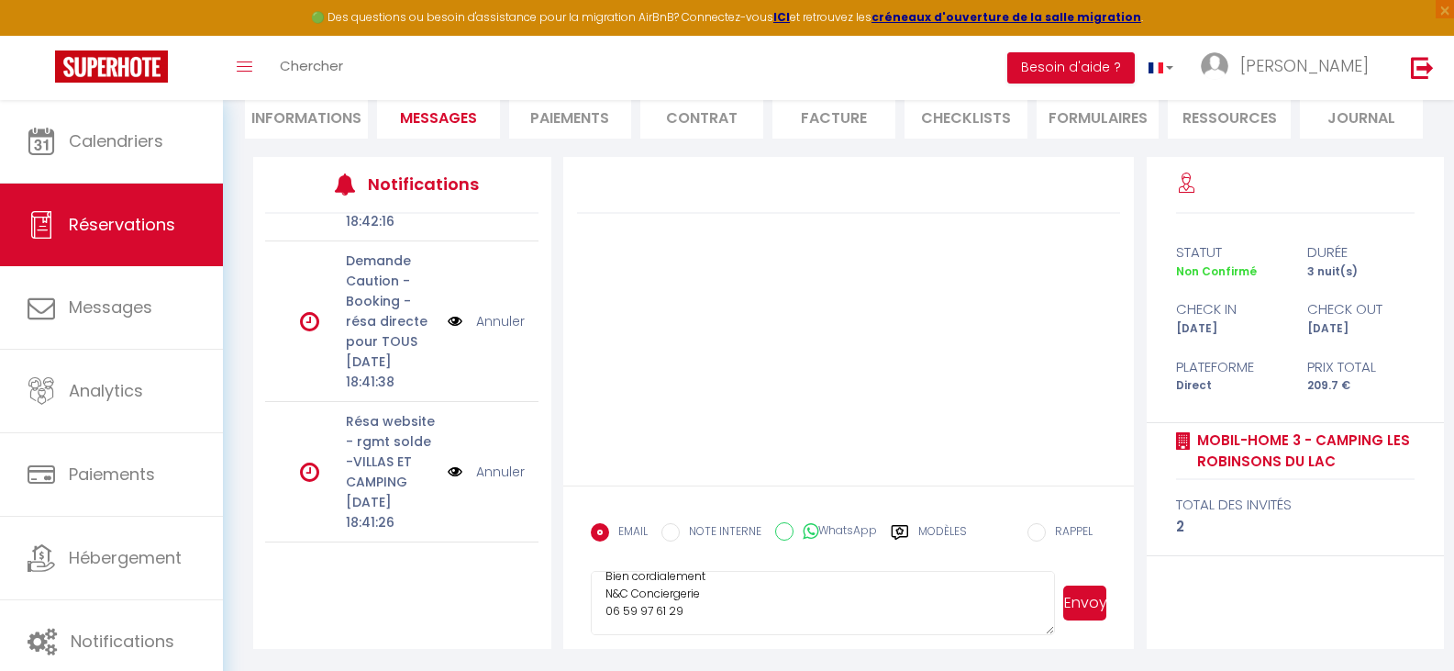
click at [1078, 600] on button "Envoyer" at bounding box center [1085, 602] width 44 height 35
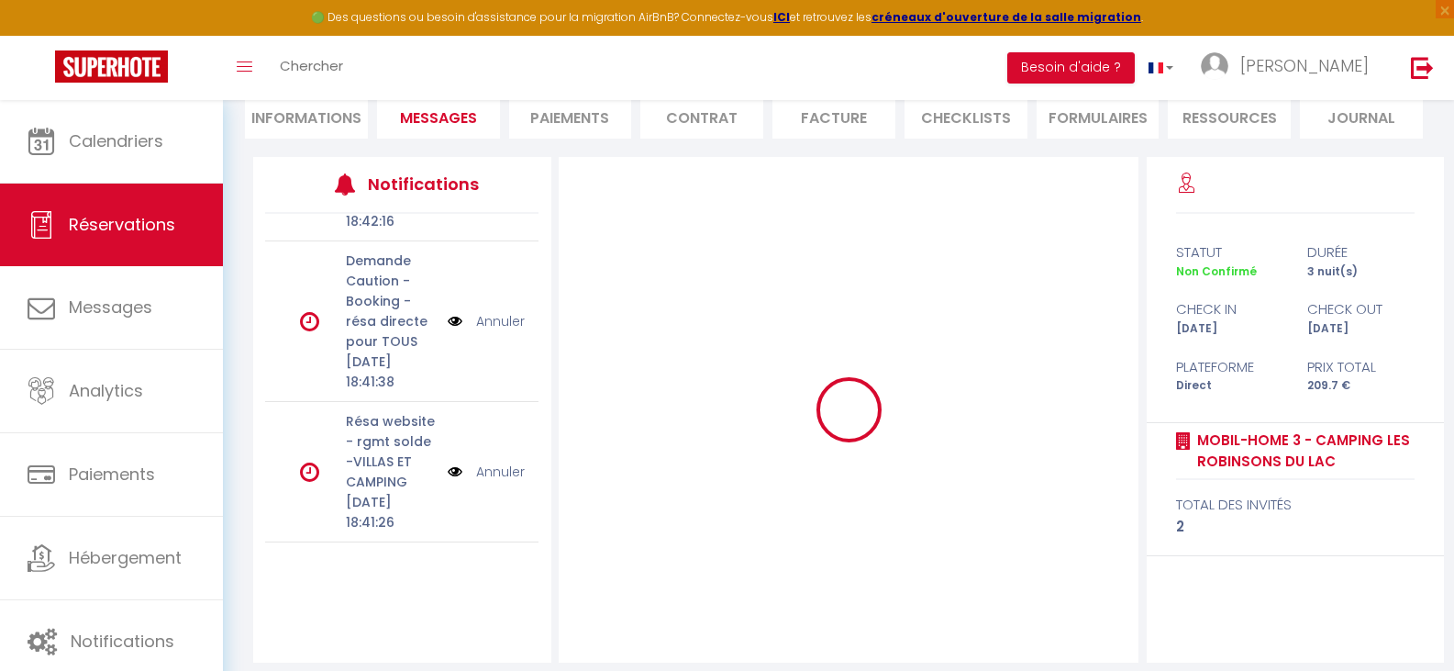
scroll to position [0, 0]
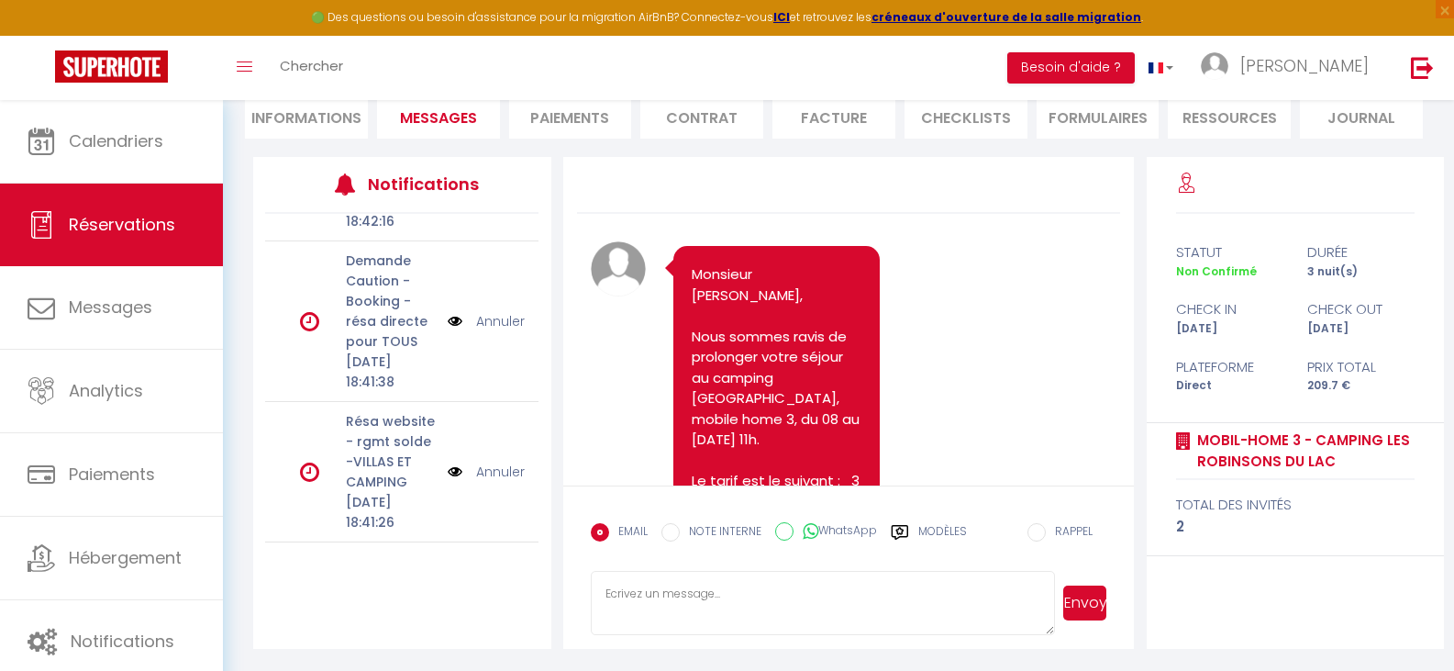
click at [502, 461] on link "Annuler" at bounding box center [500, 471] width 49 height 20
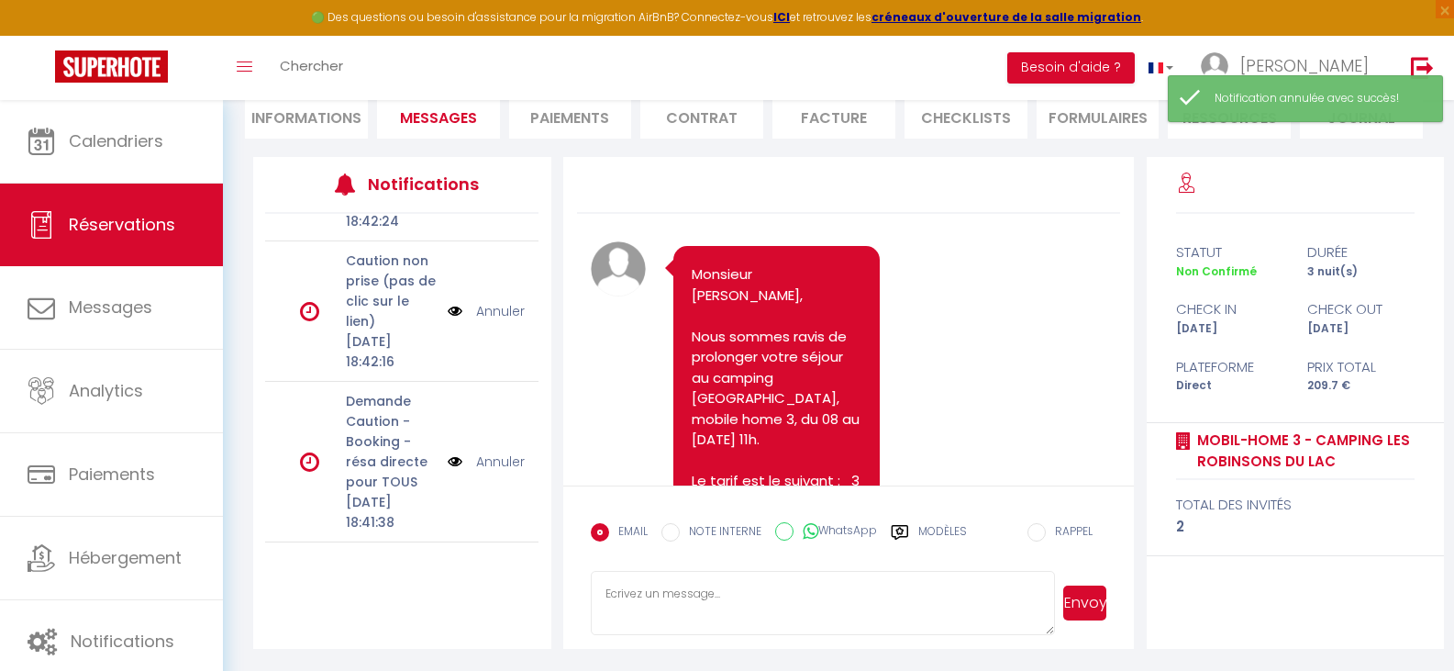
click at [482, 451] on link "Annuler" at bounding box center [500, 461] width 49 height 20
click at [498, 311] on link "Annuler" at bounding box center [500, 321] width 49 height 20
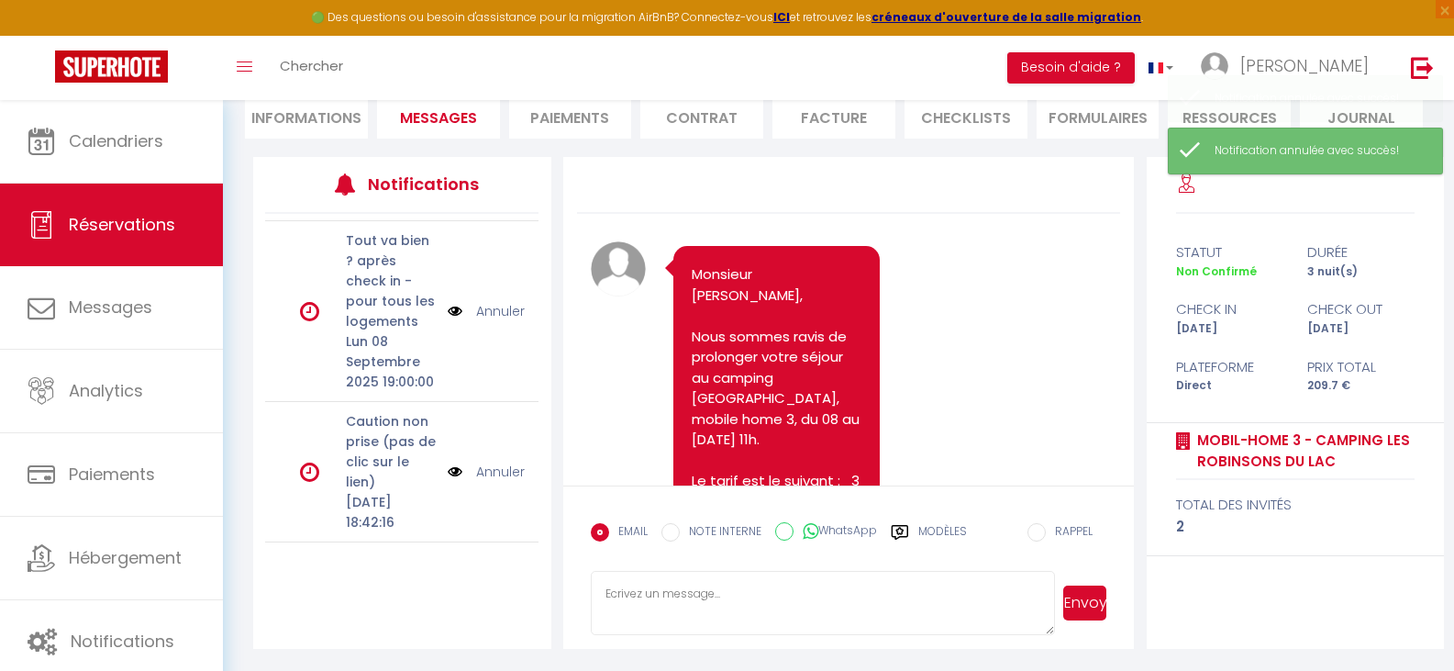
scroll to position [395, 0]
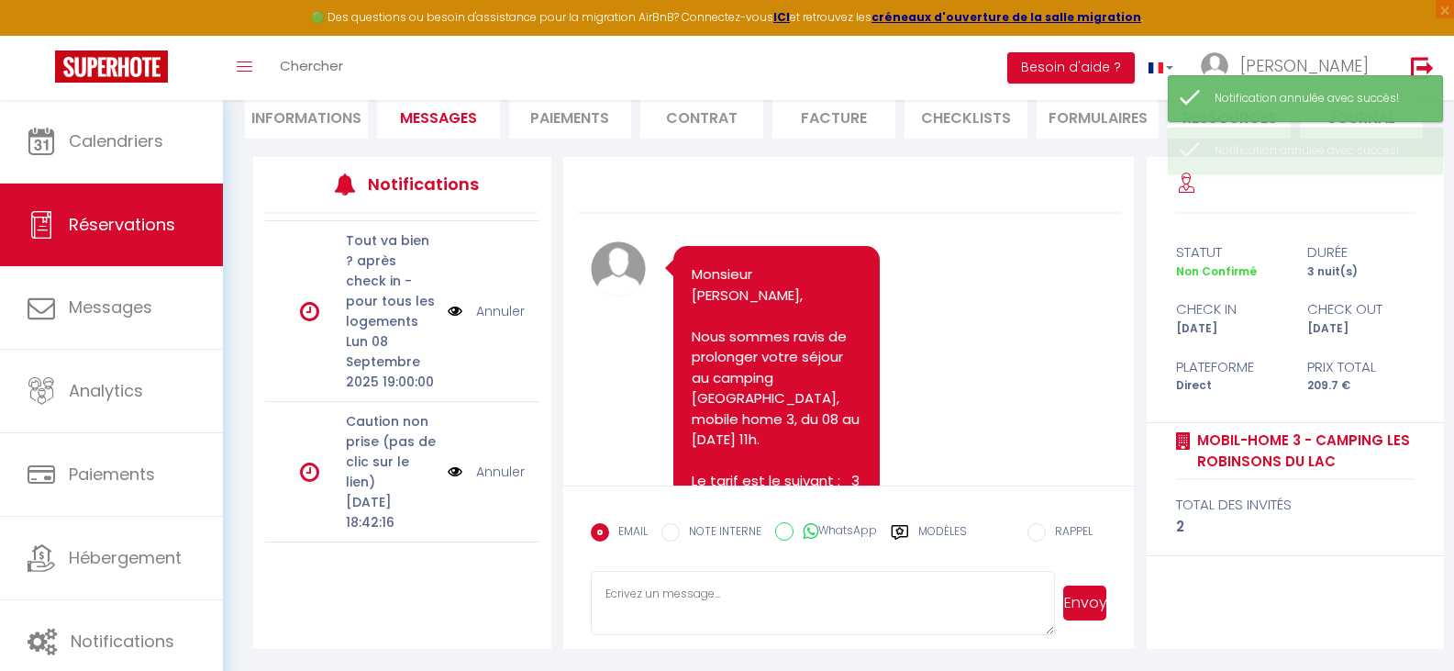
click at [498, 301] on link "Annuler" at bounding box center [500, 311] width 49 height 20
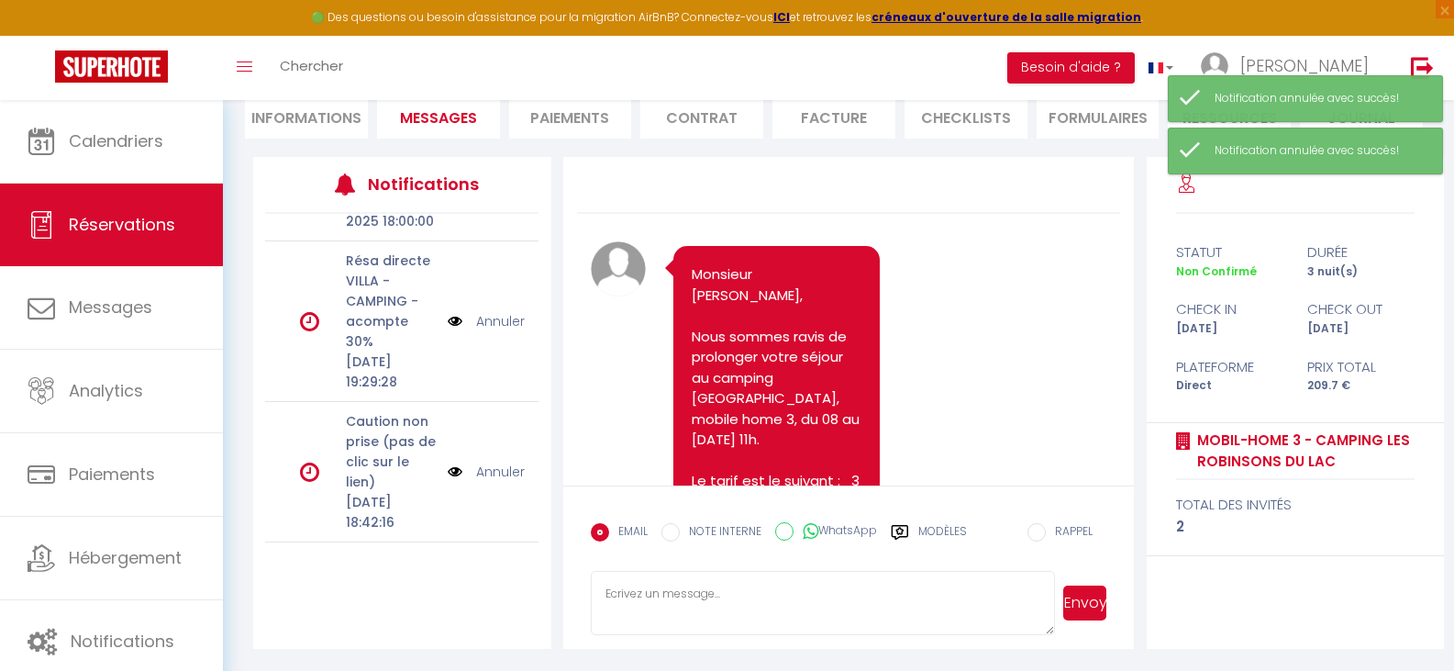
click at [489, 462] on link "Annuler" at bounding box center [500, 471] width 49 height 20
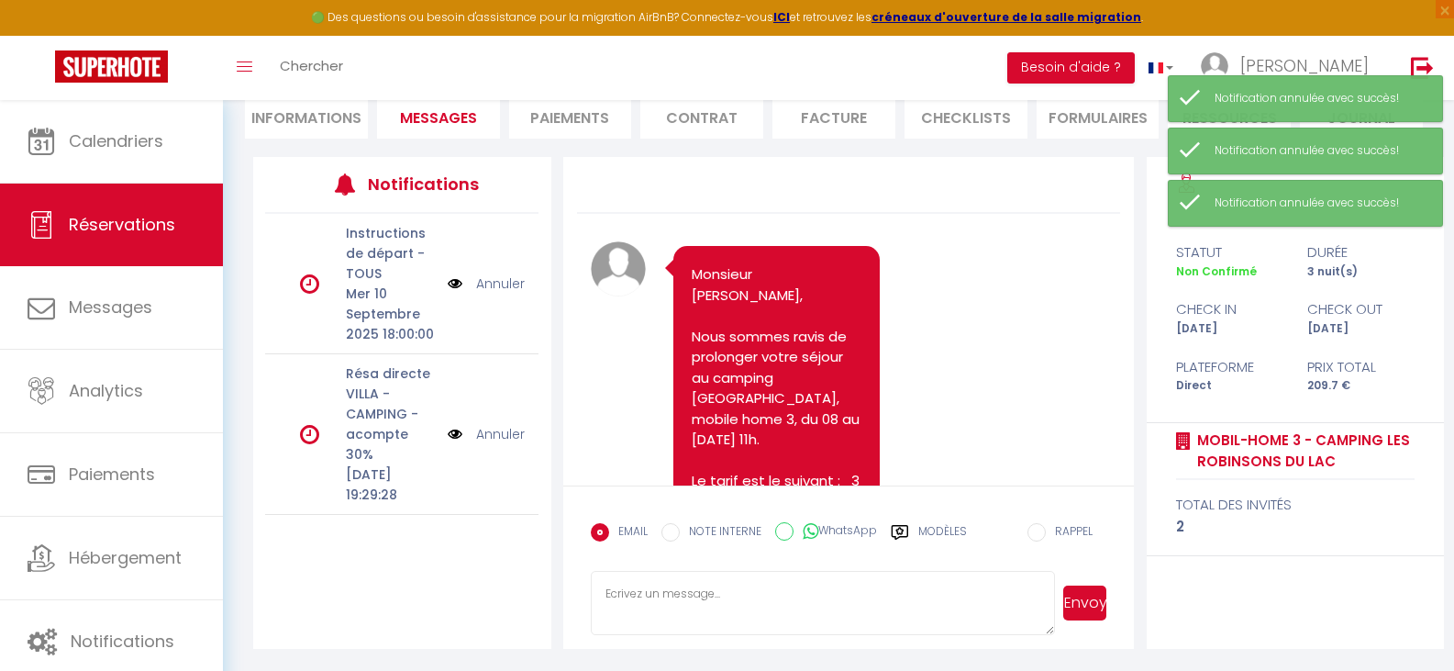
click at [487, 439] on link "Annuler" at bounding box center [500, 434] width 49 height 20
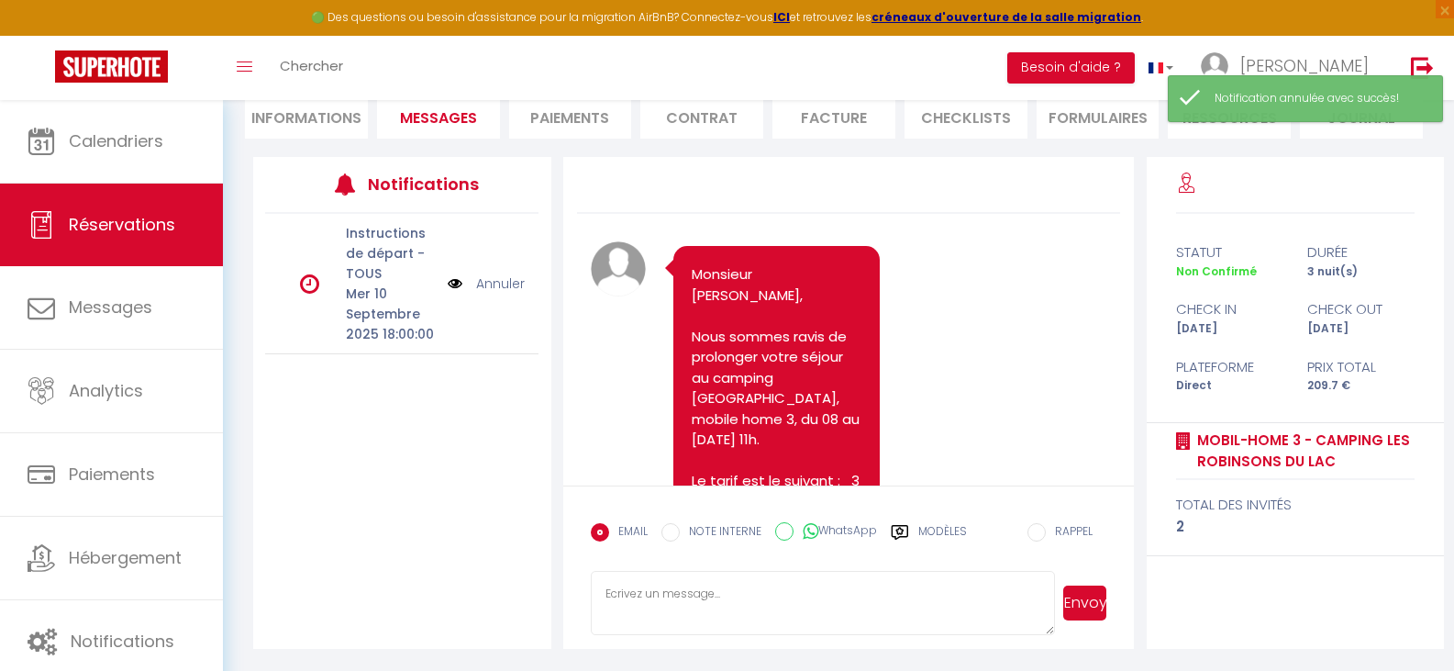
click at [339, 122] on li "Informations" at bounding box center [306, 116] width 123 height 45
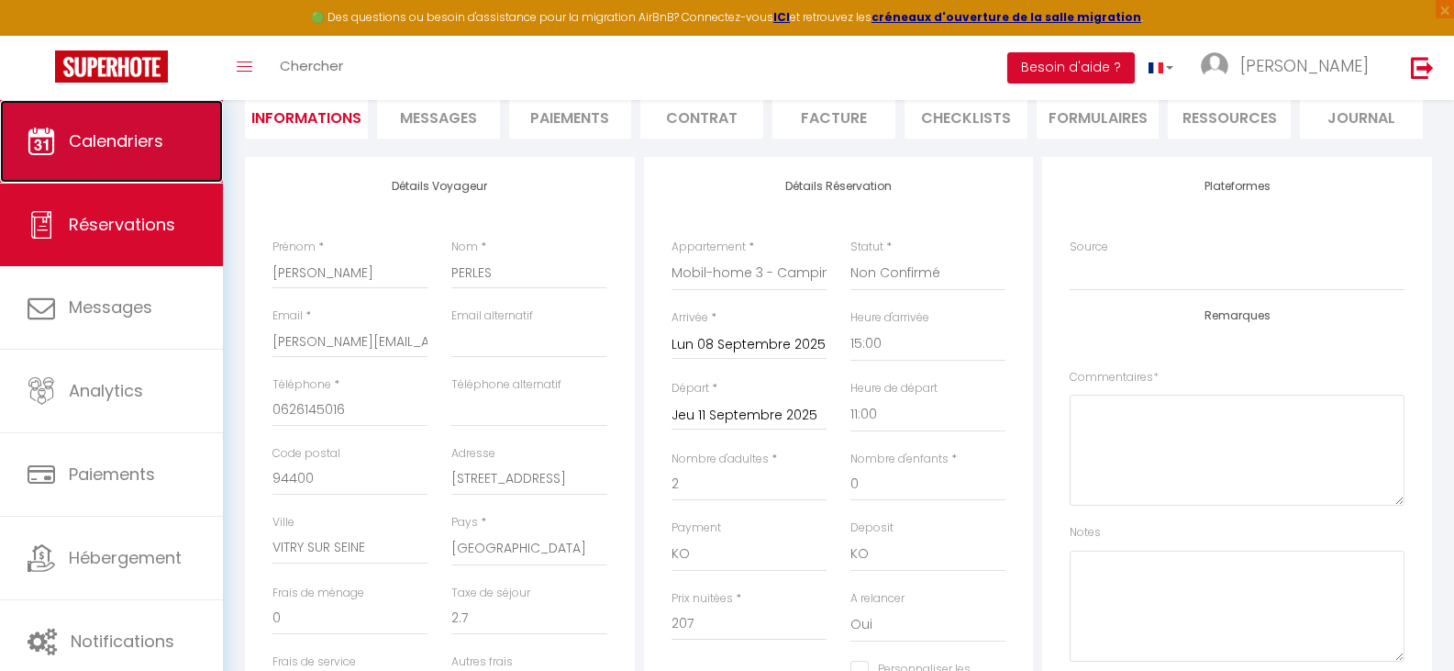
click at [123, 147] on span "Calendriers" at bounding box center [116, 140] width 95 height 23
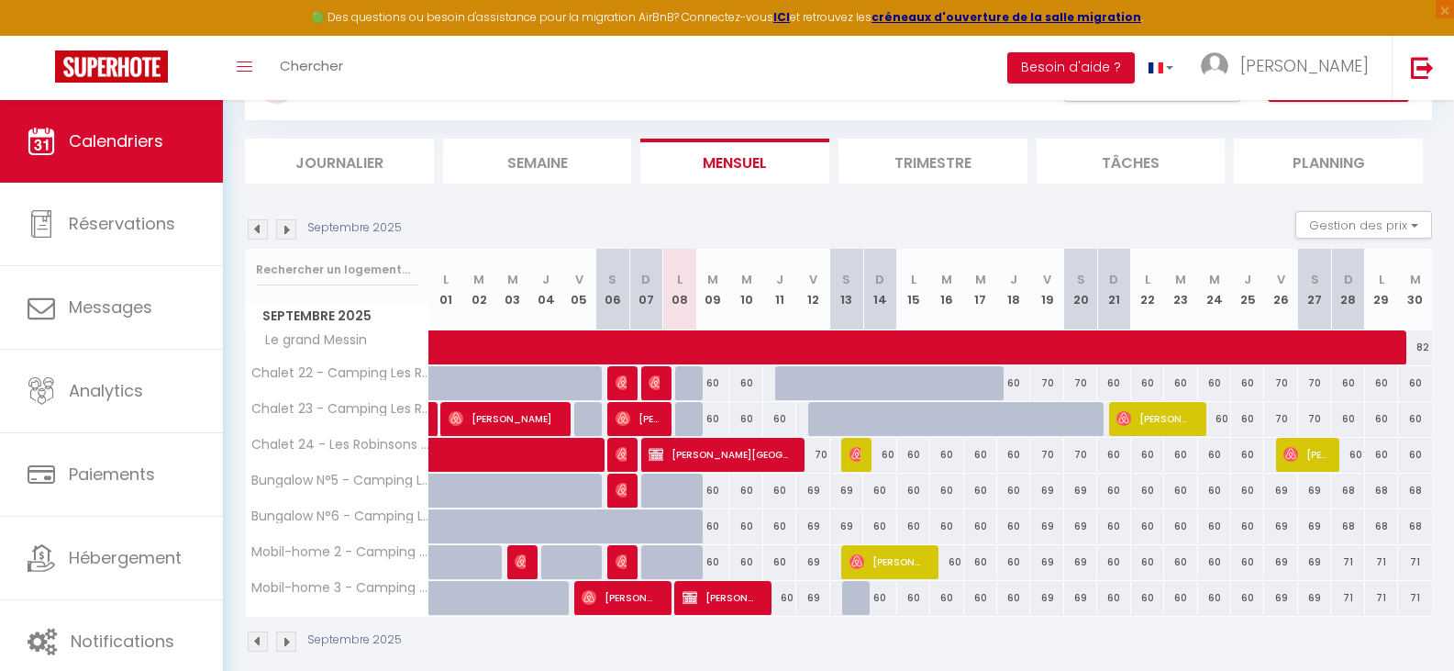
scroll to position [89, 0]
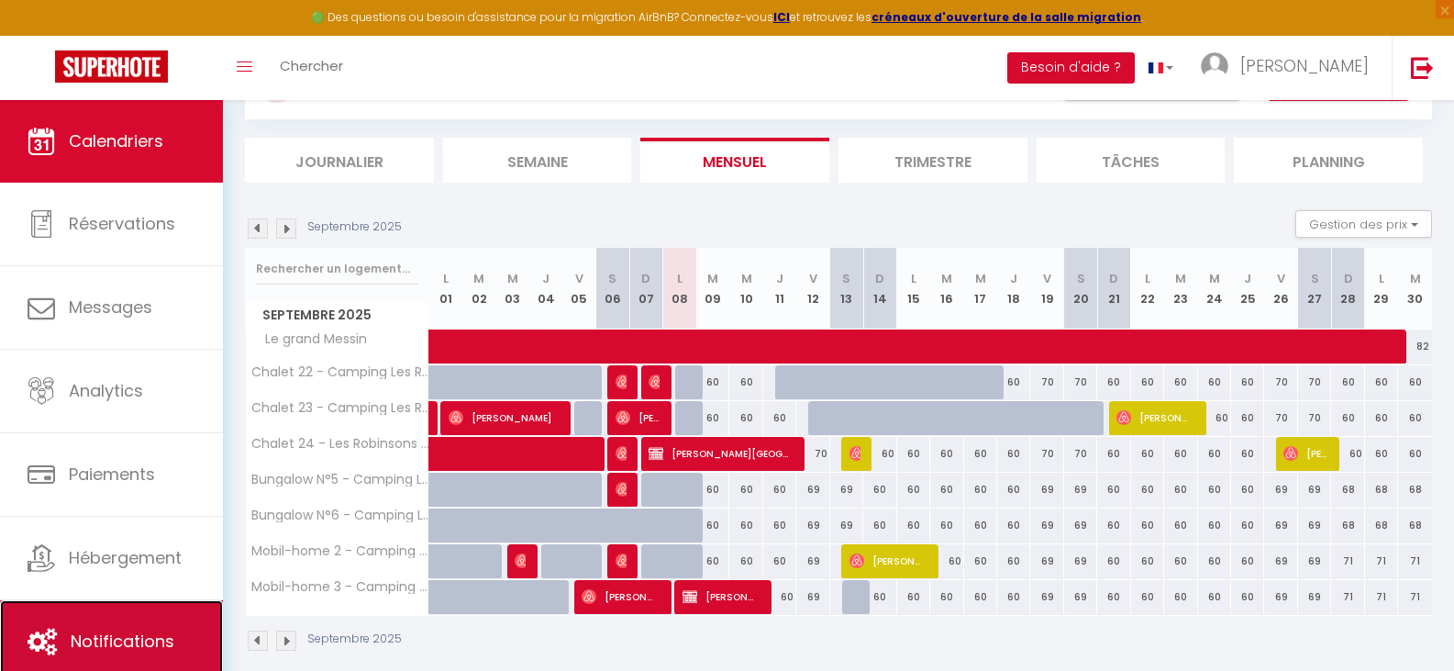
click at [145, 630] on span "Notifications" at bounding box center [123, 640] width 104 height 23
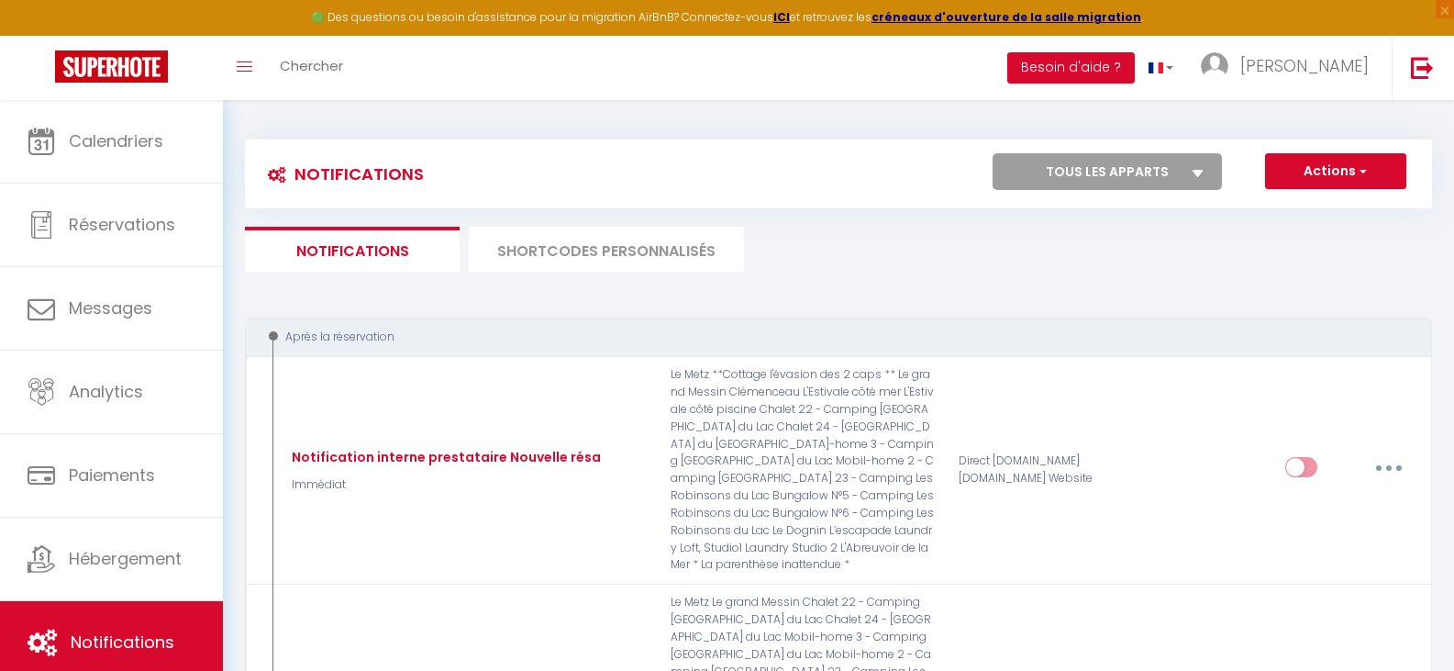
click at [609, 259] on li "SHORTCODES PERSONNALISÉS" at bounding box center [606, 249] width 275 height 45
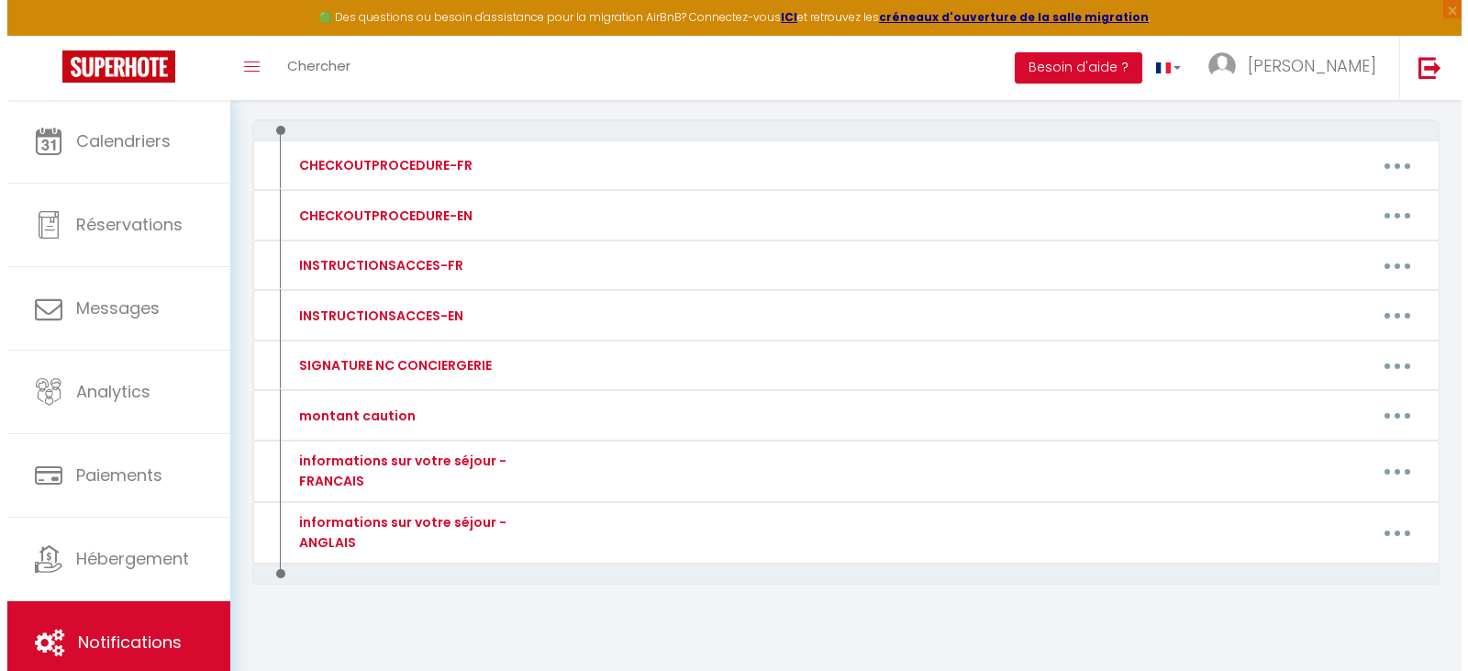
scroll to position [199, 0]
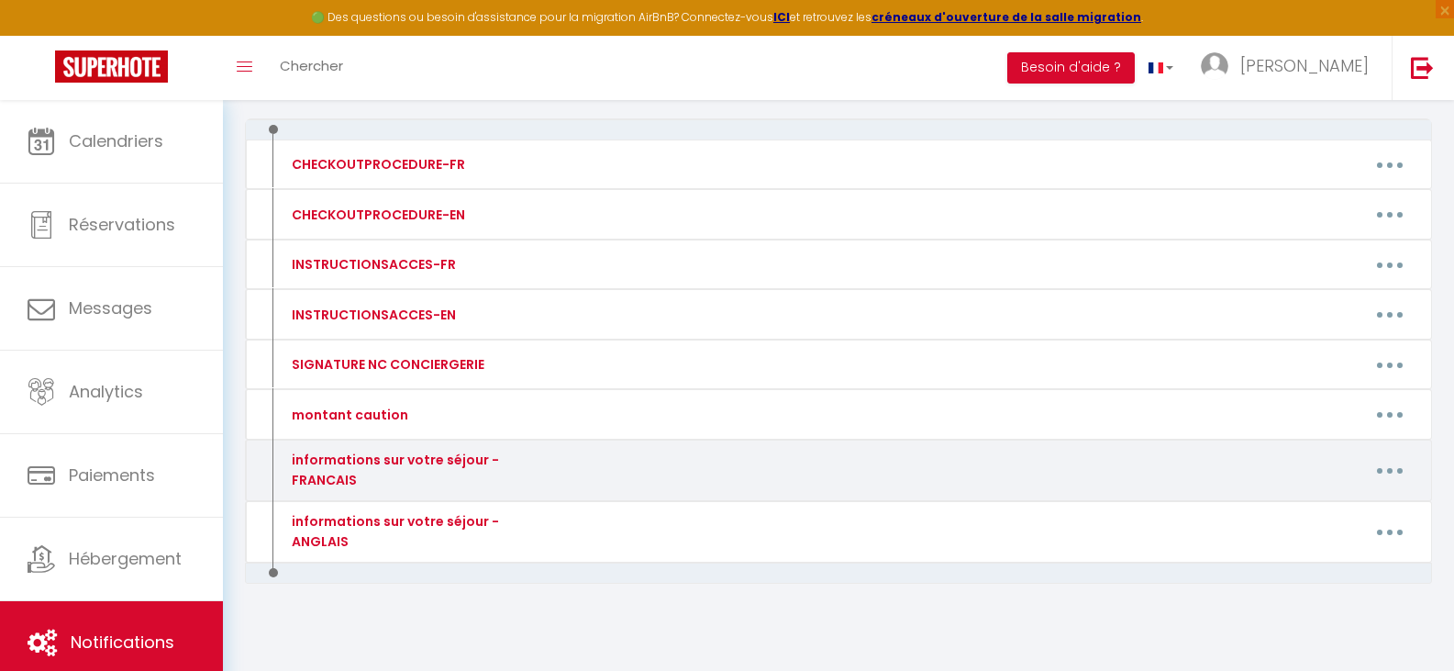
click at [1397, 473] on button "button" at bounding box center [1389, 470] width 51 height 29
click at [1314, 512] on link "Editer" at bounding box center [1342, 511] width 136 height 31
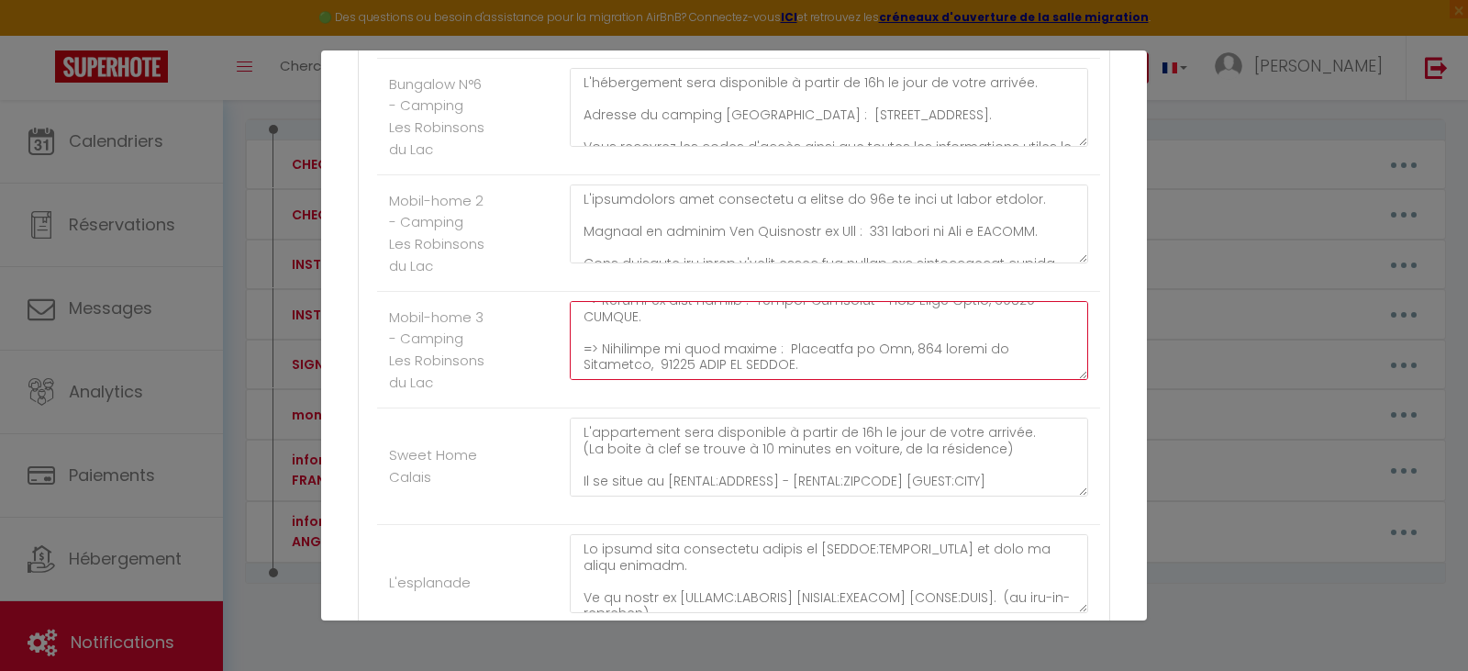
scroll to position [385, 0]
drag, startPoint x: 579, startPoint y: 351, endPoint x: 853, endPoint y: 460, distance: 294.9
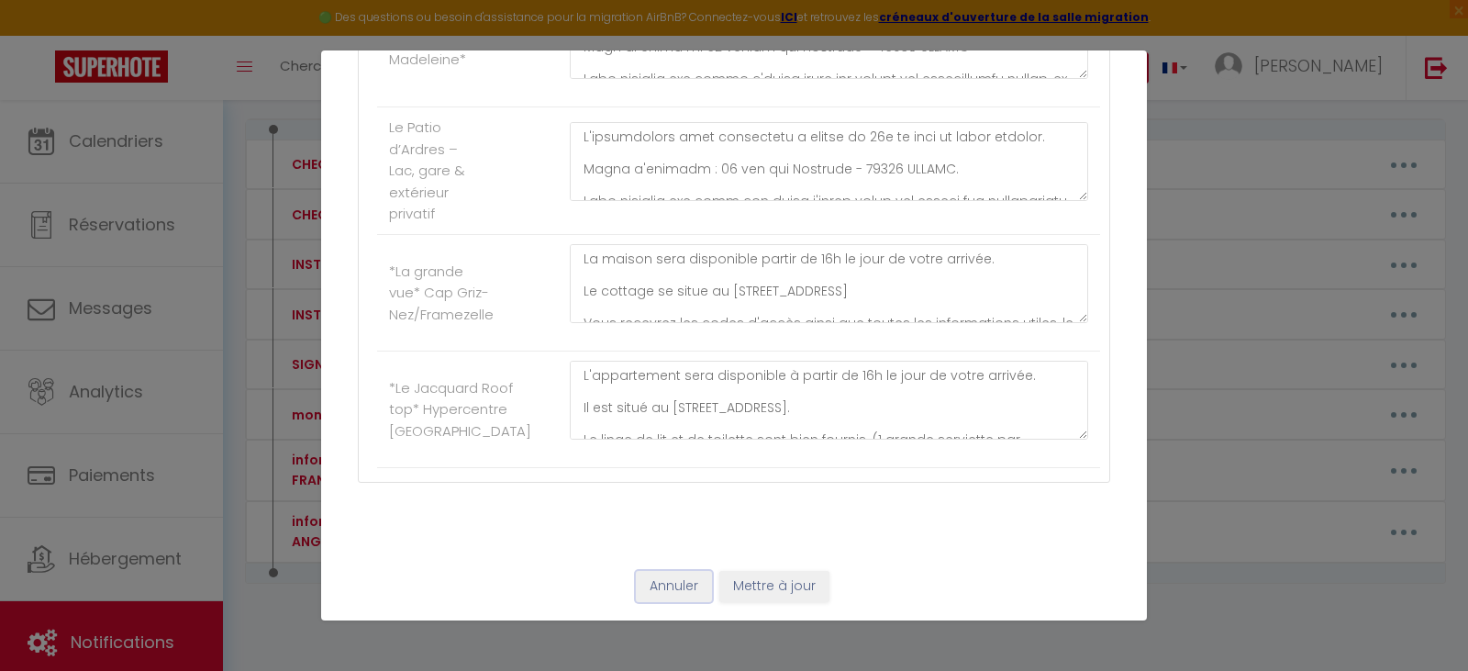
click at [674, 592] on button "Annuler" at bounding box center [674, 586] width 76 height 31
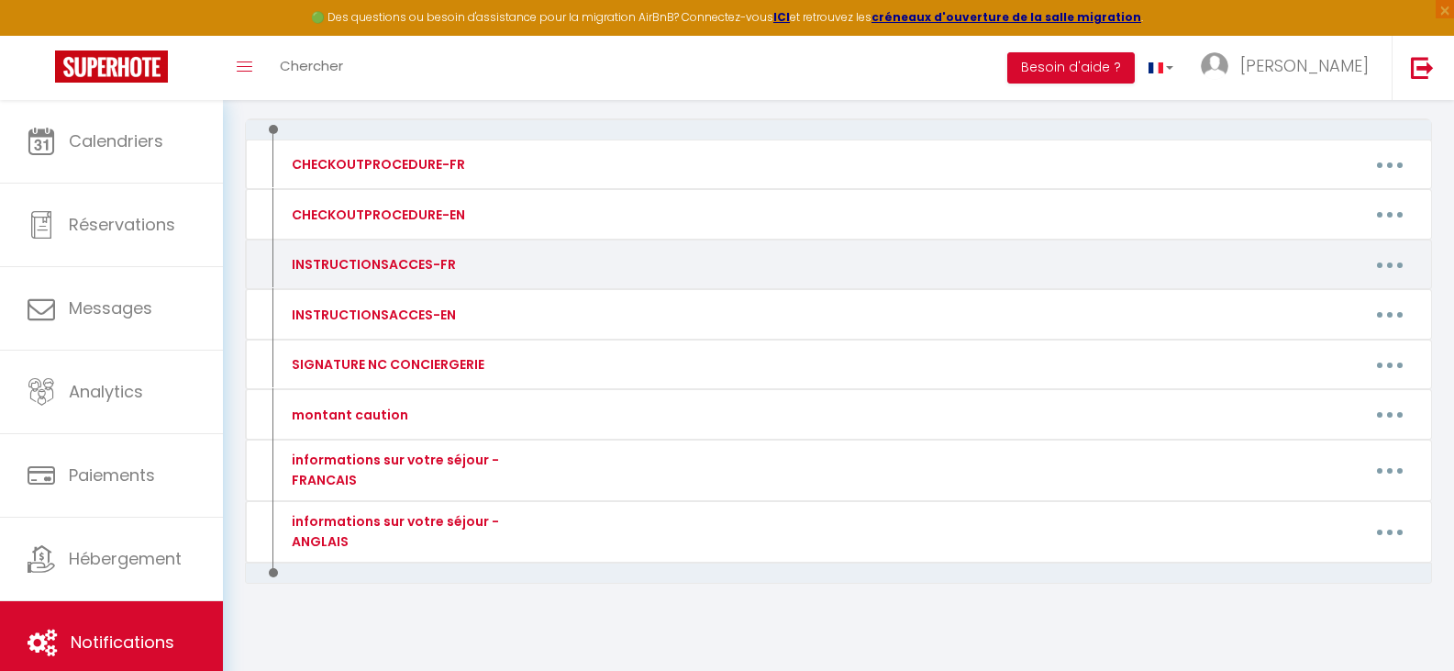
click at [1380, 265] on button "button" at bounding box center [1389, 264] width 51 height 29
click at [1330, 305] on link "Editer" at bounding box center [1342, 306] width 136 height 31
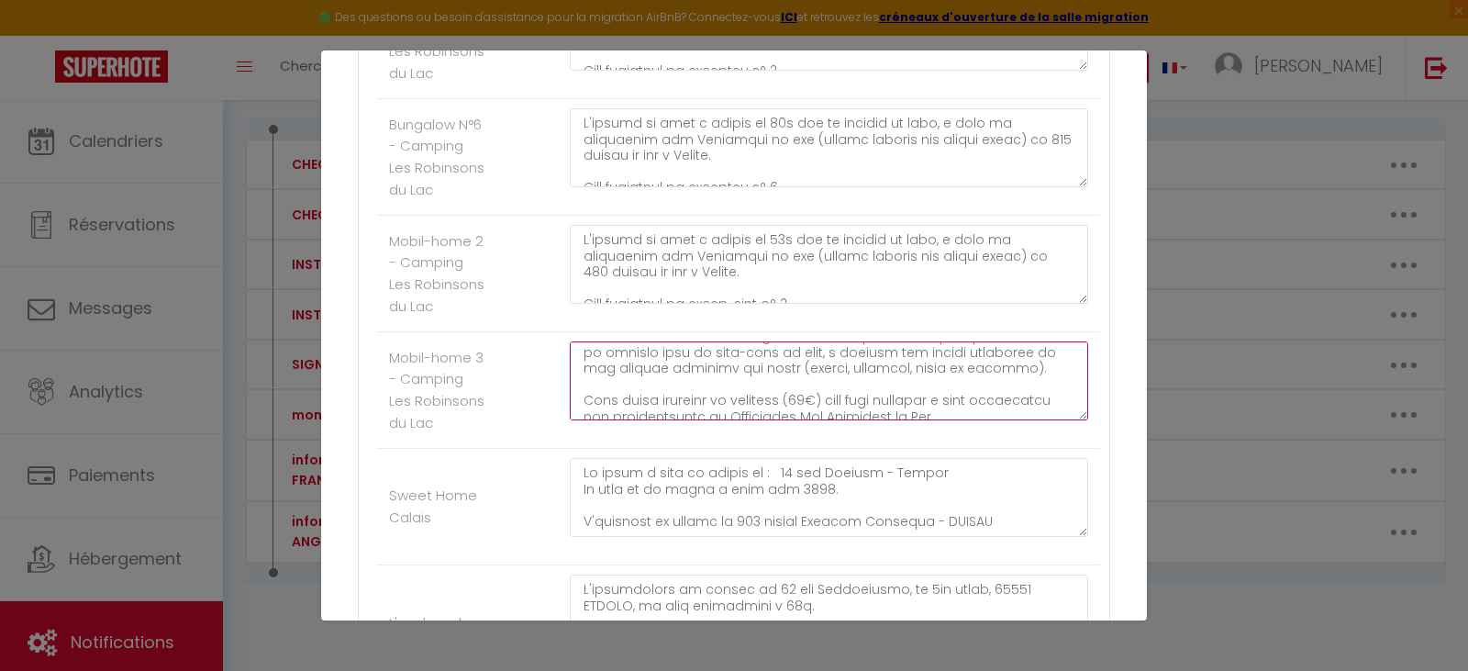
scroll to position [382, 0]
drag, startPoint x: 581, startPoint y: 390, endPoint x: 695, endPoint y: 433, distance: 121.7
click at [695, 420] on textarea at bounding box center [829, 380] width 518 height 79
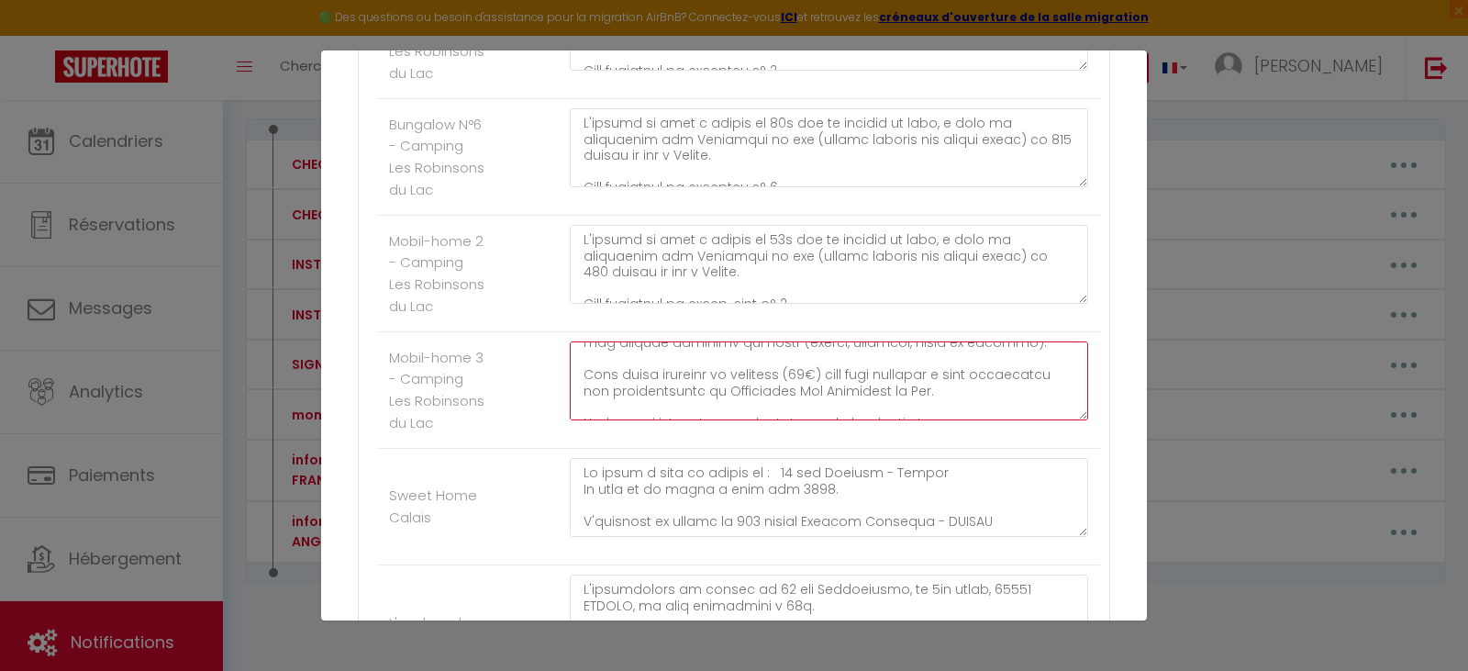
scroll to position [404, 0]
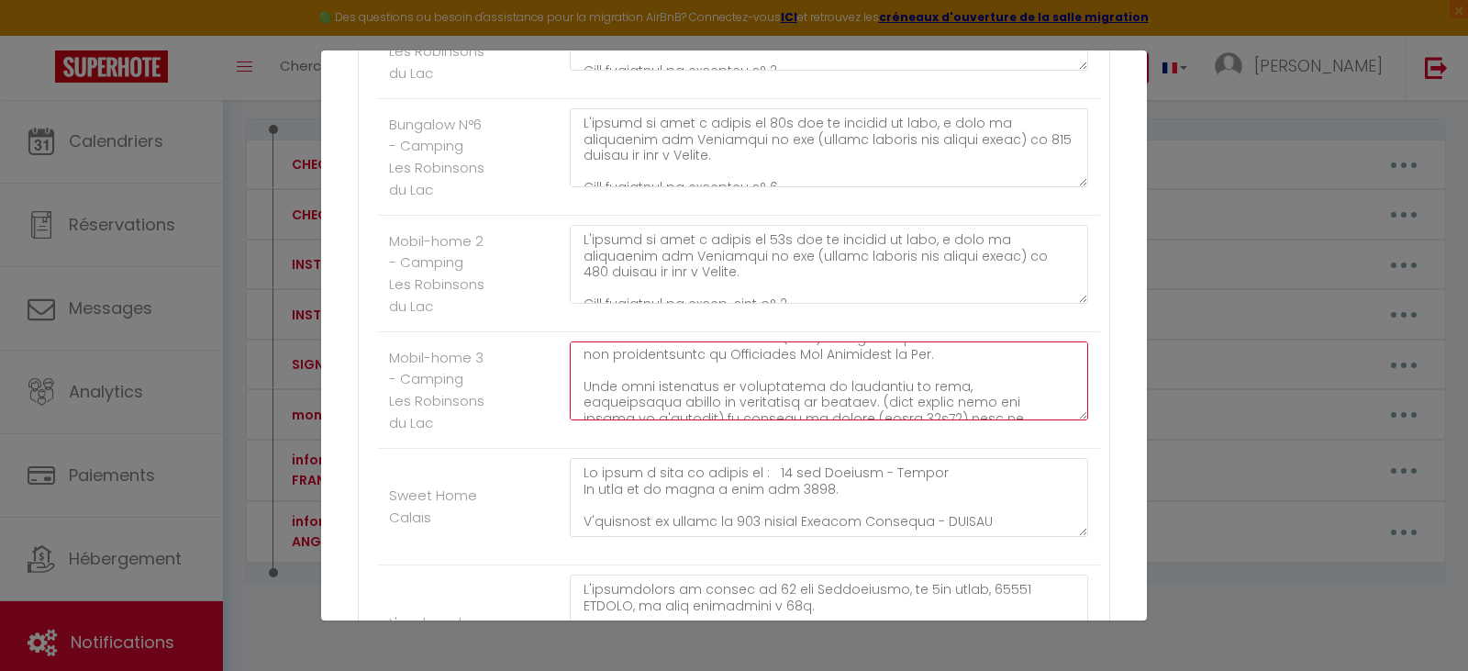
click at [681, 420] on textarea at bounding box center [829, 380] width 518 height 79
drag, startPoint x: 681, startPoint y: 450, endPoint x: 585, endPoint y: 400, distance: 107.9
click at [585, 400] on textarea at bounding box center [829, 380] width 518 height 79
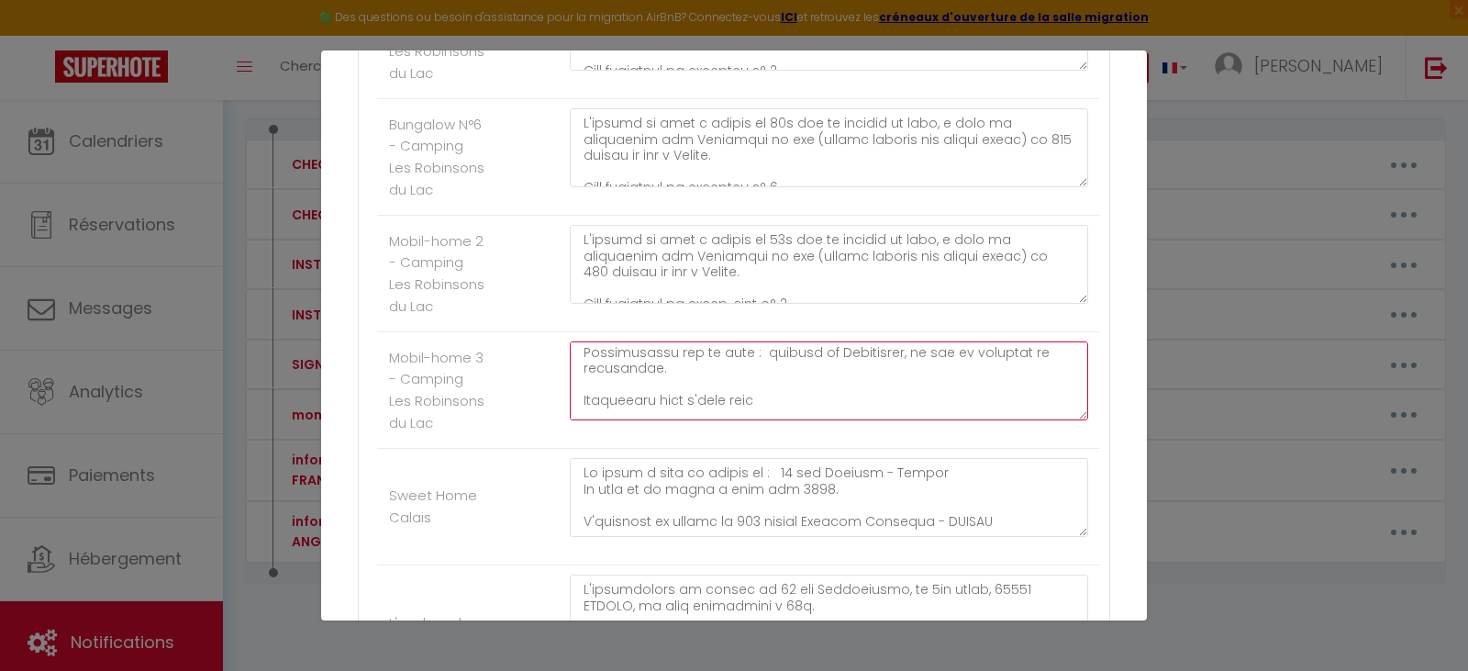
scroll to position [681, 0]
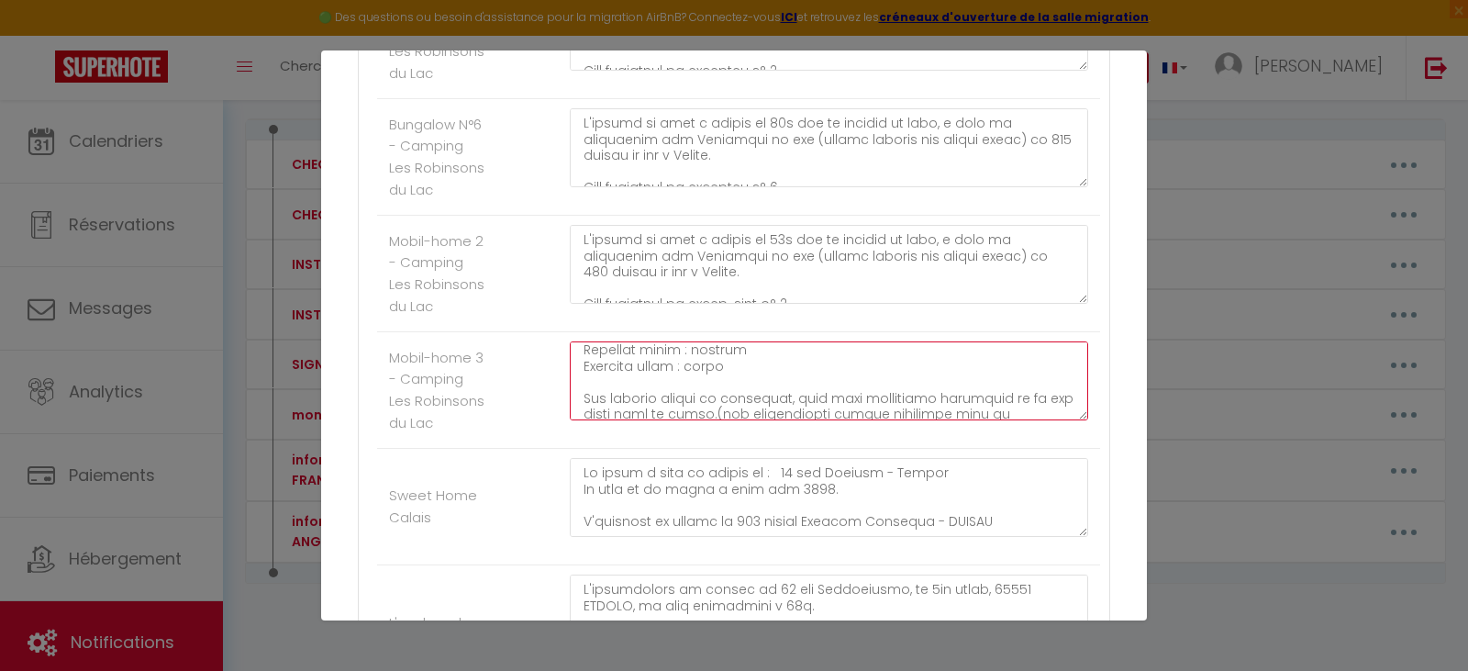
drag, startPoint x: 579, startPoint y: 395, endPoint x: 696, endPoint y: 400, distance: 117.5
click at [696, 400] on textarea at bounding box center [829, 380] width 518 height 79
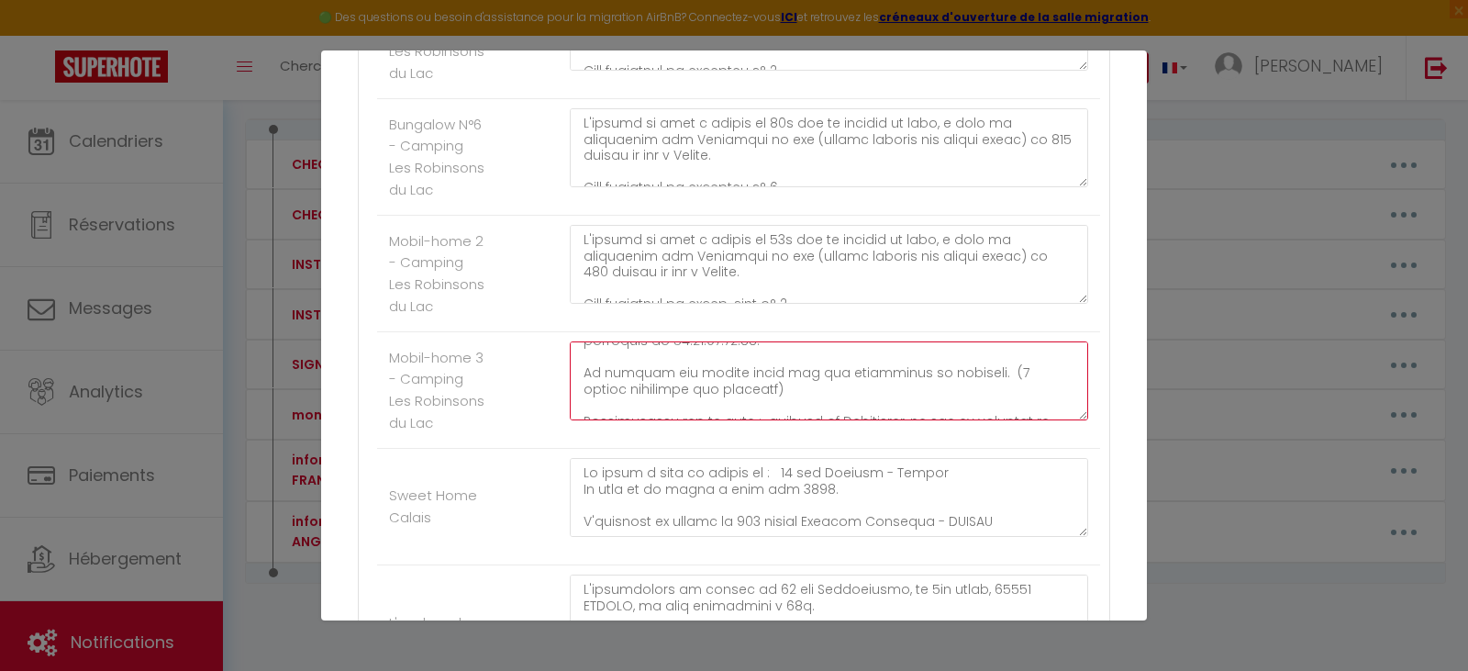
click at [1032, 420] on textarea at bounding box center [829, 380] width 518 height 79
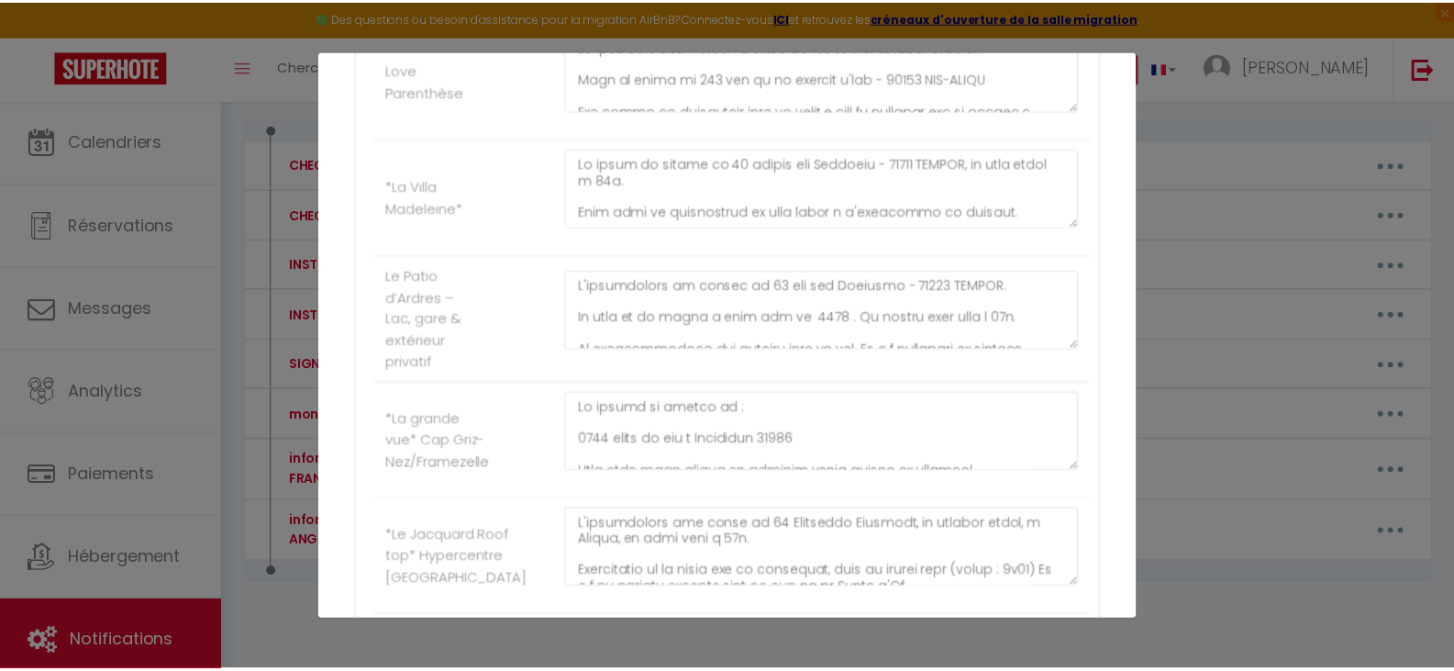
scroll to position [3304, 0]
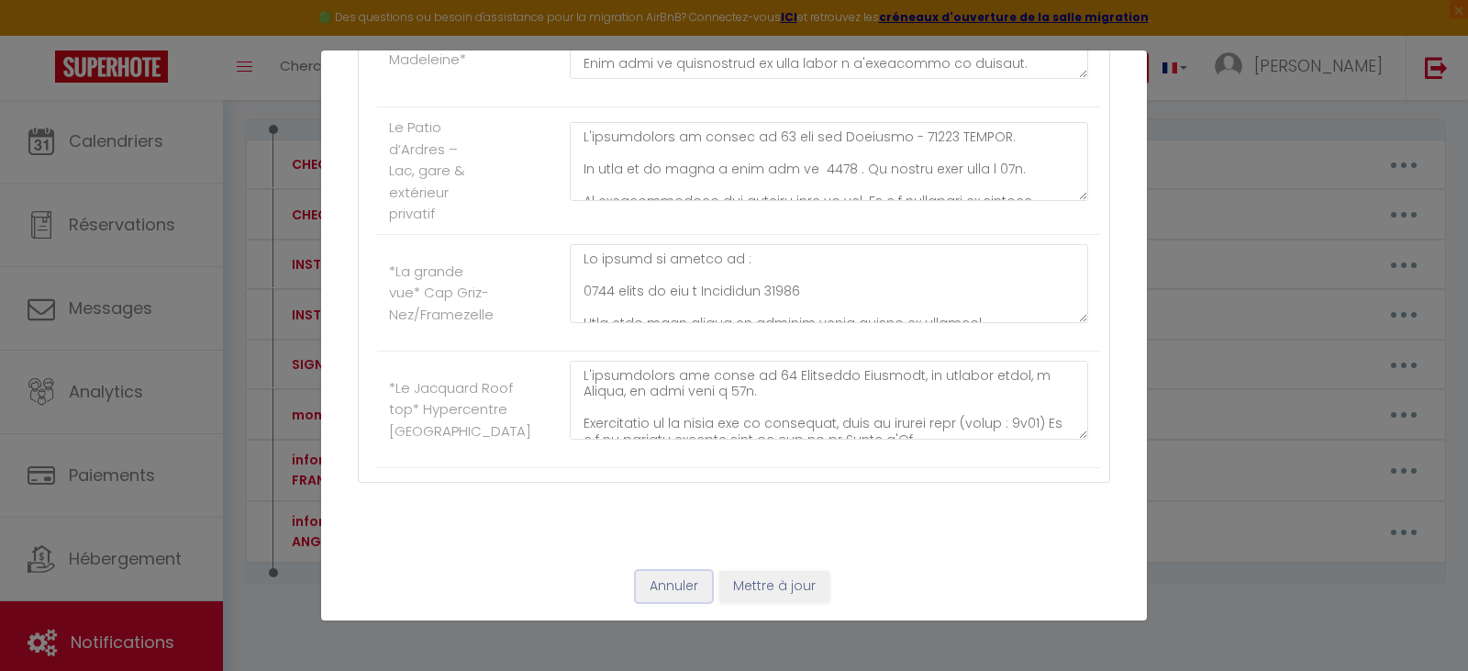
click at [676, 590] on button "Annuler" at bounding box center [674, 586] width 76 height 31
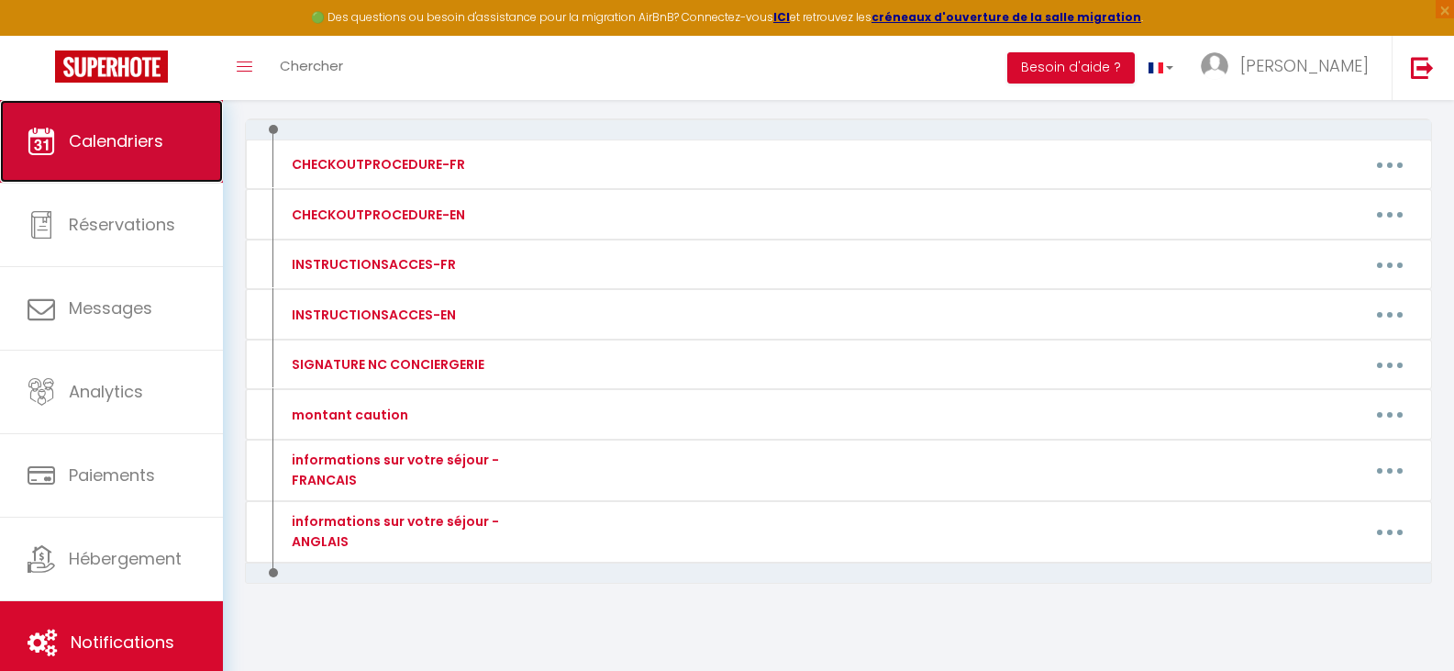
click at [153, 150] on span "Calendriers" at bounding box center [116, 140] width 95 height 23
